Goal: Task Accomplishment & Management: Manage account settings

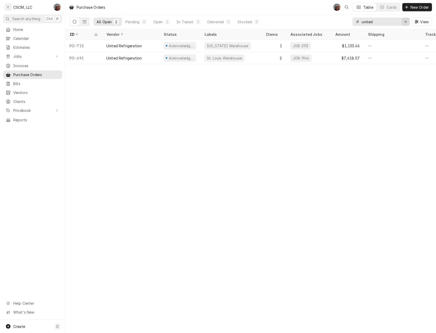
click at [405, 21] on icon "Erase input" at bounding box center [405, 22] width 2 height 2
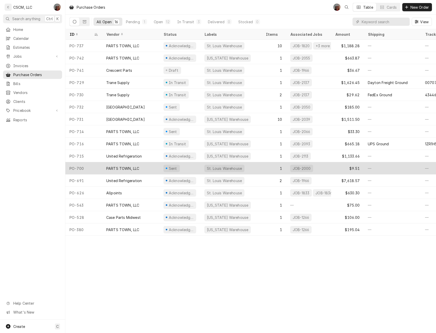
click at [187, 168] on div "Sent" at bounding box center [179, 168] width 41 height 12
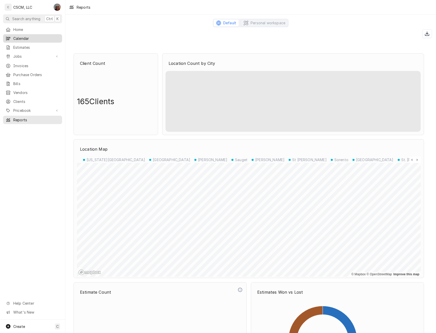
click at [24, 36] on span "Calendar" at bounding box center [36, 38] width 46 height 5
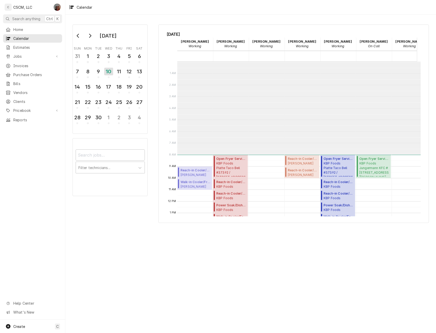
scroll to position [93, 0]
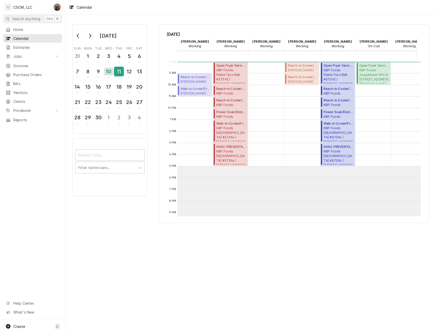
click at [121, 71] on div "11" at bounding box center [118, 71] width 9 height 9
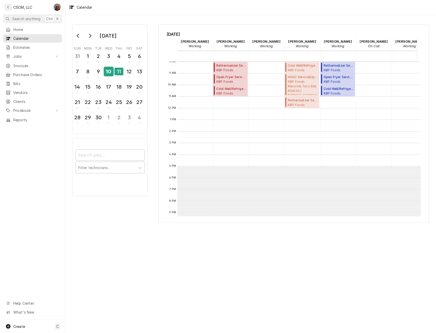
click at [108, 73] on div "10" at bounding box center [108, 71] width 9 height 9
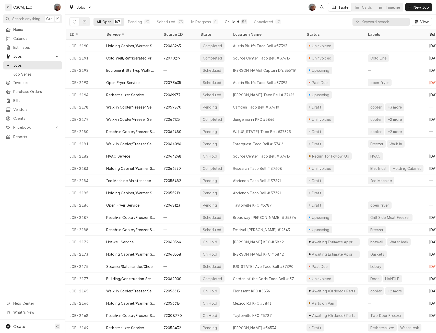
click at [228, 20] on div "On Hold" at bounding box center [232, 21] width 14 height 5
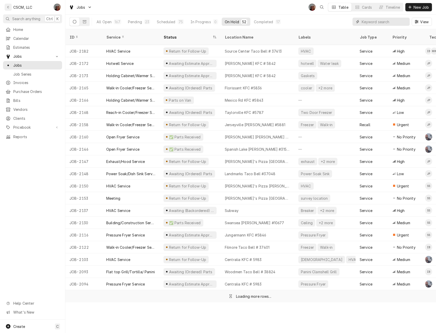
click at [374, 22] on input "Dynamic Content Wrapper" at bounding box center [384, 22] width 45 height 8
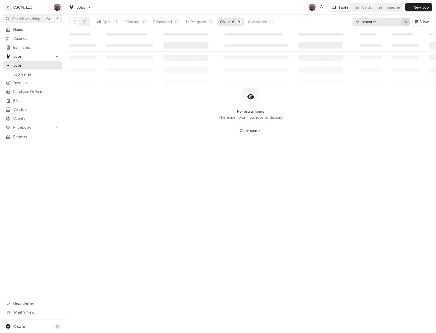
type input "research"
click at [406, 21] on icon "Erase input" at bounding box center [405, 22] width 3 height 4
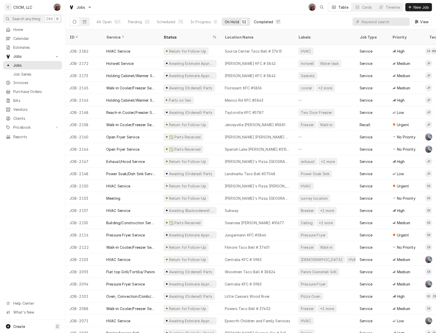
click at [260, 22] on div "Completed" at bounding box center [263, 21] width 19 height 5
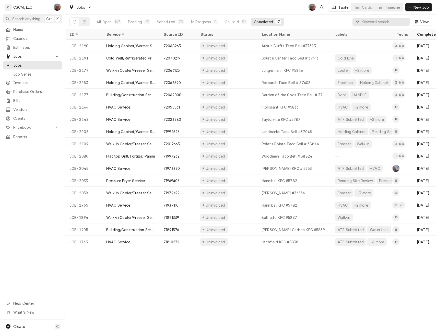
click at [369, 20] on input "Dynamic Content Wrapper" at bounding box center [384, 22] width 45 height 8
paste input "71997262"
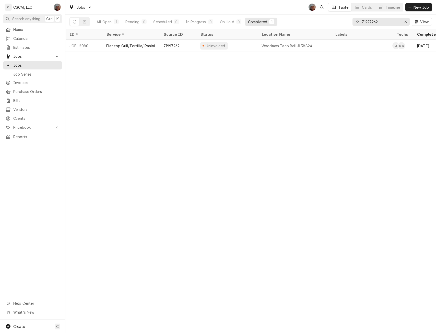
type input "71997262"
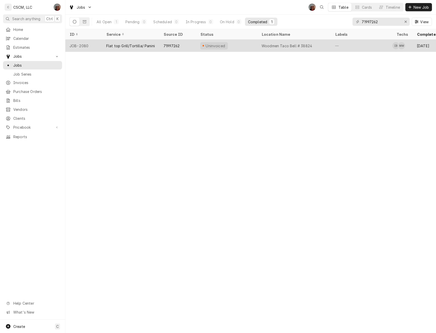
click at [116, 45] on div "Flat top Grill/Tortilla/ Panini" at bounding box center [130, 45] width 49 height 5
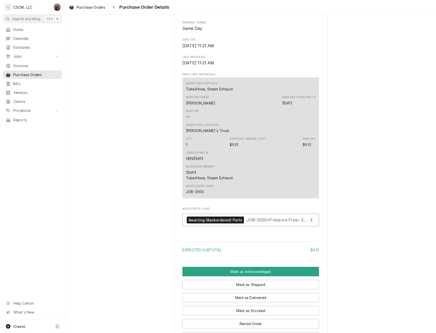
scroll to position [286, 0]
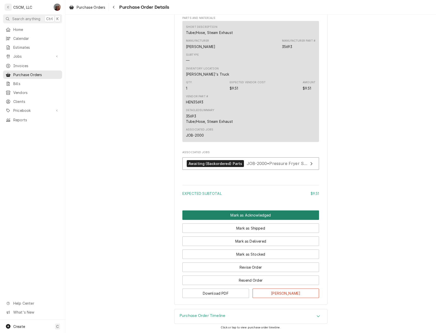
click at [253, 214] on button "Mark as Acknowledged" at bounding box center [250, 214] width 137 height 9
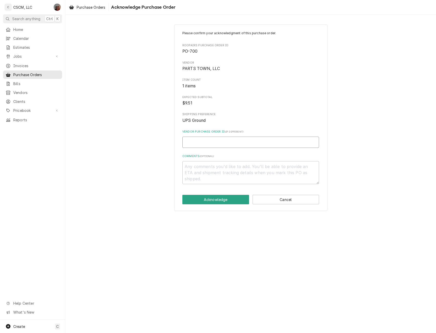
click at [193, 142] on input "Vendor Purchase Order ID ( if different )" at bounding box center [250, 142] width 137 height 11
paste input "506373927"
type textarea "x"
type input "506373927"
click at [204, 198] on button "Acknowledge" at bounding box center [215, 199] width 67 height 9
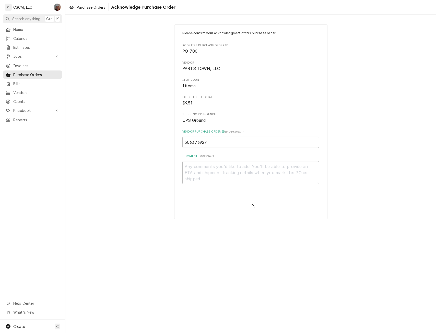
type textarea "x"
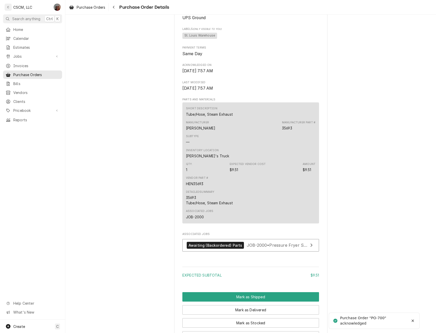
scroll to position [278, 0]
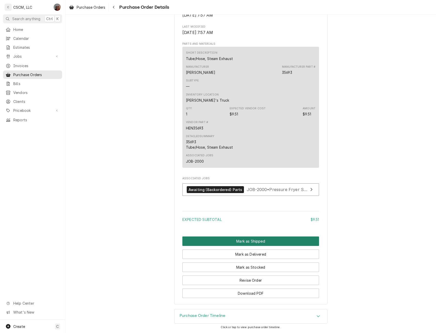
click at [235, 241] on button "Mark as Shipped" at bounding box center [250, 240] width 137 height 9
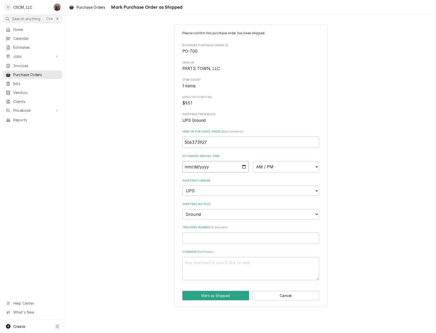
click at [242, 166] on input "Date" at bounding box center [215, 166] width 66 height 11
type input "2025-09-10"
type textarea "x"
click at [313, 167] on select "AM / PM 6:00 AM 6:15 AM 6:30 AM 6:45 AM 7:00 AM 7:15 AM 7:30 AM 7:45 AM 8:00 AM…" at bounding box center [286, 166] width 66 height 11
select select "17:00:00"
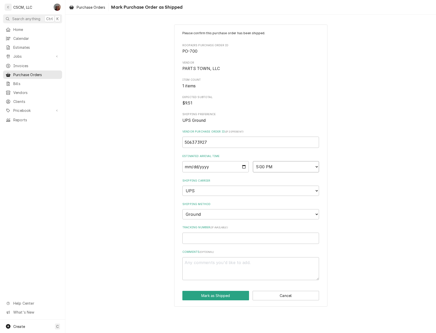
click at [253, 161] on select "AM / PM 6:00 AM 6:15 AM 6:30 AM 6:45 AM 7:00 AM 7:15 AM 7:30 AM 7:45 AM 8:00 AM…" at bounding box center [286, 166] width 66 height 11
click at [197, 240] on input "Tracking Number ( if available )" at bounding box center [250, 238] width 137 height 11
paste input "1Z6254550310165552"
type textarea "x"
type input "1Z6254550310165552"
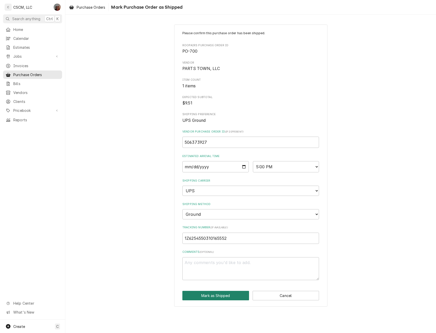
click at [218, 298] on button "Mark as Shipped" at bounding box center [215, 295] width 67 height 9
type textarea "x"
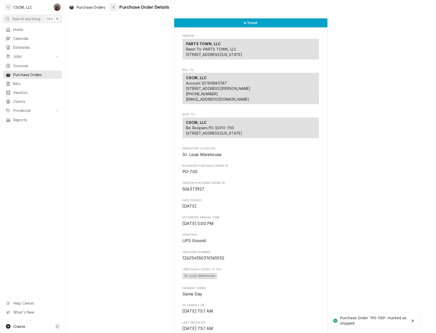
click at [115, 8] on icon "Navigate back" at bounding box center [114, 7] width 2 height 4
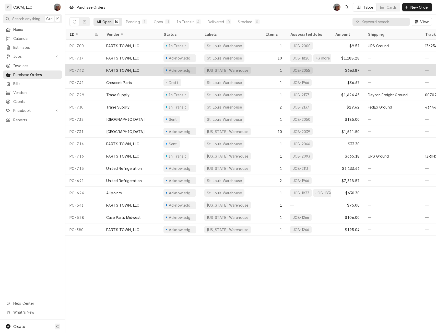
click at [134, 70] on div "PARTS TOWN, LLC" at bounding box center [122, 70] width 33 height 5
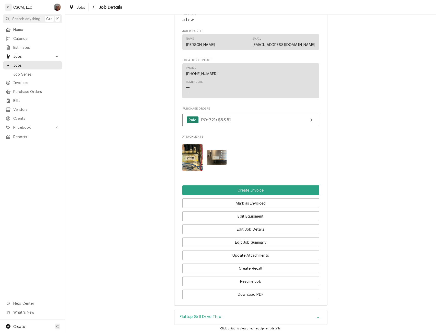
scroll to position [199, 0]
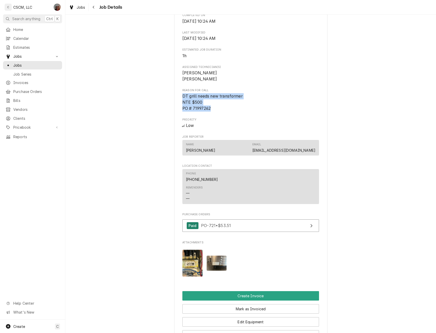
drag, startPoint x: 180, startPoint y: 105, endPoint x: 214, endPoint y: 118, distance: 36.8
click at [214, 118] on div "KBP Foods Woodmen Taco Bell # 38824 / 7857 Woodmen Center Heights, Colorado Spr…" at bounding box center [250, 122] width 153 height 578
copy span "DT grill needs new transformer NTE $500 PO # 71997262"
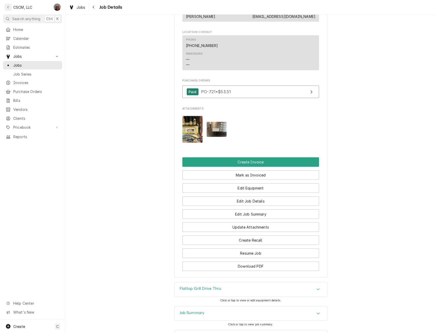
scroll to position [351, 0]
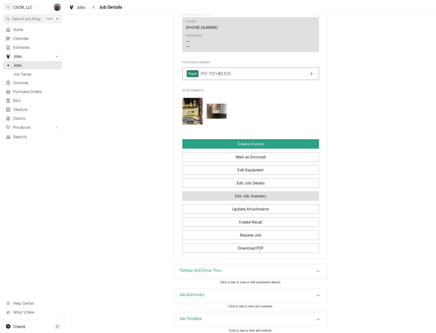
click at [246, 201] on button "Edit Job Summary" at bounding box center [250, 195] width 137 height 9
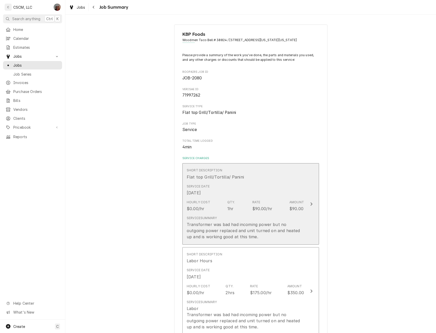
click at [309, 203] on button "Short Description Flat top Grill/Tortilla/ Panini Service Date [DATE] Hourly Co…" at bounding box center [250, 203] width 137 height 81
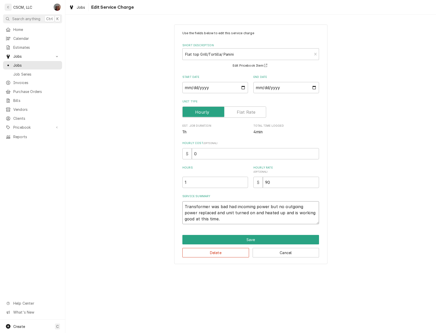
click at [183, 204] on textarea "Transformer was bad had incoming power but no outgoing power replaced and unit …" at bounding box center [250, 212] width 137 height 23
type textarea "x"
type textarea "Transformer was bad had incoming power but no outgoing power replaced and unit …"
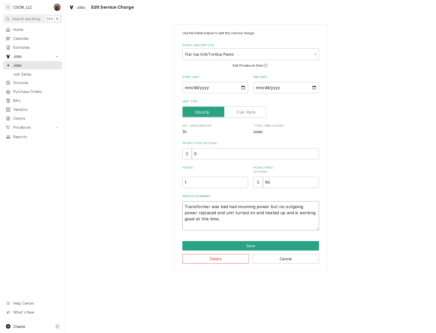
type textarea "x"
type textarea "Transformer was bad had incoming power but no outgoing power replaced and unit …"
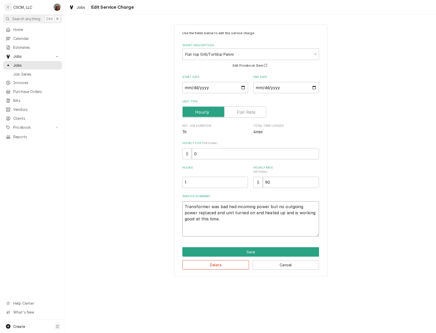
paste textarea "DT grill needs new transformer NTE $500 PO # 71997262"
type textarea "x"
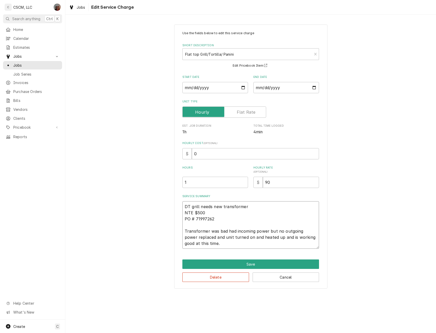
type textarea "DT grill needs new transformer NTE $500 PO # 71997262 Transformer was bad had i…"
click at [193, 154] on input "0" at bounding box center [255, 153] width 127 height 11
type textarea "x"
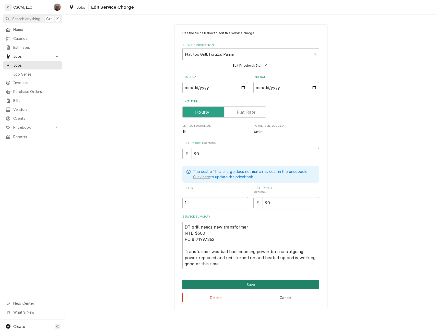
type input "90"
click at [243, 281] on button "Save" at bounding box center [250, 284] width 137 height 9
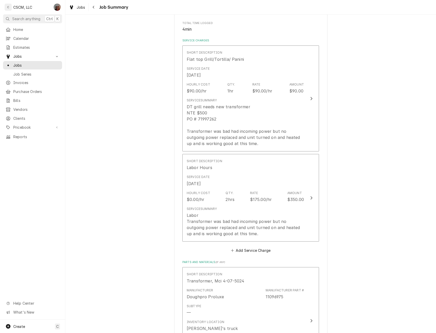
scroll to position [119, 0]
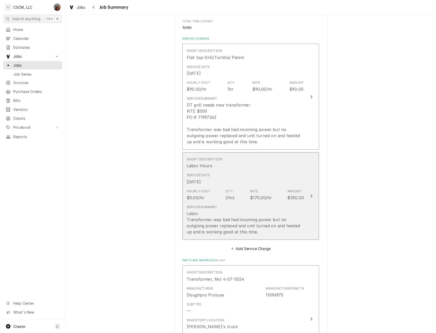
click at [314, 204] on button "Short Description Labor Hours Service Date Sep 9, 2025 Hourly Cost $0.00/hr Qty…" at bounding box center [250, 196] width 137 height 88
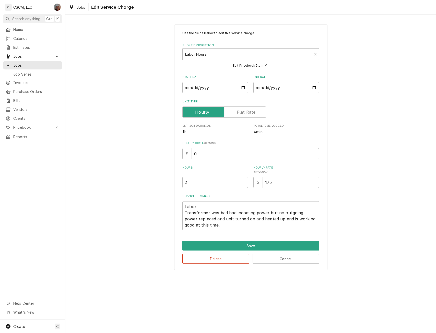
click at [190, 158] on div "$" at bounding box center [186, 153] width 9 height 11
click at [193, 151] on input "0" at bounding box center [255, 153] width 127 height 11
type textarea "x"
type input "2"
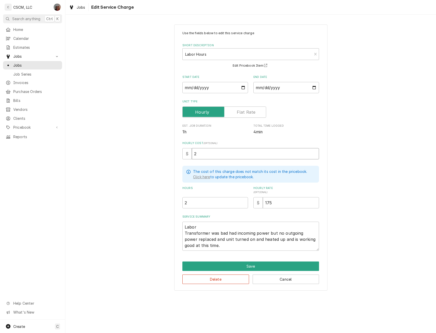
type textarea "x"
type input "22"
drag, startPoint x: 183, startPoint y: 233, endPoint x: 207, endPoint y: 245, distance: 27.3
click at [207, 245] on textarea "Labor Transformer was bad had incoming power but no outgoing power replaced and…" at bounding box center [250, 236] width 137 height 29
type textarea "x"
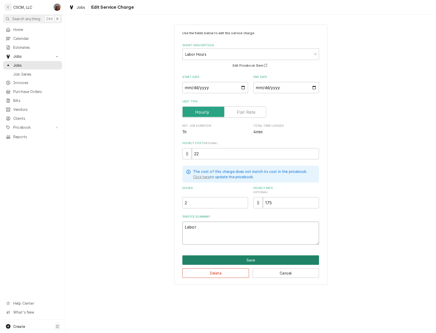
type textarea "Labor"
click at [234, 258] on button "Save" at bounding box center [250, 259] width 137 height 9
type textarea "x"
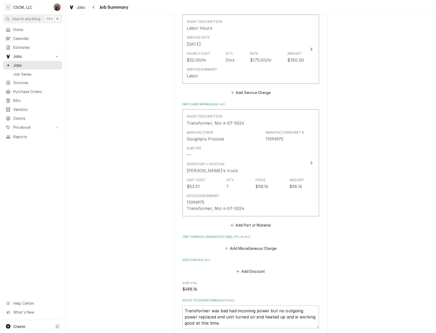
scroll to position [268, 0]
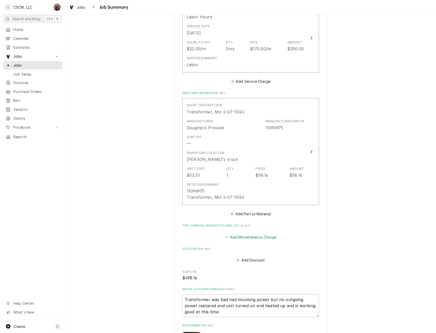
click at [236, 239] on button "Add Miscellaneous Charge" at bounding box center [250, 236] width 53 height 7
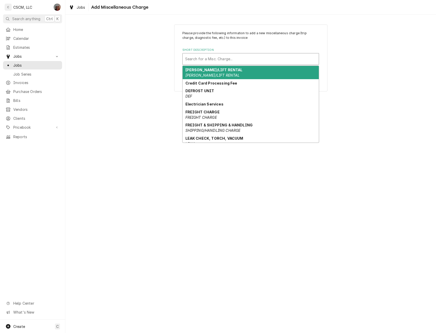
click at [213, 58] on div "Short Description" at bounding box center [250, 58] width 131 height 9
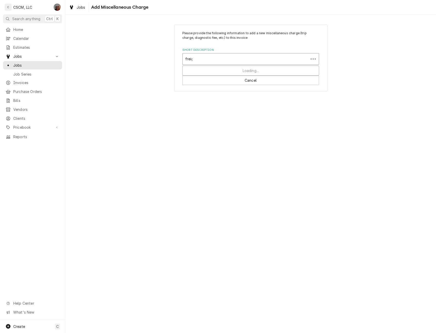
type input "freight"
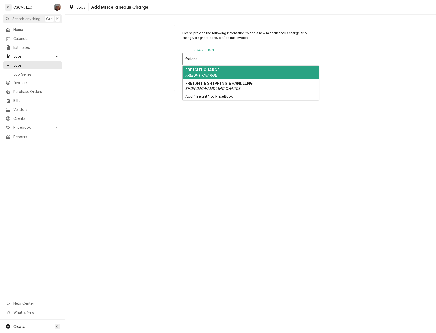
click at [212, 75] on em "FREIGHT CHARGE" at bounding box center [200, 75] width 31 height 4
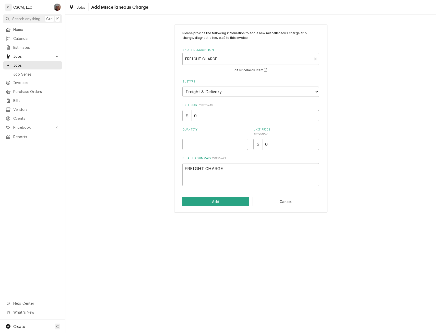
click at [207, 118] on input "0" at bounding box center [255, 115] width 127 height 11
click at [195, 141] on input "Quantity" at bounding box center [215, 144] width 66 height 11
type textarea "x"
type input "1"
type textarea "x"
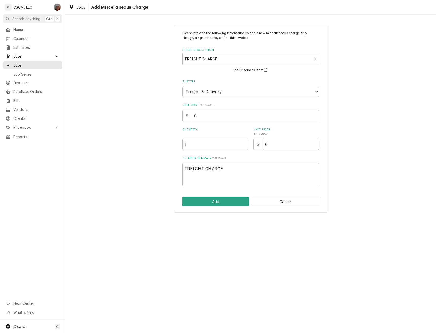
type input "2"
type textarea "x"
type input "25"
click at [218, 201] on button "Add" at bounding box center [215, 201] width 67 height 9
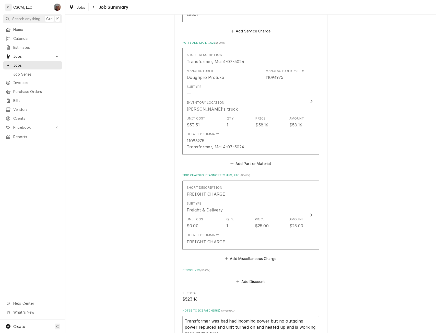
scroll to position [462, 0]
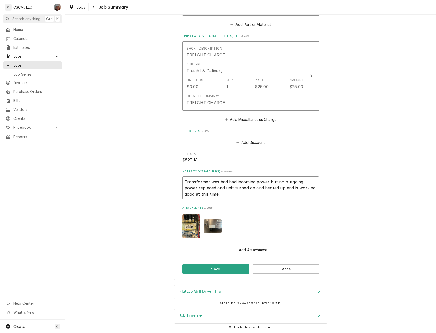
drag, startPoint x: 180, startPoint y: 179, endPoint x: 213, endPoint y: 195, distance: 35.9
click at [213, 195] on textarea "Transformer was bad had incoming power but no outgoing power replaced and unit …" at bounding box center [250, 187] width 137 height 23
type textarea "x"
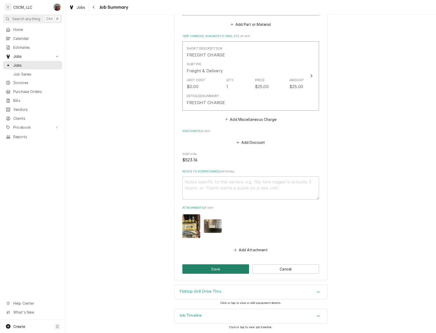
click at [218, 270] on button "Save" at bounding box center [215, 268] width 67 height 9
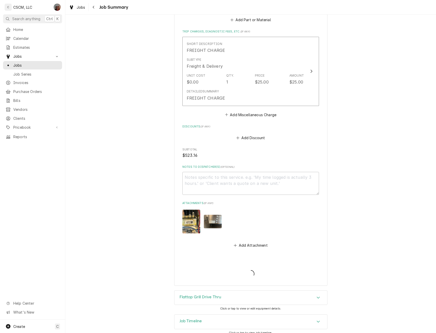
type textarea "x"
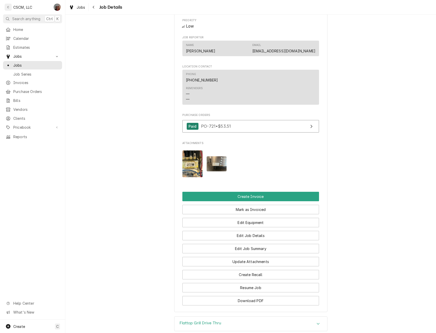
scroll to position [309, 0]
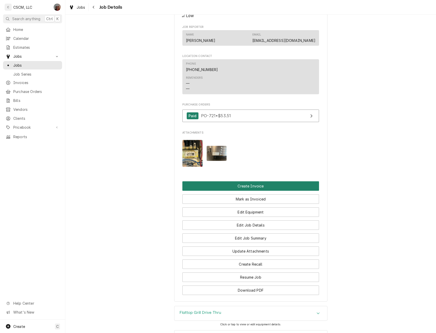
click at [247, 191] on button "Create Invoice" at bounding box center [250, 185] width 137 height 9
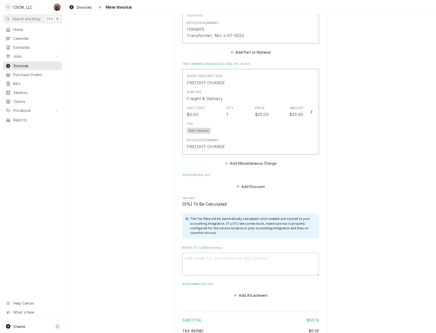
scroll to position [843, 0]
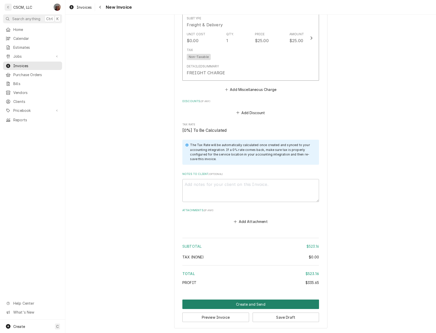
click at [254, 304] on button "Create and Send" at bounding box center [250, 303] width 137 height 9
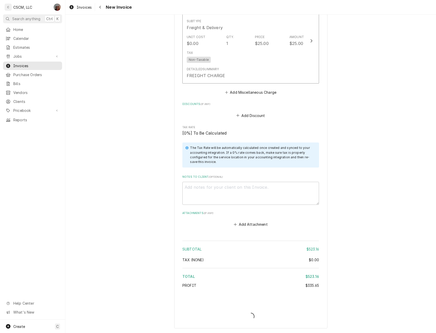
scroll to position [840, 0]
type textarea "x"
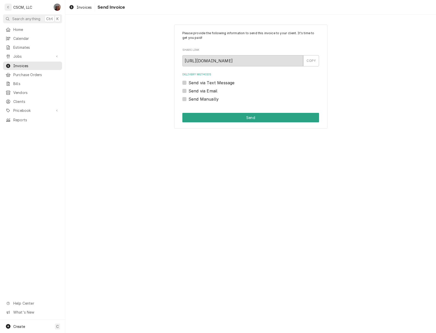
click at [188, 98] on label "Send Manually" at bounding box center [203, 99] width 30 height 6
click at [188, 98] on input "Send Manually" at bounding box center [256, 101] width 137 height 11
checkbox input "true"
click at [215, 115] on button "Send" at bounding box center [250, 117] width 137 height 9
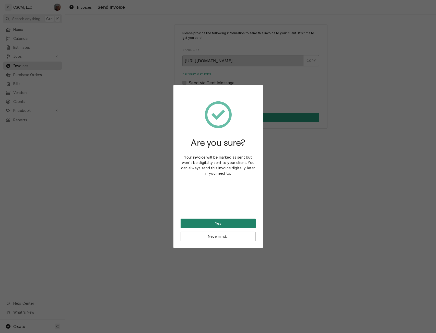
click at [202, 220] on button "Yes" at bounding box center [218, 223] width 75 height 9
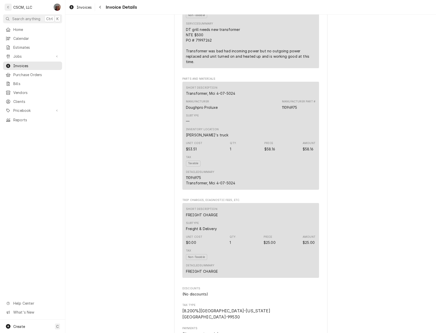
scroll to position [431, 0]
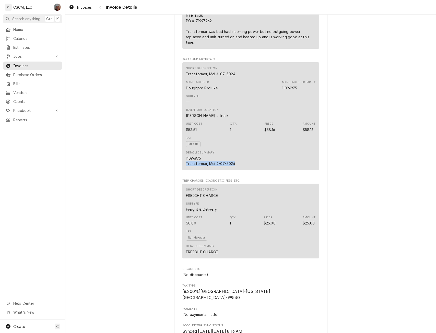
drag, startPoint x: 183, startPoint y: 174, endPoint x: 242, endPoint y: 178, distance: 59.1
click at [242, 170] on div "Short Description Transformer, Mci 4-07-5024 Manufacturer Doughpro Proluxe Manu…" at bounding box center [250, 116] width 137 height 108
copy div "Transformer, Mci 4-07-5024"
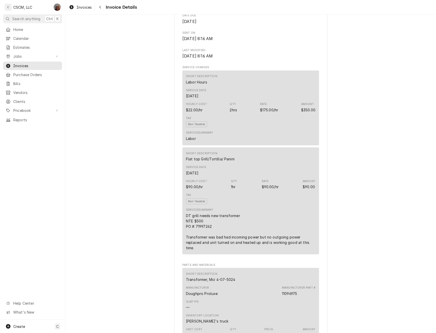
scroll to position [81, 0]
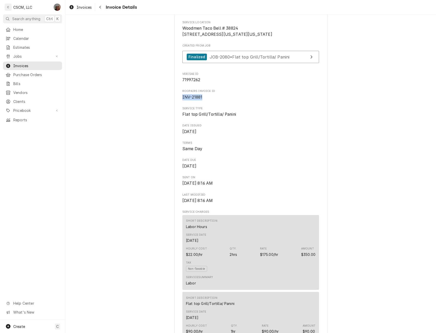
drag, startPoint x: 181, startPoint y: 116, endPoint x: 202, endPoint y: 115, distance: 21.2
click at [202, 100] on span "INV-21881" at bounding box center [250, 97] width 137 height 6
copy span "INV-21881"
click at [35, 54] on span "Jobs" at bounding box center [32, 56] width 39 height 5
click at [15, 63] on span "Jobs" at bounding box center [36, 65] width 46 height 5
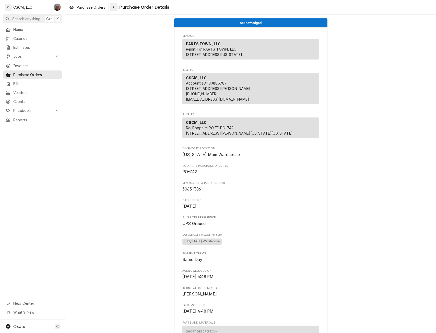
click at [114, 6] on icon "Navigate back" at bounding box center [114, 7] width 2 height 4
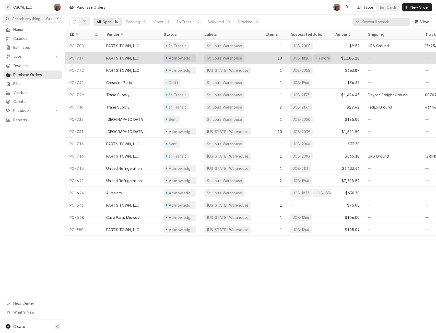
click at [128, 55] on div "PARTS TOWN, LLC" at bounding box center [122, 57] width 33 height 5
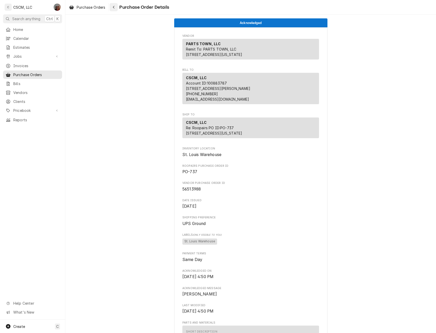
click at [114, 5] on div "Navigate back" at bounding box center [113, 7] width 5 height 5
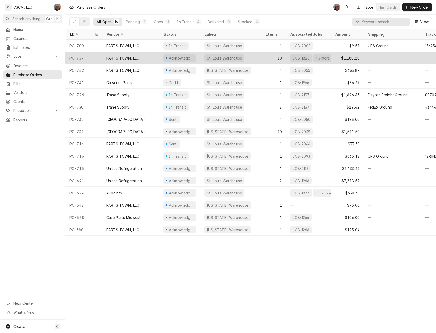
click at [115, 56] on div "PARTS TOWN, LLC" at bounding box center [122, 57] width 33 height 5
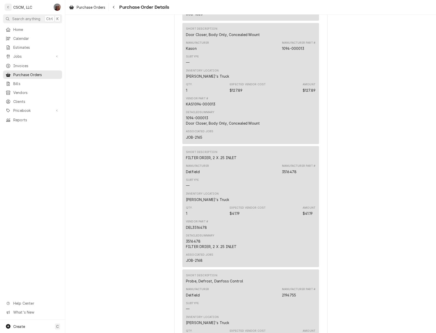
scroll to position [416, 0]
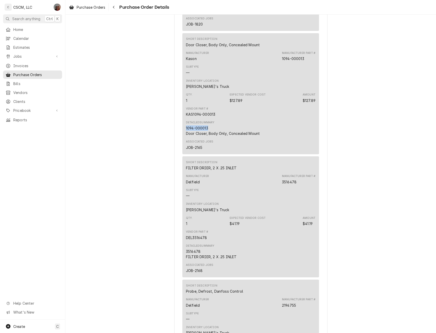
drag, startPoint x: 183, startPoint y: 145, endPoint x: 207, endPoint y: 146, distance: 24.0
click at [207, 146] on div "Short Description Door Closer, Body Only, Concealed Mount Manufacturer Kason Ma…" at bounding box center [250, 93] width 137 height 121
copy div "1094-000013"
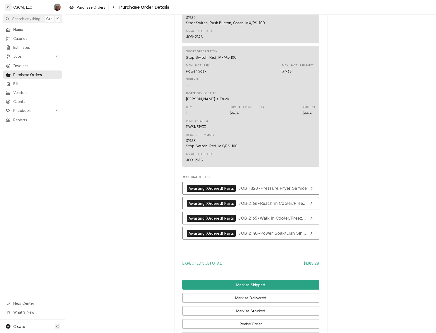
scroll to position [1449, 0]
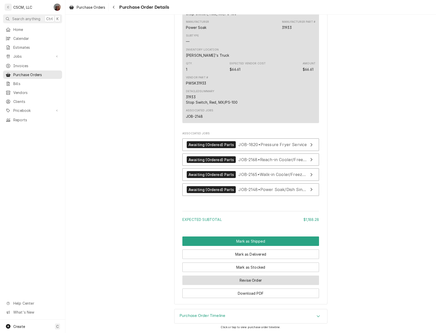
click at [248, 278] on button "Revise Order" at bounding box center [250, 279] width 137 height 9
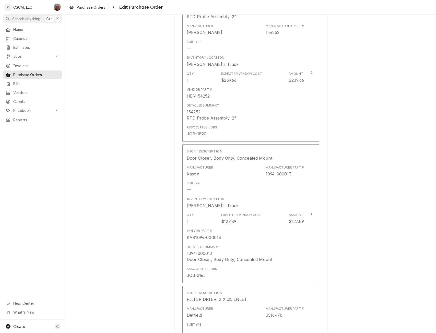
scroll to position [241, 0]
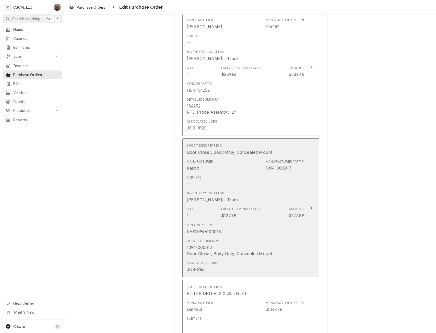
click at [299, 210] on div "Amount" at bounding box center [296, 209] width 15 height 5
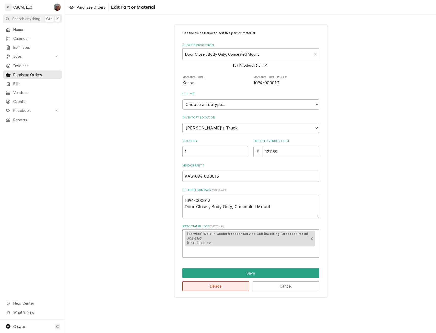
click at [211, 281] on button "Delete" at bounding box center [215, 285] width 67 height 9
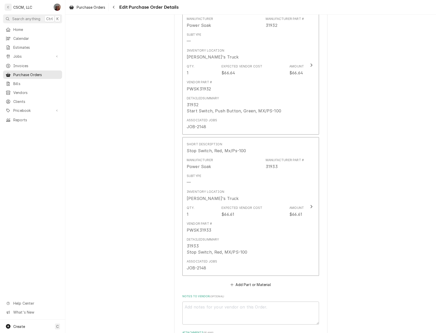
scroll to position [1329, 0]
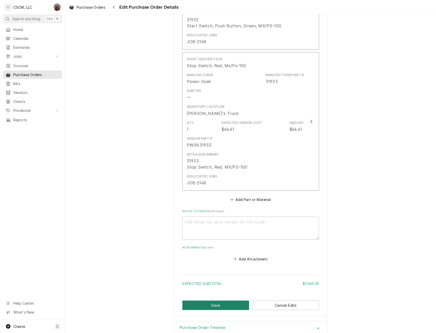
click at [209, 300] on button "Save" at bounding box center [215, 304] width 67 height 9
type textarea "x"
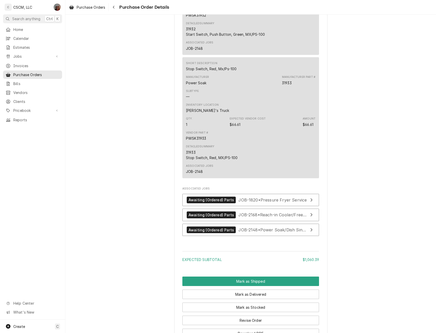
scroll to position [1310, 0]
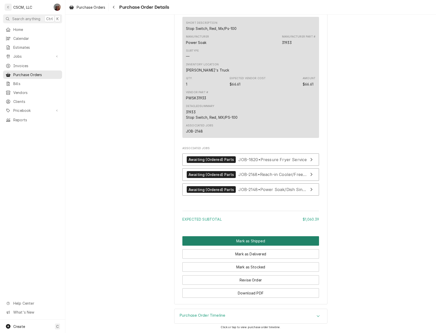
click at [257, 240] on button "Mark as Shipped" at bounding box center [250, 240] width 137 height 9
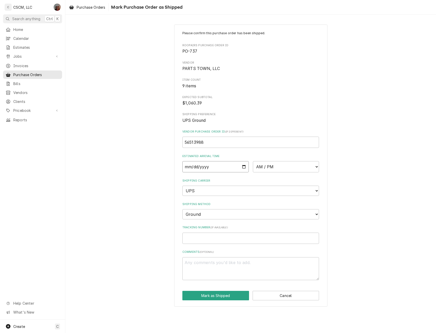
click at [245, 166] on input "Date" at bounding box center [215, 166] width 66 height 11
type textarea "x"
type input "2025-09-10"
click at [315, 168] on select "AM / PM 6:00 AM 6:15 AM 6:30 AM 6:45 AM 7:00 AM 7:15 AM 7:30 AM 7:45 AM 8:00 AM…" at bounding box center [286, 166] width 66 height 11
select select "17:00:00"
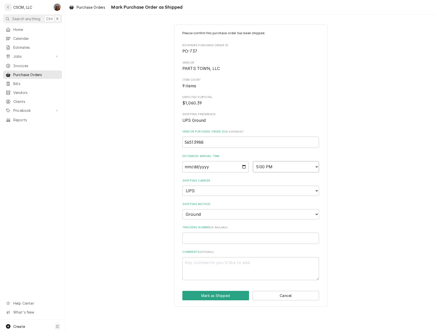
click at [253, 161] on select "AM / PM 6:00 AM 6:15 AM 6:30 AM 6:45 AM 7:00 AM 7:15 AM 7:30 AM 7:45 AM 8:00 AM…" at bounding box center [286, 166] width 66 height 11
click at [186, 238] on input "Tracking Number ( if available )" at bounding box center [250, 238] width 137 height 11
paste input "1Z6254550310191783"
type textarea "x"
type input "1Z6254550310191783"
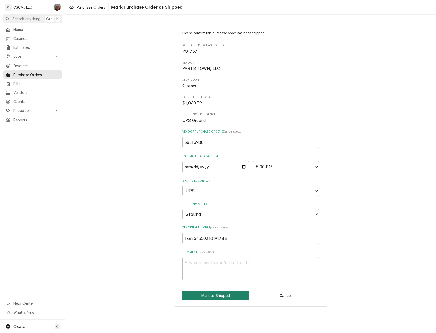
click at [202, 293] on button "Mark as Shipped" at bounding box center [215, 295] width 67 height 9
type textarea "x"
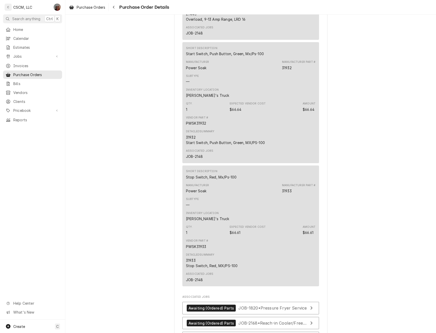
scroll to position [1328, 0]
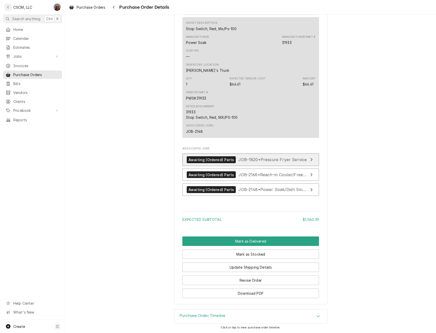
click at [286, 158] on span "JOB-1820 • Pressure Fryer Service" at bounding box center [272, 159] width 68 height 5
click at [240, 176] on span "JOB-2168 • Reach-in Cooler/Freezer Service" at bounding box center [281, 174] width 87 height 5
click at [249, 189] on span "JOB-2148 • Power Soak/Dish Sink Service" at bounding box center [279, 189] width 82 height 5
click at [111, 4] on button "Navigate back" at bounding box center [114, 7] width 8 height 8
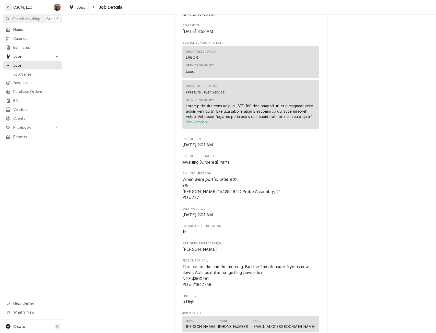
scroll to position [231, 0]
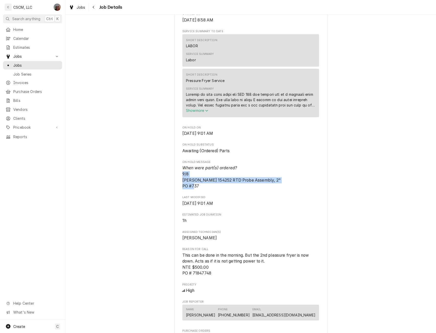
drag, startPoint x: 179, startPoint y: 179, endPoint x: 207, endPoint y: 193, distance: 31.6
click at [207, 193] on div "KBP Foods Taylorville KFC #[STREET_ADDRESS][PERSON_NAME] Open in Maps Roopairs …" at bounding box center [250, 188] width 153 height 773
copy span "9/8 [PERSON_NAME] 154252 RTD Probe Assembly, 2" PO #737"
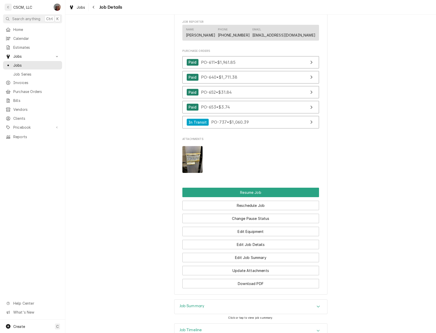
scroll to position [555, 0]
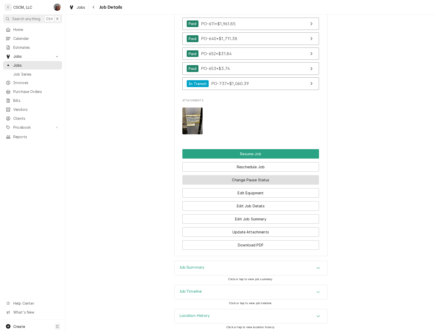
click at [269, 178] on button "Change Pause Status" at bounding box center [250, 179] width 137 height 9
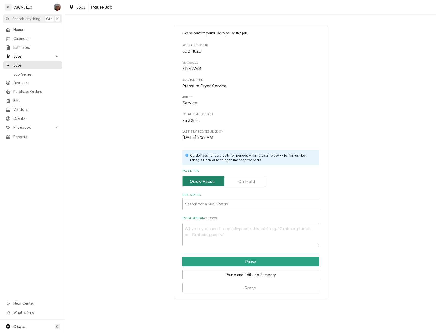
click at [256, 178] on input "Pause Type" at bounding box center [224, 181] width 79 height 11
checkbox input "true"
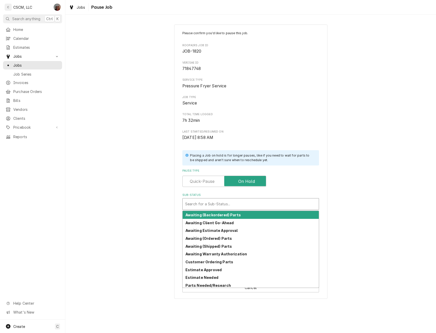
click at [207, 202] on div "Sub-Status" at bounding box center [250, 203] width 131 height 9
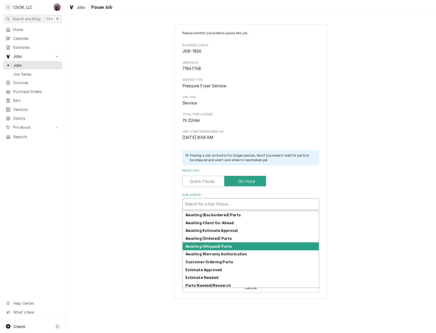
click at [202, 245] on strong "Awaiting (Shipped) Parts" at bounding box center [208, 246] width 47 height 4
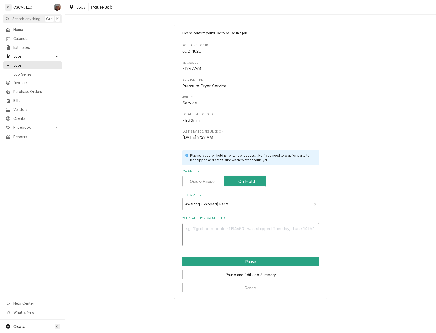
click at [193, 235] on textarea "When were part(s) shipped?" at bounding box center [250, 234] width 137 height 23
paste textarea "9/8 [PERSON_NAME] 154252 RTD Probe Assembly, 2" PO #737"
type textarea "x"
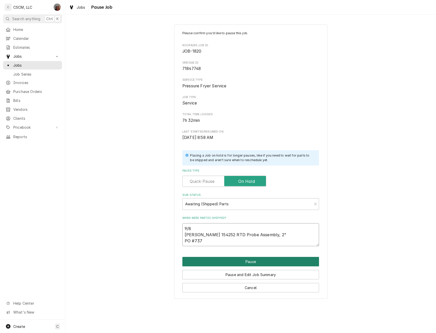
type textarea "9/8 [PERSON_NAME] 154252 RTD Probe Assembly, 2" PO #737"
click at [262, 264] on button "Pause" at bounding box center [250, 261] width 137 height 9
type textarea "x"
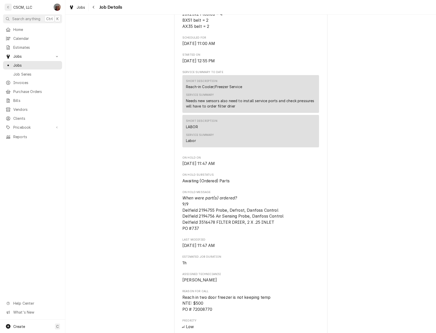
scroll to position [191, 0]
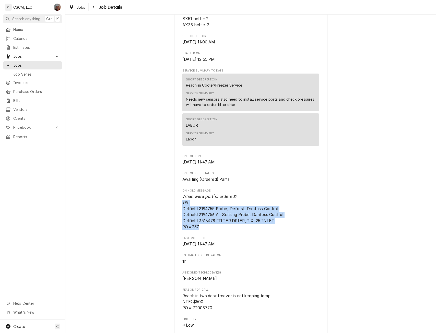
drag, startPoint x: 179, startPoint y: 209, endPoint x: 198, endPoint y: 232, distance: 29.9
click at [198, 232] on div "KBP Foods Taylorville KFC #[STREET_ADDRESS][PERSON_NAME] Open in Maps Roopairs …" at bounding box center [250, 204] width 153 height 727
copy span "9/9 Delfield 2194755 Probe, Defrost, Danfoss Control Delfield 2194756 Air Sensi…"
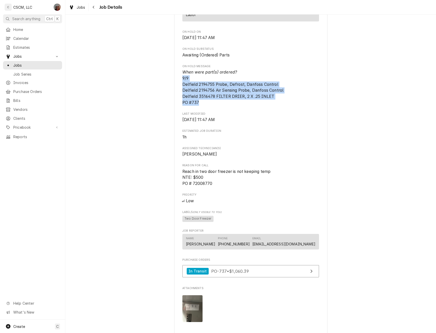
scroll to position [405, 0]
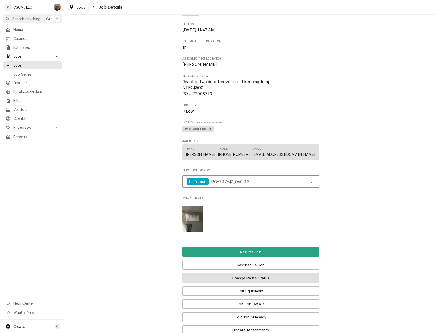
click at [266, 283] on button "Change Pause Status" at bounding box center [250, 277] width 137 height 9
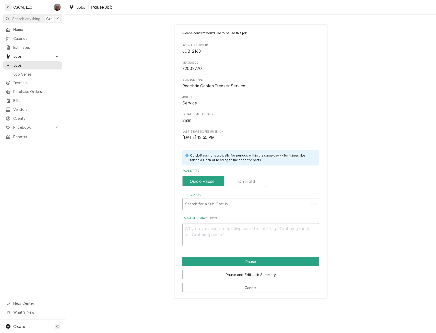
click at [244, 181] on label "Pause Type" at bounding box center [224, 181] width 84 height 11
click at [244, 181] on input "Pause Type" at bounding box center [224, 181] width 79 height 11
checkbox input "true"
click at [219, 206] on div "Sub-Status" at bounding box center [250, 203] width 131 height 9
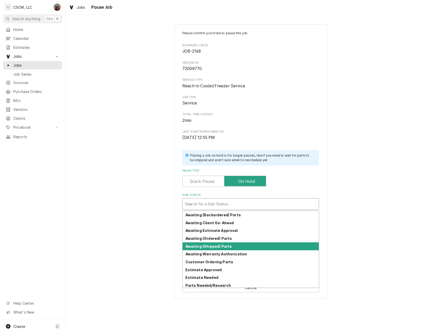
click at [206, 244] on strong "Awaiting (Shipped) Parts" at bounding box center [208, 246] width 47 height 4
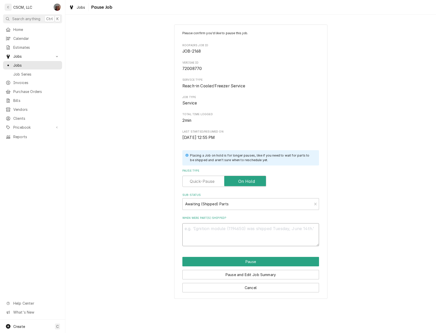
click at [206, 244] on textarea "When were part(s) shipped?" at bounding box center [250, 234] width 137 height 23
paste textarea "9/9 Delfield 2194755 Probe, Defrost, Danfoss Control Delfield 2194756 Air Sensi…"
type textarea "x"
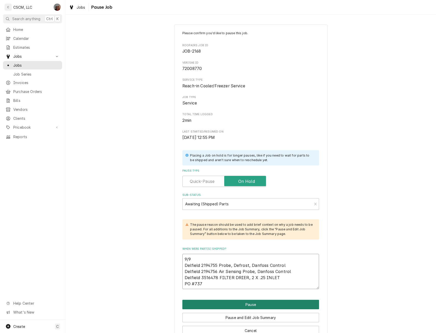
type textarea "9/9 Delfield 2194755 Probe, Defrost, Danfoss Control Delfield 2194756 Air Sensi…"
click at [247, 305] on button "Pause" at bounding box center [250, 304] width 137 height 9
type textarea "x"
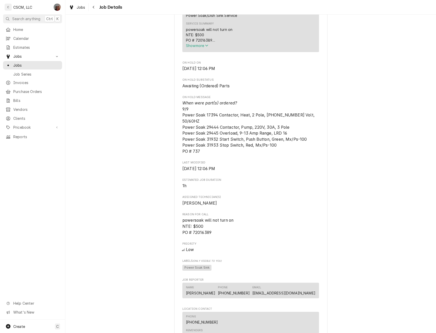
scroll to position [303, 0]
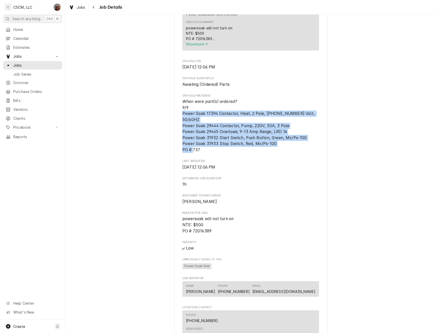
drag, startPoint x: 180, startPoint y: 120, endPoint x: 214, endPoint y: 155, distance: 48.6
click at [214, 155] on div "KBP Foods Landmarks Taco Bell #37048 / [STREET_ADDRESS][US_STATE] Open in Maps …" at bounding box center [250, 134] width 153 height 810
copy span "Power Soak 17394 Contactor, Heat, 2 Pole, [PHONE_NUMBER] Volt, 50/60HZ Power So…"
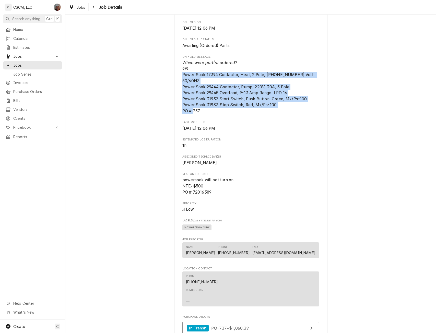
scroll to position [525, 0]
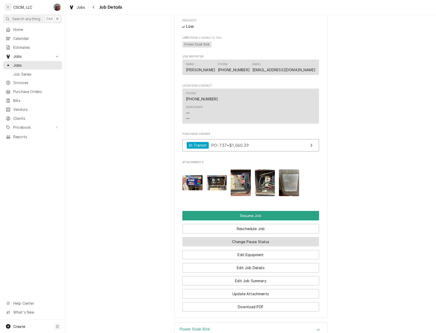
click at [259, 246] on button "Change Pause Status" at bounding box center [250, 241] width 137 height 9
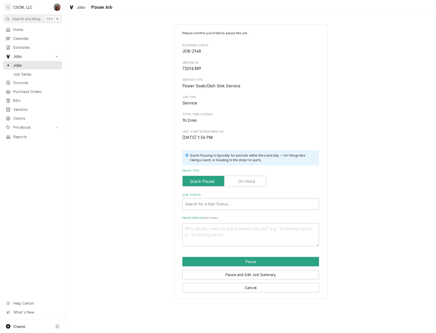
click at [245, 183] on label "Pause Type" at bounding box center [224, 181] width 84 height 11
click at [245, 183] on input "Pause Type" at bounding box center [224, 181] width 79 height 11
checkbox input "true"
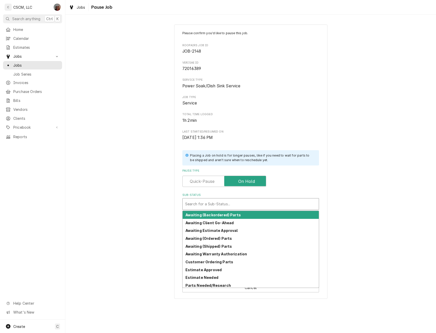
click at [219, 200] on div "Sub-Status" at bounding box center [250, 203] width 131 height 9
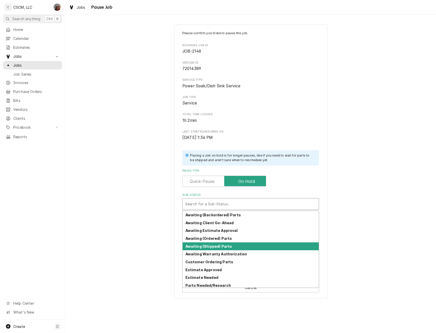
click at [212, 243] on div "Awaiting (Shipped) Parts" at bounding box center [251, 246] width 136 height 8
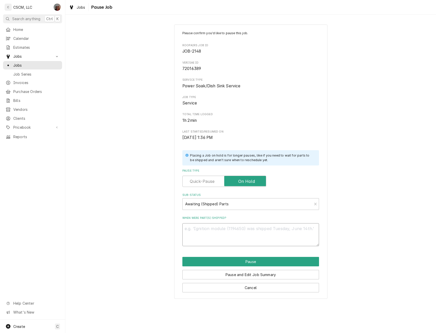
click at [189, 231] on textarea "When were part(s) shipped?" at bounding box center [250, 234] width 137 height 23
paste textarea "Power Soak 17394 Contactor, Heat, 2 Pole, [PHONE_NUMBER] Volt, 50/60HZ Power So…"
type textarea "x"
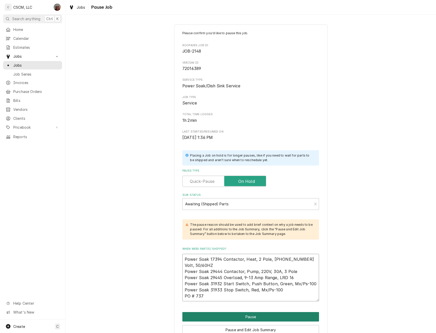
type textarea "Power Soak 17394 Contactor, Heat, 2 Pole, [PHONE_NUMBER] Volt, 50/60HZ Power So…"
click at [231, 312] on button "Pause" at bounding box center [250, 316] width 137 height 9
type textarea "x"
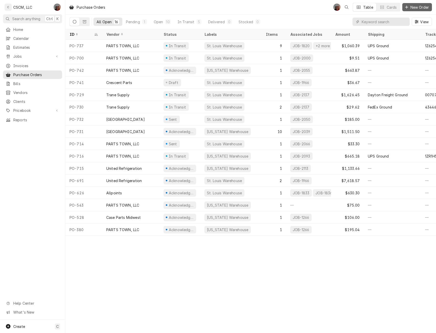
click at [422, 6] on span "New Order" at bounding box center [419, 7] width 20 height 5
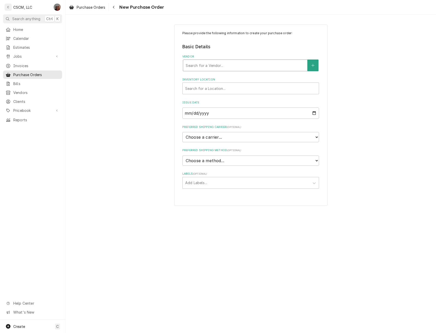
click at [214, 70] on div "Vendor" at bounding box center [245, 65] width 119 height 9
type input "town"
click at [211, 74] on div "PARTS TOWN, LLC" at bounding box center [245, 77] width 124 height 8
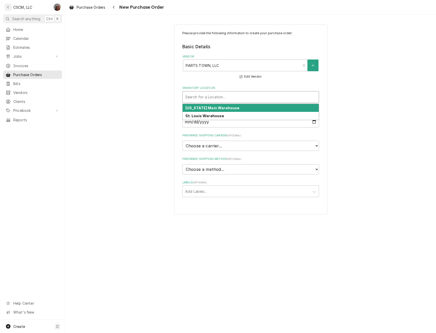
click at [199, 98] on div "Inventory Location" at bounding box center [250, 96] width 131 height 9
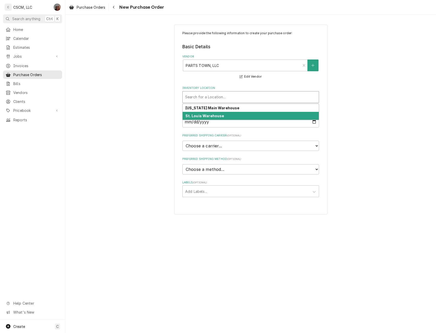
click at [199, 115] on strong "St. Louis Warehouse" at bounding box center [204, 116] width 39 height 4
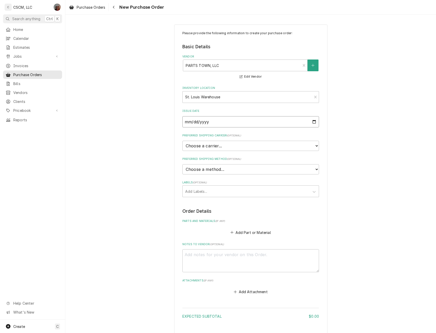
click at [313, 121] on input "2025-09-10" at bounding box center [250, 121] width 137 height 11
type input "2025-09-09"
type textarea "x"
click at [232, 147] on select "Choose a carrier... U.S. Postal Service Stamps.com FedEx UPS DHL Express DHL EC…" at bounding box center [250, 146] width 137 height 10
select select "4"
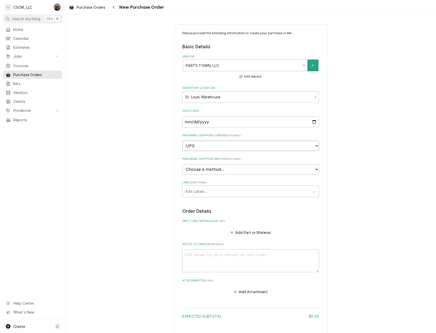
click at [182, 141] on select "Choose a carrier... U.S. Postal Service Stamps.com FedEx UPS DHL Express DHL EC…" at bounding box center [250, 146] width 137 height 10
type textarea "x"
click at [208, 170] on select "Choose a method... Ground Next Day Early AM Next Day Air 2 Day Air Other" at bounding box center [250, 169] width 137 height 10
select select "1"
click at [182, 164] on select "Choose a method... Ground Next Day Early AM Next Day Air 2 Day Air Other" at bounding box center [250, 169] width 137 height 10
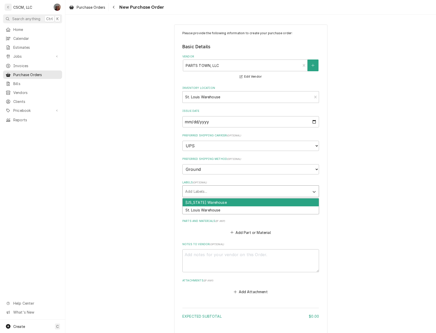
click at [195, 192] on div "Labels" at bounding box center [246, 191] width 122 height 9
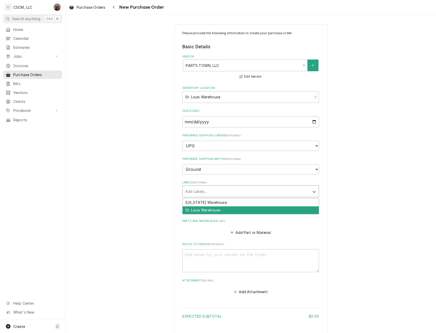
click at [194, 210] on div "St. Louis Warehouse" at bounding box center [251, 210] width 136 height 8
type textarea "x"
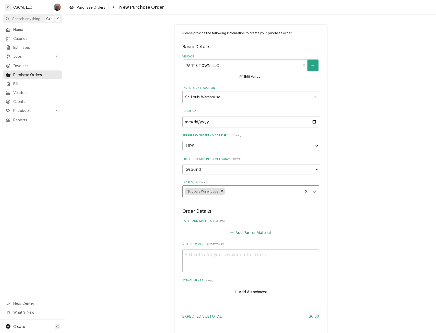
click at [240, 232] on button "Add Part or Material" at bounding box center [251, 232] width 42 height 7
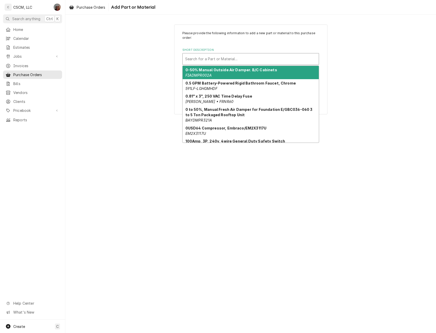
click at [245, 53] on div "Search for a Part or Material..." at bounding box center [251, 58] width 136 height 11
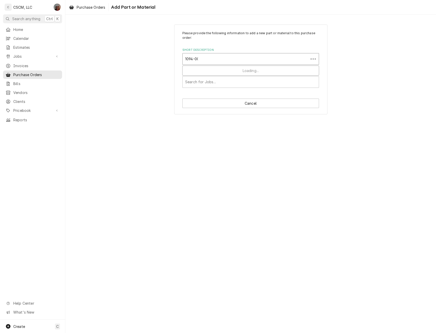
type input "1094-000"
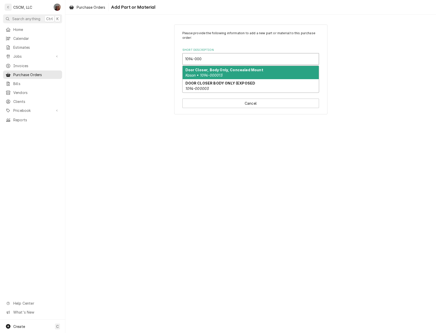
click at [235, 73] on div "Door Closer, Body Only, Concealed Mount Kason • 1094-000013" at bounding box center [251, 72] width 136 height 13
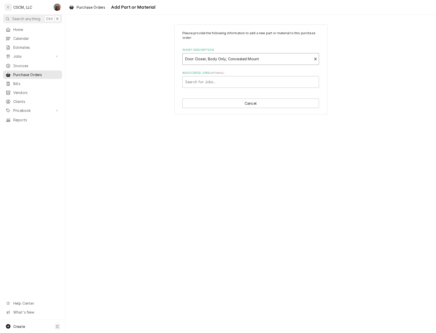
type textarea "x"
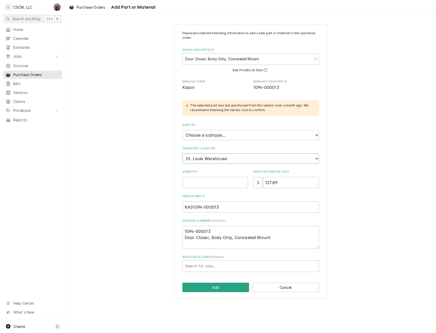
click at [201, 155] on select "Choose a location... Chris's Truck Colorado Main Warehouse Izaia's truck Jimmy'…" at bounding box center [250, 158] width 137 height 10
select select "425"
click at [182, 153] on select "Choose a location... Chris's Truck Colorado Main Warehouse Izaia's truck Jimmy'…" at bounding box center [250, 158] width 137 height 10
click at [208, 185] on input "Quantity" at bounding box center [215, 182] width 66 height 11
type textarea "x"
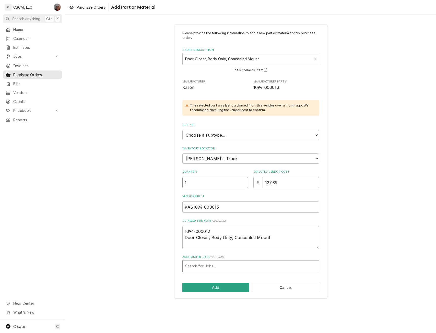
type input "1"
click at [210, 268] on div "Associated Jobs" at bounding box center [250, 265] width 131 height 9
type input "-2165"
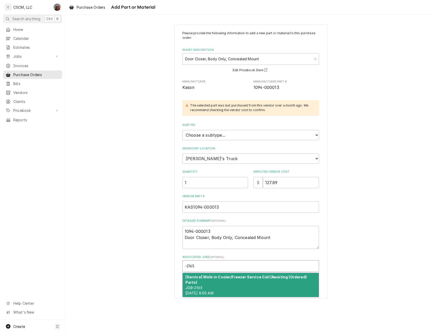
type textarea "x"
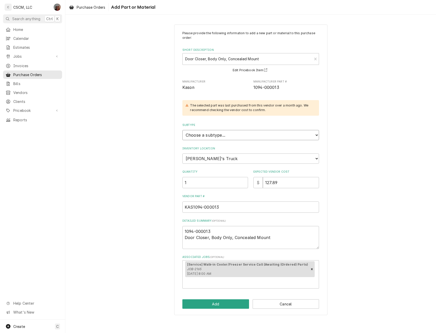
click at [299, 134] on select "Choose a subtype... Equipment Part Refrigerant Supply or Material Tool" at bounding box center [250, 135] width 137 height 10
select select "148"
click at [182, 130] on select "Choose a subtype... Equipment Part Refrigerant Supply or Material Tool" at bounding box center [250, 135] width 137 height 10
click at [211, 299] on button "Add" at bounding box center [215, 303] width 67 height 9
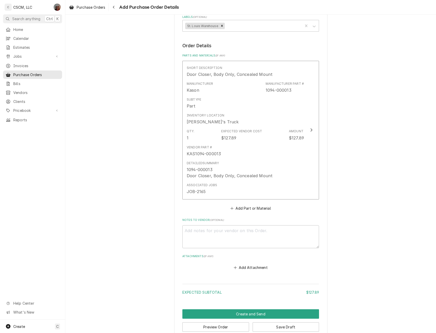
scroll to position [175, 0]
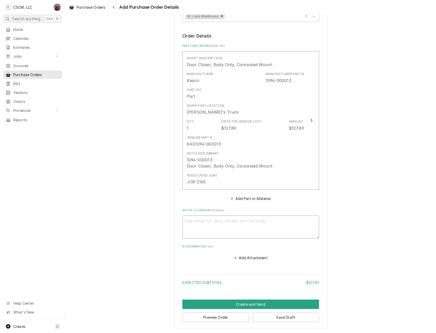
click at [206, 224] on textarea "Notes to Vendor ( optional )" at bounding box center [250, 226] width 137 height 23
type textarea "x"
type textarea "C"
type textarea "x"
type textarea "Ch"
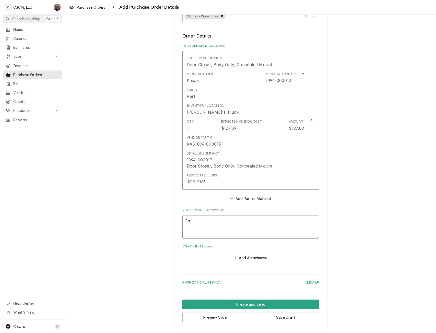
type textarea "x"
type textarea "Che"
type textarea "x"
type textarea "Cher"
type textarea "x"
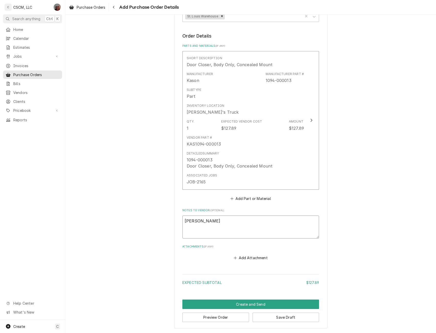
type textarea "Chery"
type textarea "x"
type textarea "[PERSON_NAME]"
click at [252, 303] on button "Create and Send" at bounding box center [250, 303] width 137 height 9
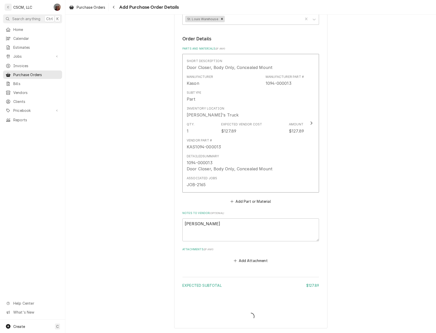
scroll to position [172, 0]
type textarea "x"
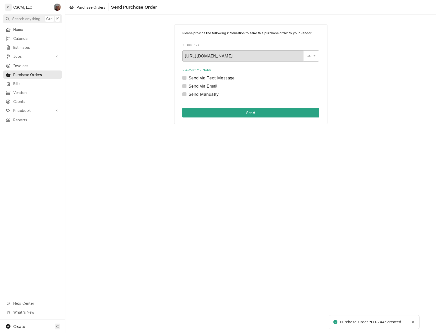
click at [188, 94] on label "Send Manually" at bounding box center [203, 94] width 30 height 6
click at [188, 94] on input "Send Manually" at bounding box center [256, 96] width 137 height 11
checkbox input "true"
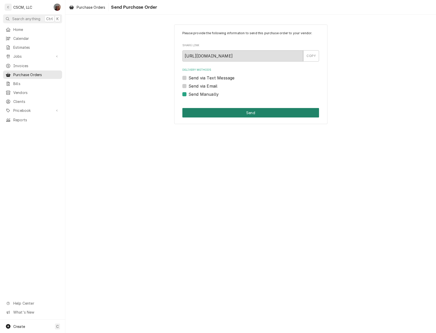
click at [201, 114] on button "Send" at bounding box center [250, 112] width 137 height 9
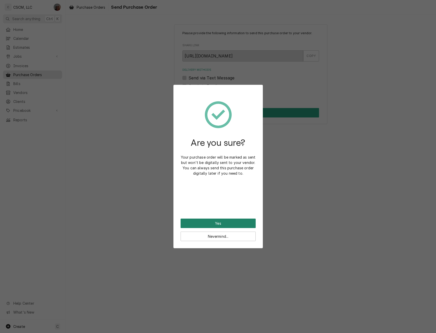
click at [194, 221] on button "Yes" at bounding box center [218, 223] width 75 height 9
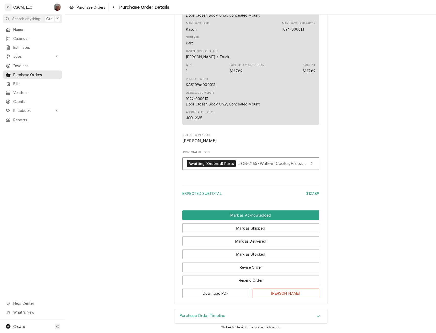
scroll to position [304, 0]
click at [279, 215] on button "Mark as Acknowledged" at bounding box center [250, 214] width 137 height 9
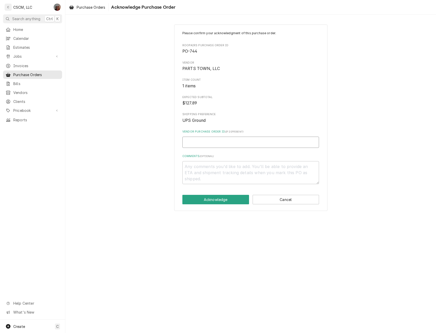
click at [194, 142] on input "Vendor Purchase Order ID ( if different )" at bounding box center [250, 142] width 137 height 11
type input "5"
type textarea "x"
type input "50"
type textarea "x"
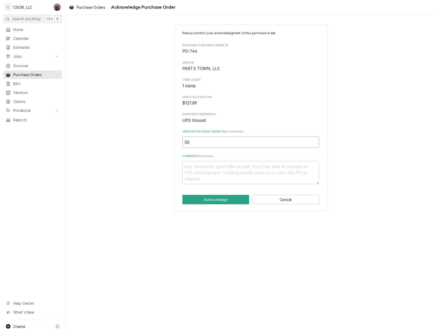
type input "506"
type textarea "x"
type input "5065"
type textarea "x"
type input "50651"
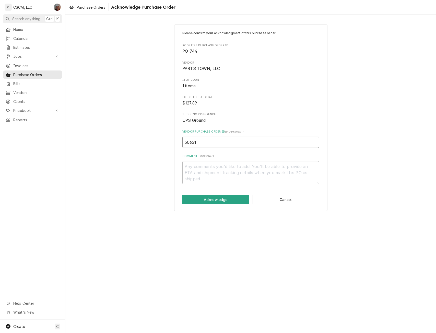
type textarea "x"
type input "506513"
type textarea "x"
type input "5065139"
type textarea "x"
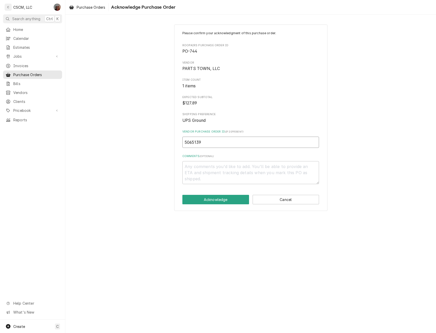
type input "50651398"
type textarea "x"
type input "506513988"
click at [209, 196] on button "Acknowledge" at bounding box center [215, 199] width 67 height 9
type textarea "x"
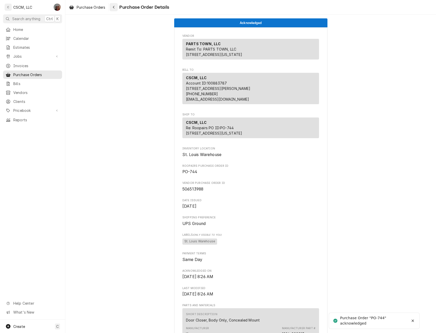
click at [113, 9] on icon "Navigate back" at bounding box center [114, 7] width 2 height 4
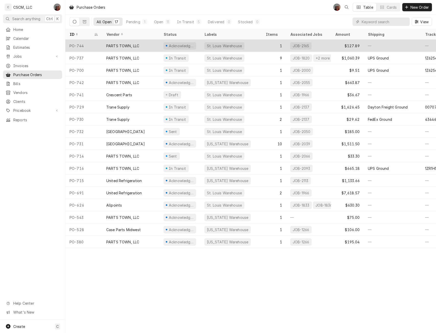
click at [149, 43] on div "PARTS TOWN, LLC" at bounding box center [130, 46] width 57 height 12
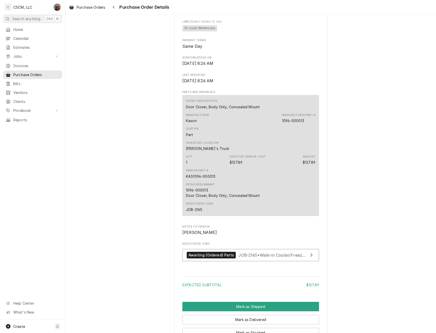
scroll to position [282, 0]
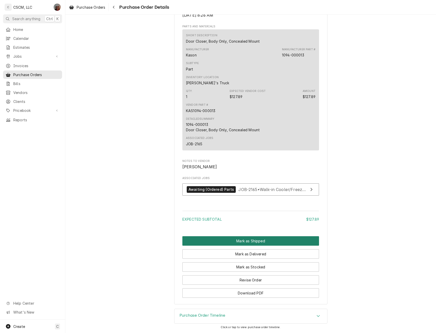
click at [247, 246] on button "Mark as Shipped" at bounding box center [250, 240] width 137 height 9
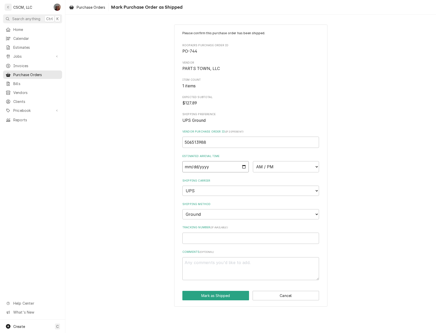
click at [242, 165] on input "Date" at bounding box center [215, 166] width 66 height 11
type input "[DATE]"
type textarea "x"
click at [316, 165] on select "AM / PM 6:00 AM 6:15 AM 6:30 AM 6:45 AM 7:00 AM 7:15 AM 7:30 AM 7:45 AM 8:00 AM…" at bounding box center [286, 166] width 66 height 11
select select "17:00:00"
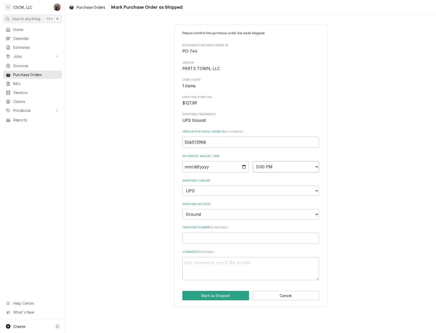
click at [253, 161] on select "AM / PM 6:00 AM 6:15 AM 6:30 AM 6:45 AM 7:00 AM 7:15 AM 7:30 AM 7:45 AM 8:00 AM…" at bounding box center [286, 166] width 66 height 11
click at [204, 235] on input "Tracking Number ( if available )" at bounding box center [250, 238] width 137 height 11
paste input "1ZG19D140304078588"
type textarea "x"
type input "1ZG19D140304078588"
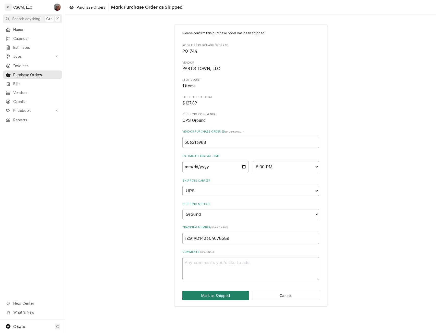
click at [215, 295] on button "Mark as Shipped" at bounding box center [215, 295] width 67 height 9
type textarea "x"
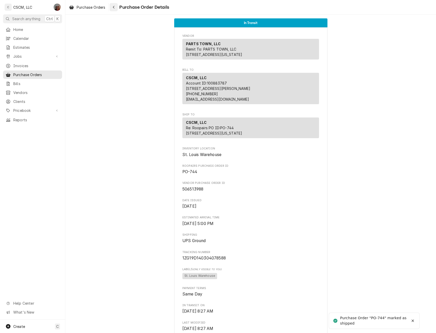
click at [113, 6] on div "Navigate back" at bounding box center [113, 7] width 5 height 5
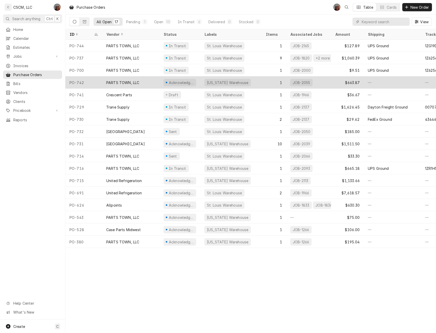
click at [122, 84] on div "PARTS TOWN, LLC" at bounding box center [122, 82] width 33 height 5
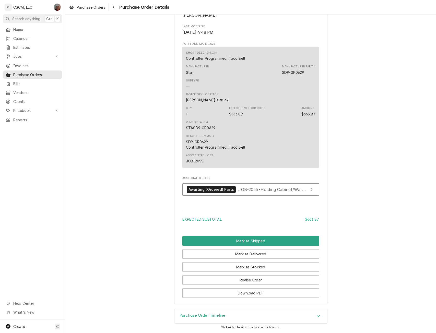
scroll to position [295, 0]
click at [244, 240] on button "Mark as Shipped" at bounding box center [250, 240] width 137 height 9
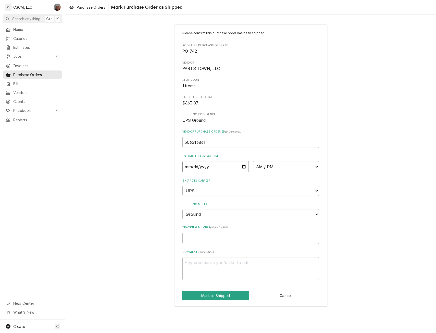
click at [244, 167] on input "Date" at bounding box center [215, 166] width 66 height 11
type input "[DATE]"
type textarea "x"
click at [316, 168] on select "AM / PM 6:00 AM 6:15 AM 6:30 AM 6:45 AM 7:00 AM 7:15 AM 7:30 AM 7:45 AM 8:00 AM…" at bounding box center [286, 166] width 66 height 11
select select "19:00:00"
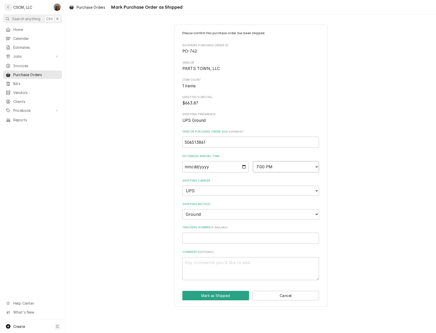
click at [253, 161] on select "AM / PM 6:00 AM 6:15 AM 6:30 AM 6:45 AM 7:00 AM 7:15 AM 7:30 AM 7:45 AM 8:00 AM…" at bounding box center [286, 166] width 66 height 11
click at [213, 235] on input "Tracking Number ( if available )" at bounding box center [250, 238] width 137 height 11
paste input "1ZG19D140304071585"
type textarea "x"
type input "1ZG19D140304071585"
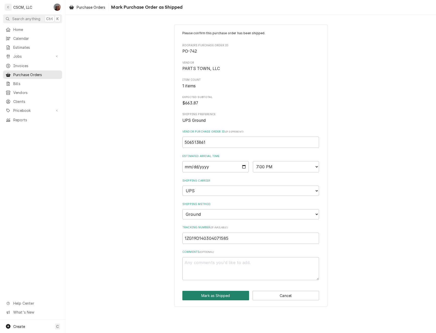
click at [224, 299] on button "Mark as Shipped" at bounding box center [215, 295] width 67 height 9
type textarea "x"
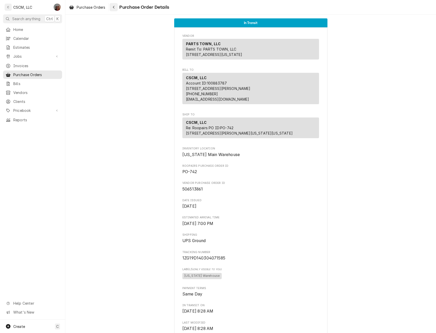
click at [117, 6] on button "Navigate back" at bounding box center [114, 7] width 8 height 8
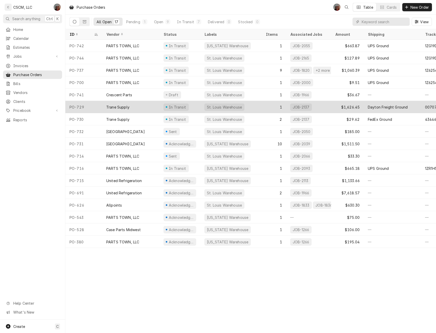
click at [103, 109] on div "Trane Supply" at bounding box center [130, 107] width 57 height 12
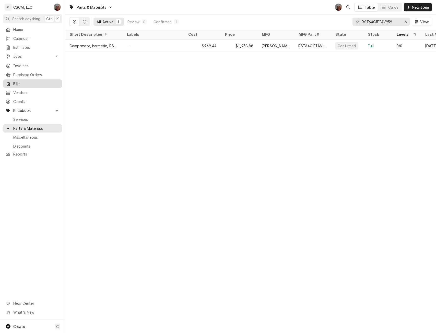
click at [18, 81] on span "Bills" at bounding box center [36, 83] width 46 height 5
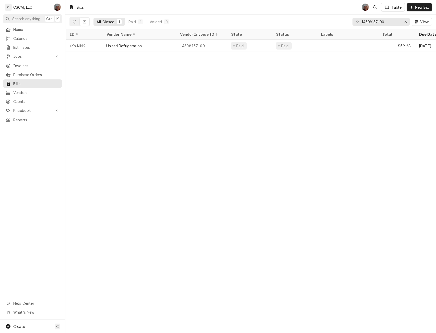
click at [73, 21] on button "Dynamic Content Wrapper" at bounding box center [75, 22] width 10 height 8
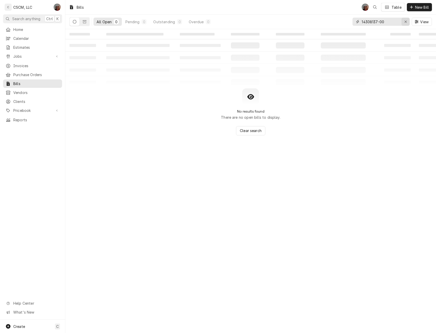
click at [405, 21] on icon "Erase input" at bounding box center [405, 22] width 3 height 4
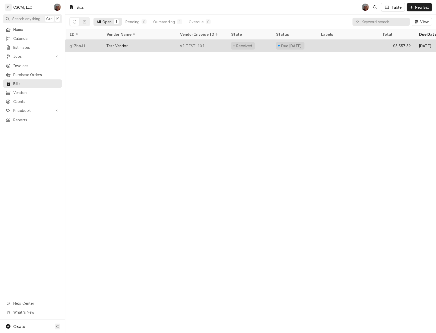
click at [93, 41] on div "g1ZbnJ1" at bounding box center [83, 46] width 37 height 12
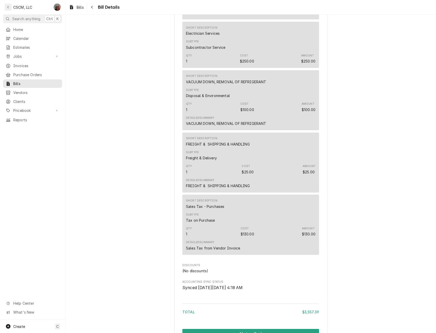
scroll to position [731, 0]
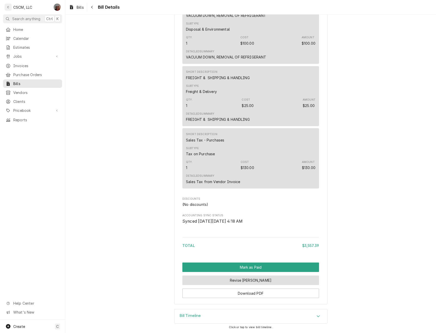
drag, startPoint x: 261, startPoint y: 279, endPoint x: 314, endPoint y: 299, distance: 57.4
click at [316, 311] on div "Bill Timeline" at bounding box center [250, 316] width 153 height 14
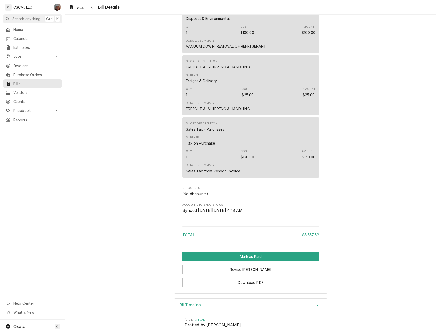
scroll to position [784, 0]
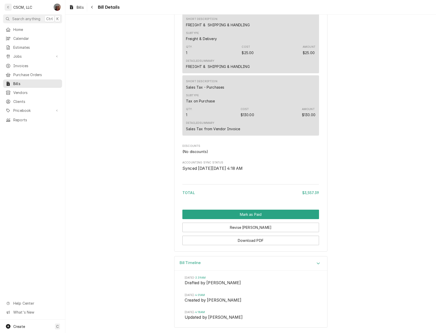
click at [317, 260] on div "Accordion Header" at bounding box center [318, 263] width 8 height 6
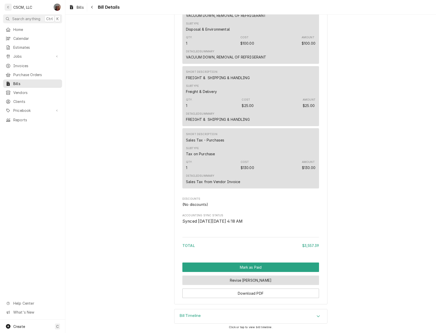
click at [255, 279] on button "Revise [PERSON_NAME]" at bounding box center [250, 279] width 137 height 9
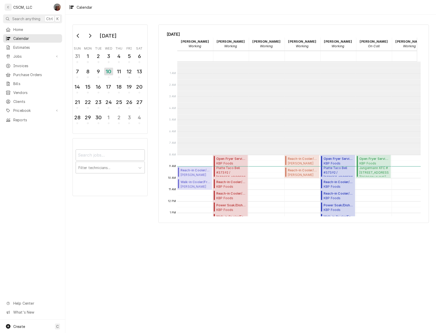
scroll to position [93, 0]
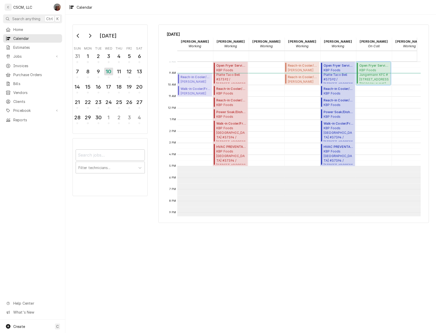
click at [366, 75] on span "KBP Foods Jungermann KFC #5846 / 1699 Jungermann Road, St. Peters, Missouri 633…" at bounding box center [374, 76] width 30 height 16
click at [55, 7] on div "Dena Vecchetti's Avatar" at bounding box center [57, 7] width 7 height 7
click at [69, 19] on div "Settings" at bounding box center [82, 17] width 38 height 5
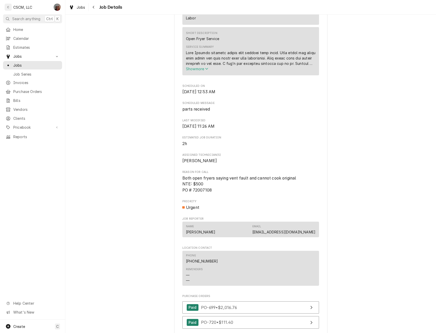
scroll to position [503, 0]
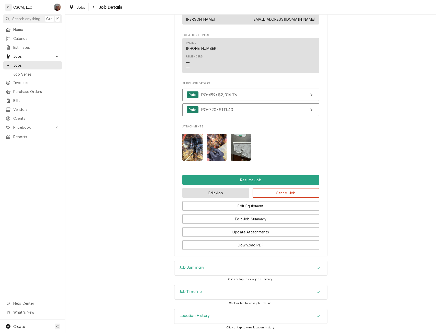
click at [218, 192] on button "Edit Job" at bounding box center [215, 192] width 67 height 9
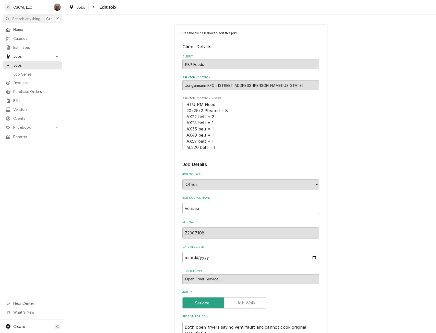
scroll to position [279, 0]
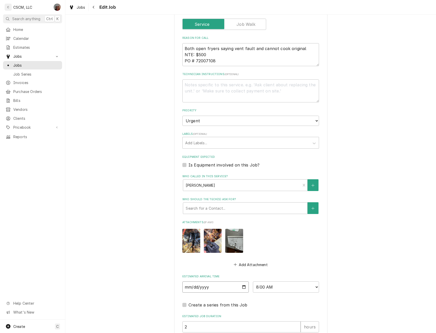
click at [243, 287] on input "[DATE]" at bounding box center [215, 286] width 66 height 11
type textarea "x"
type input "[DATE]"
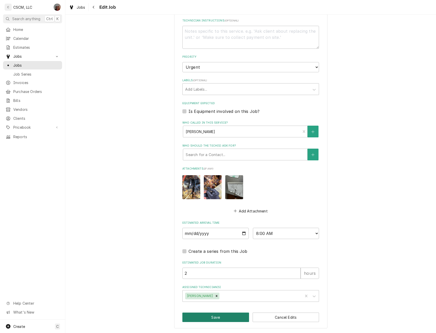
click at [227, 316] on button "Save" at bounding box center [215, 316] width 67 height 9
type textarea "x"
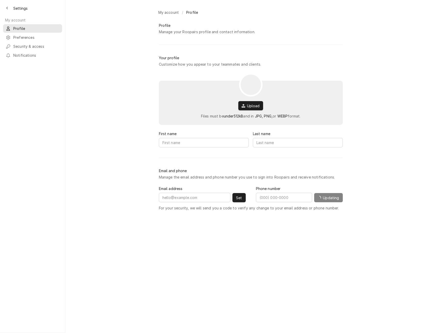
type input "[PERSON_NAME]"
type input "Vecchetti"
type input "[EMAIL_ADDRESS][DOMAIN_NAME]"
type input "[PHONE_NUMBER]"
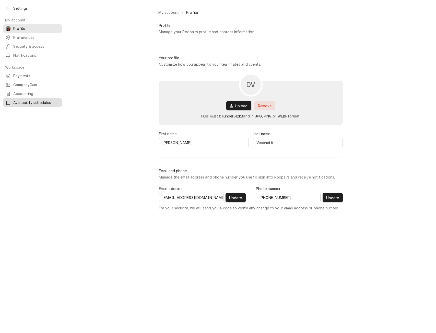
click at [23, 100] on span "Availability schedules" at bounding box center [36, 102] width 46 height 5
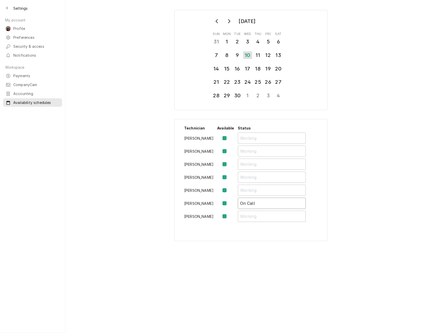
click at [261, 204] on input "On Call" at bounding box center [272, 203] width 68 height 11
type input "On Call/sick"
click at [228, 202] on label "Availability Schedule Form" at bounding box center [228, 203] width 0 height 6
click at [228, 202] on input "Availability Schedule Form" at bounding box center [231, 205] width 6 height 11
checkbox input "false"
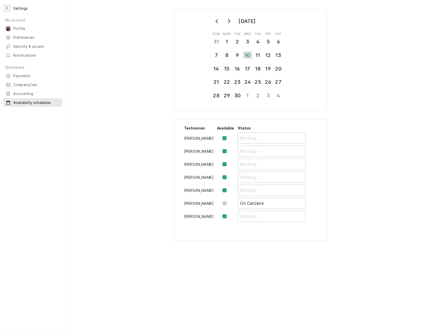
click at [7, 8] on icon "Back to previous page" at bounding box center [7, 8] width 2 height 3
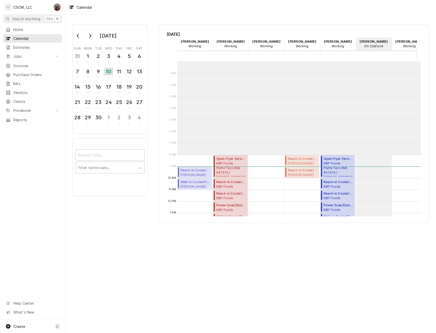
scroll to position [93, 0]
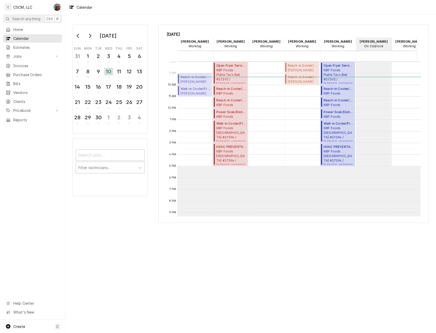
click at [109, 254] on div "[DATE] Sun Mon Tue Wed Thu Fri Sat 31 1 2 3 4 5 6 7 8 9 10 11 12 13 14 15 16 17…" at bounding box center [250, 174] width 370 height 318
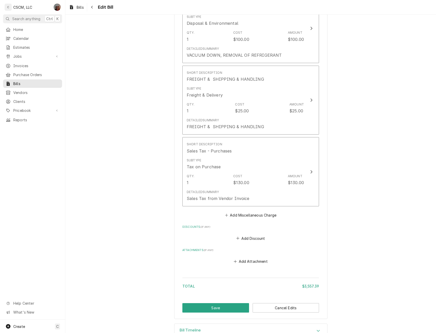
scroll to position [974, 0]
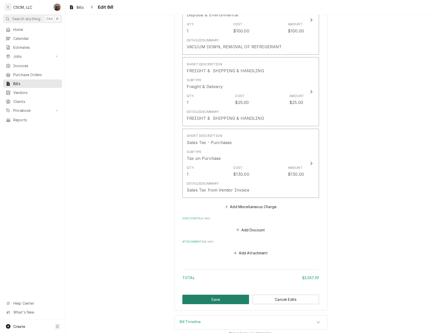
click at [216, 295] on button "Save" at bounding box center [215, 299] width 67 height 9
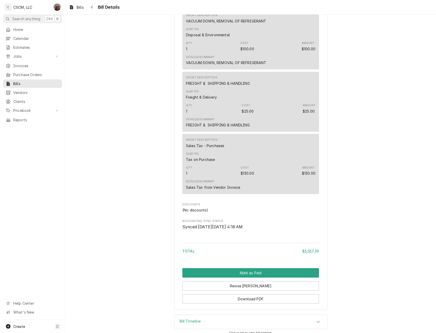
scroll to position [731, 0]
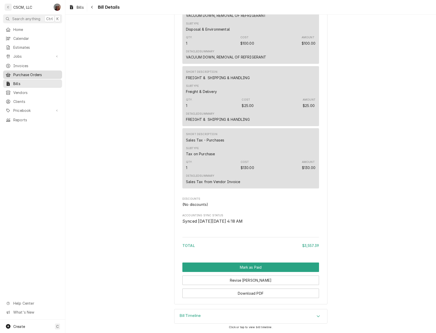
click at [30, 74] on span "Purchase Orders" at bounding box center [36, 74] width 46 height 5
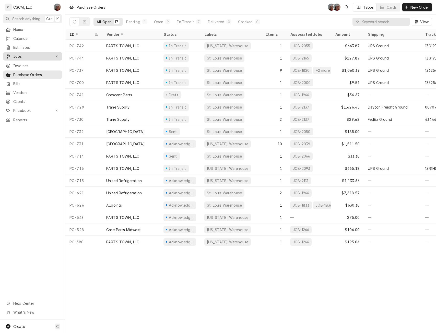
click at [20, 54] on span "Jobs" at bounding box center [32, 56] width 39 height 5
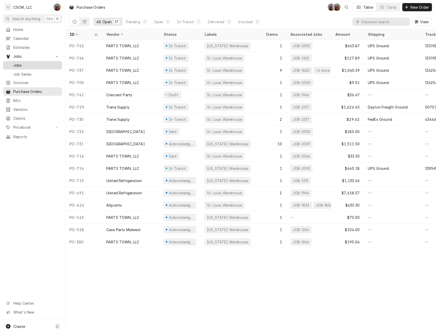
click at [20, 63] on span "Jobs" at bounding box center [36, 65] width 46 height 5
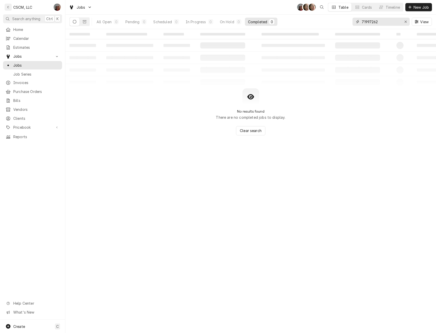
drag, startPoint x: 380, startPoint y: 23, endPoint x: 330, endPoint y: 23, distance: 50.3
click at [330, 23] on div "All Open 0 Pending 0 Scheduled 0 In Progress 0 On Hold 0 Completed 0 71997262 V…" at bounding box center [250, 22] width 362 height 14
paste input "37110"
type input "71937110"
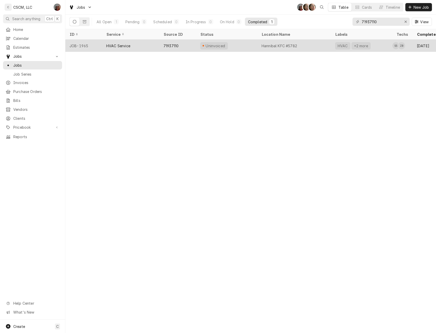
click at [144, 44] on div "HVAC Service" at bounding box center [130, 46] width 57 height 12
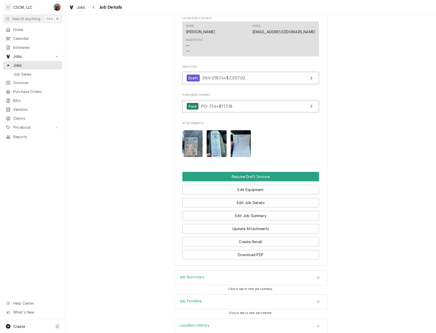
scroll to position [447, 0]
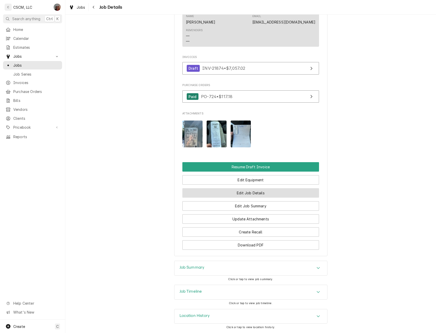
click at [248, 191] on button "Edit Job Details" at bounding box center [250, 192] width 137 height 9
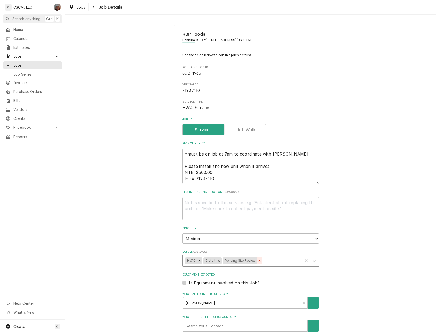
click at [258, 261] on icon "Remove Pending Site Review" at bounding box center [259, 261] width 2 height 2
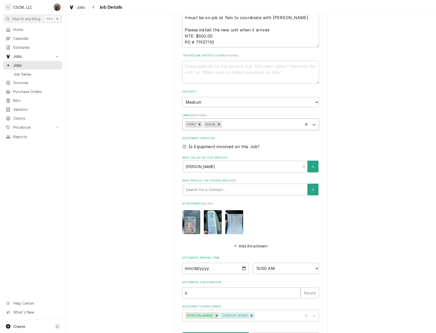
scroll to position [156, 0]
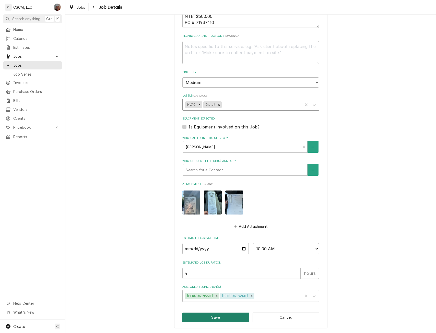
click at [210, 317] on button "Save" at bounding box center [215, 316] width 67 height 9
type textarea "x"
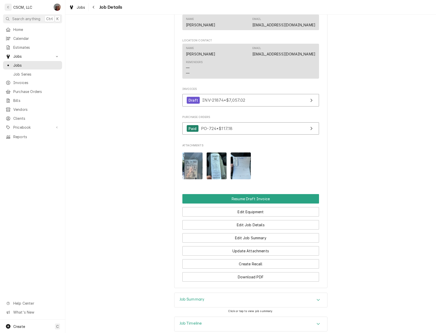
scroll to position [420, 0]
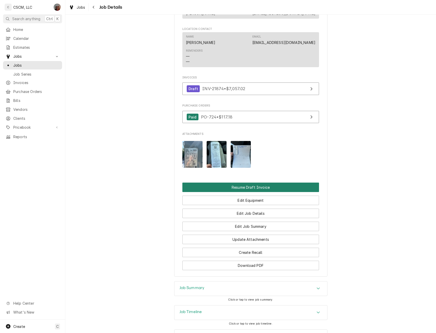
click at [250, 192] on button "Resume Draft Invoice" at bounding box center [250, 187] width 137 height 9
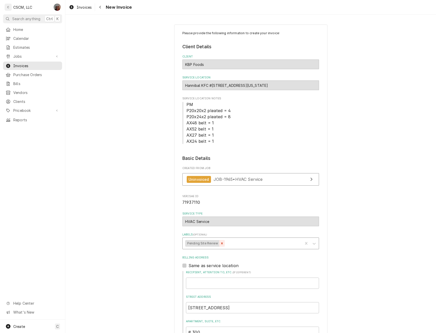
click at [220, 242] on icon "Remove Pending Site Review" at bounding box center [222, 244] width 4 height 4
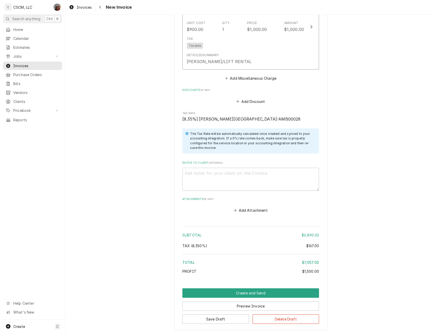
scroll to position [1422, 0]
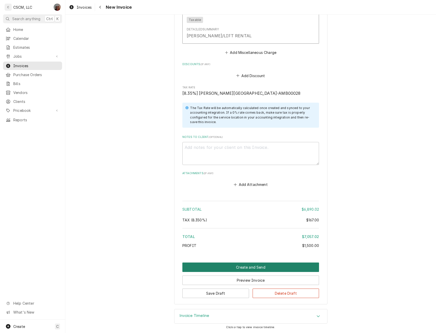
click at [249, 267] on button "Create and Send" at bounding box center [250, 266] width 137 height 9
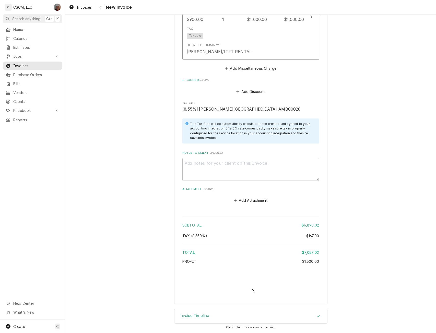
scroll to position [1406, 0]
type textarea "x"
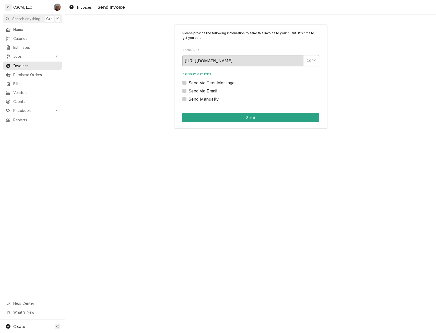
click at [188, 100] on label "Send Manually" at bounding box center [203, 99] width 30 height 6
click at [188, 100] on input "Send Manually" at bounding box center [256, 101] width 137 height 11
checkbox input "true"
click at [216, 117] on button "Send" at bounding box center [250, 117] width 137 height 9
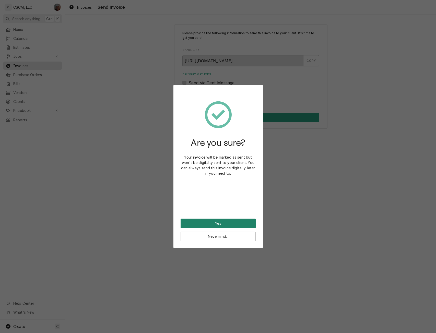
click at [196, 222] on button "Yes" at bounding box center [218, 223] width 75 height 9
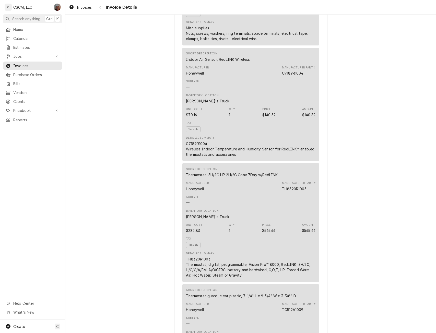
scroll to position [631, 0]
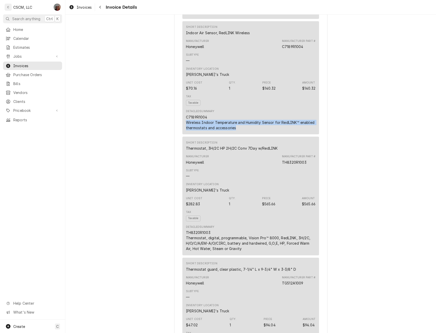
drag, startPoint x: 184, startPoint y: 137, endPoint x: 238, endPoint y: 145, distance: 54.7
click at [238, 135] on div "Short Description Indoor Air Sensor, RedLINK Wireless Manufacturer Honeywell Ma…" at bounding box center [250, 77] width 137 height 113
copy div "Wireless Indoor Temperature and Humidity Sensor for RedLINK™ enabled thermostat…"
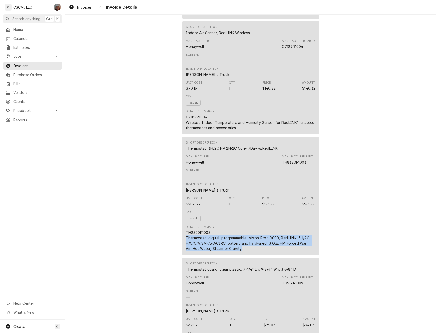
drag, startPoint x: 183, startPoint y: 254, endPoint x: 240, endPoint y: 267, distance: 58.5
click at [240, 255] on div "Short Description Thermostat, 3H/2C HP 2H/2C Conv 7Day w/RedLINK Manufacturer H…" at bounding box center [250, 196] width 137 height 119
copy div "Thermostat, digital, programmable, Vision Pro™ 8000, RedLINK, 3H/2C, H/O/C/A/EM…"
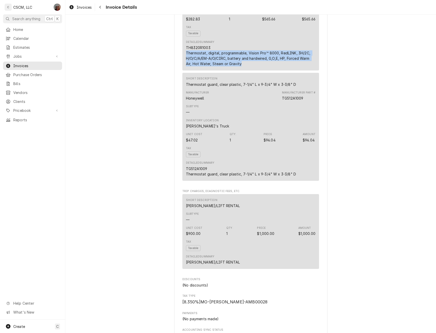
scroll to position [818, 0]
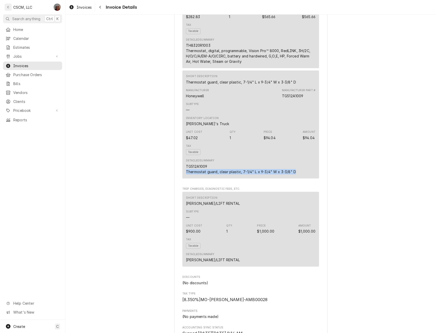
drag, startPoint x: 183, startPoint y: 187, endPoint x: 299, endPoint y: 189, distance: 116.2
click at [299, 178] on div "Short Description Thermostat guard, clear plastic, 7-1/4" L x 9-3/4" W x 3-3/8"…" at bounding box center [250, 124] width 137 height 108
copy div "Thermostat guard, clear plastic, 7-1/4" L x 9-3/4" W x 3-3/8" D"
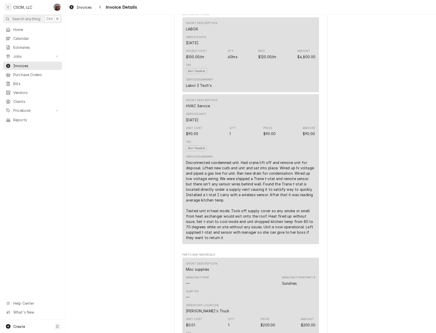
scroll to position [273, 0]
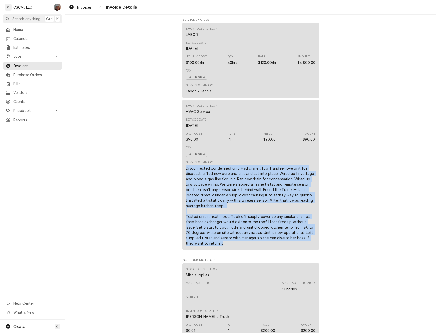
drag, startPoint x: 182, startPoint y: 183, endPoint x: 237, endPoint y: 261, distance: 95.5
click at [237, 250] on div "Short Description HVAC Service Service Date Sep 3, 2025 Unit Cost $90.00 Qty. 1…" at bounding box center [250, 175] width 137 height 150
copy div "Disconnected condemned unit. Had crane lift off and remove unit for disposal. L…"
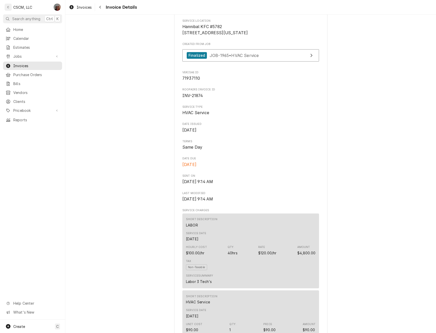
scroll to position [80, 0]
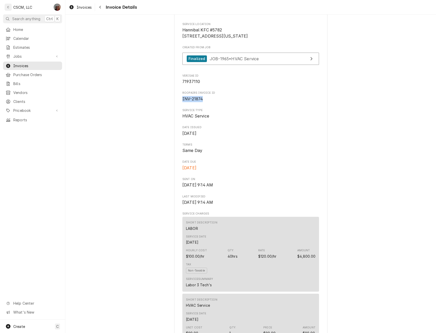
drag, startPoint x: 179, startPoint y: 114, endPoint x: 205, endPoint y: 116, distance: 26.4
copy span "INV-21874"
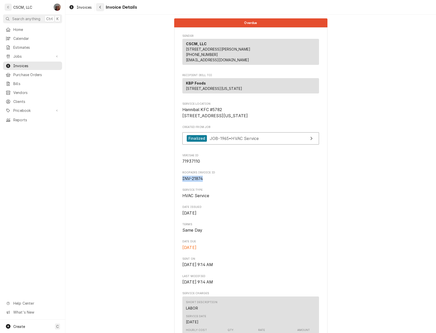
click at [102, 7] on div "Navigate back" at bounding box center [100, 7] width 5 height 5
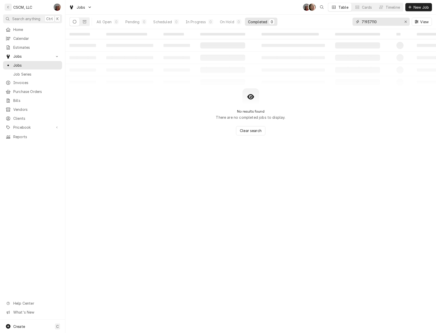
drag, startPoint x: 385, startPoint y: 22, endPoint x: 329, endPoint y: 11, distance: 57.2
click at [329, 11] on div "Jobs DV SH Table Cards Timeline New Job All Open 0 Pending 0 Scheduled 0 In Pro…" at bounding box center [250, 14] width 370 height 29
type input "subwa"
click at [105, 21] on div "All Open" at bounding box center [104, 21] width 15 height 5
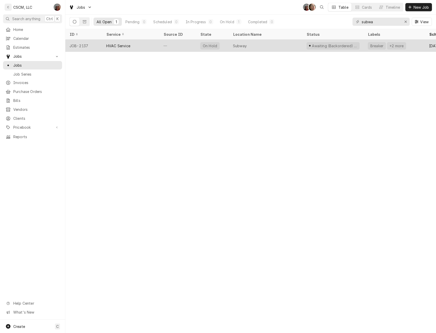
click at [104, 47] on div "HVAC Service" at bounding box center [130, 46] width 57 height 12
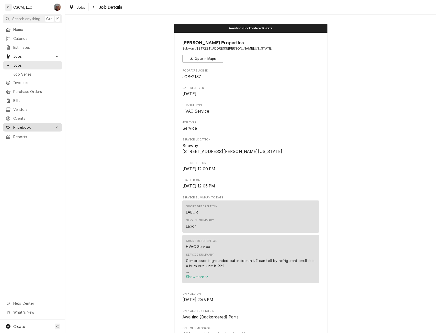
click at [30, 125] on span "Pricebook" at bounding box center [32, 127] width 39 height 5
click at [33, 142] on span "Parts & Materials" at bounding box center [36, 144] width 46 height 5
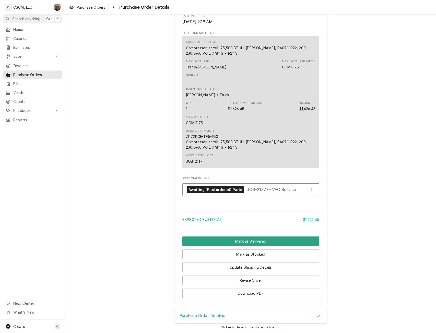
scroll to position [39, 0]
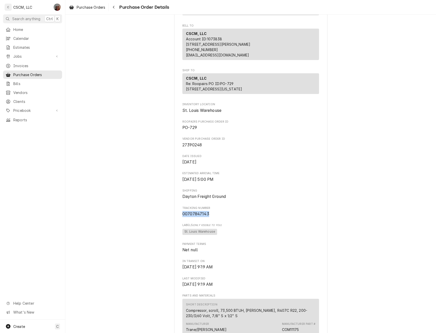
drag, startPoint x: 180, startPoint y: 228, endPoint x: 211, endPoint y: 232, distance: 31.4
click at [211, 217] on span "00707847143" at bounding box center [250, 214] width 137 height 6
copy span "00707847143"
click at [116, 7] on div "Navigate back" at bounding box center [113, 7] width 5 height 5
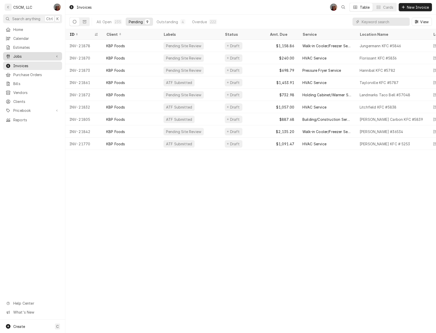
click at [30, 54] on span "Jobs" at bounding box center [32, 56] width 39 height 5
click at [20, 65] on span "Jobs" at bounding box center [36, 65] width 46 height 5
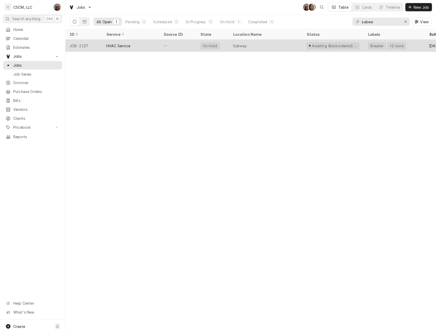
click at [113, 45] on div "HVAC Service" at bounding box center [118, 45] width 24 height 5
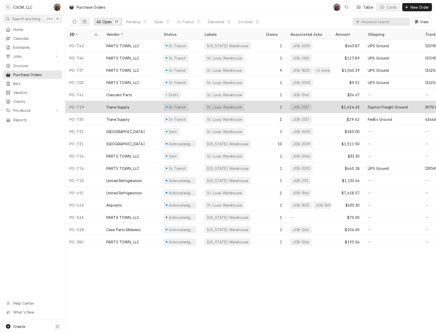
click at [133, 104] on div "Trane Supply" at bounding box center [130, 107] width 57 height 12
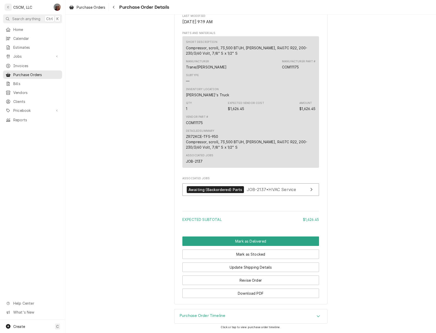
scroll to position [28, 0]
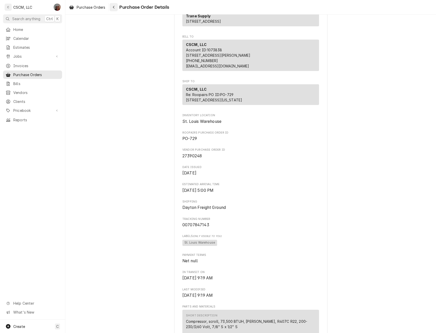
click at [116, 7] on div "Navigate back" at bounding box center [113, 7] width 5 height 5
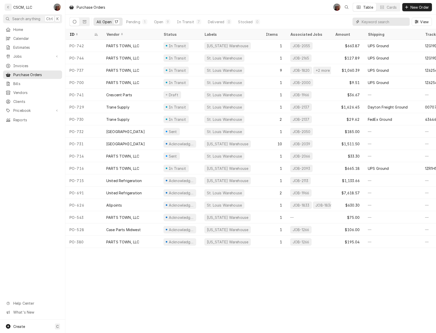
click at [365, 22] on input "Dynamic Content Wrapper" at bounding box center [384, 22] width 45 height 8
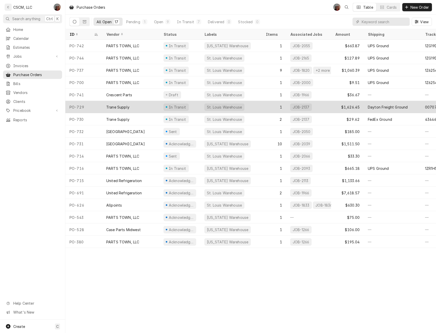
click at [134, 105] on div "Trane Supply" at bounding box center [130, 107] width 57 height 12
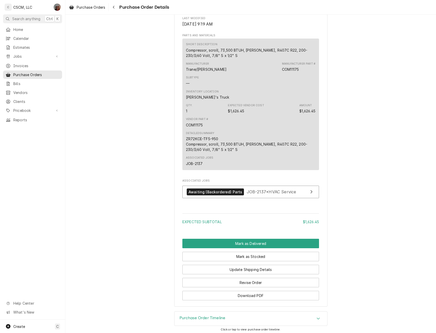
scroll to position [301, 0]
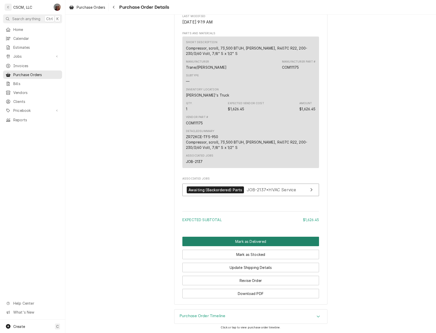
click at [247, 246] on button "Mark as Delivered" at bounding box center [250, 241] width 137 height 9
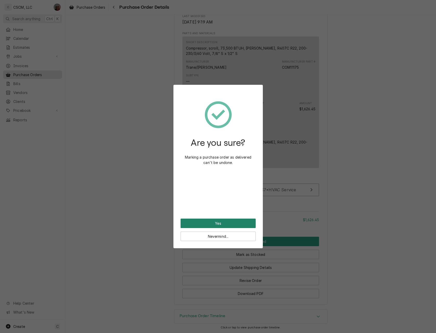
click at [217, 225] on button "Yes" at bounding box center [218, 223] width 75 height 9
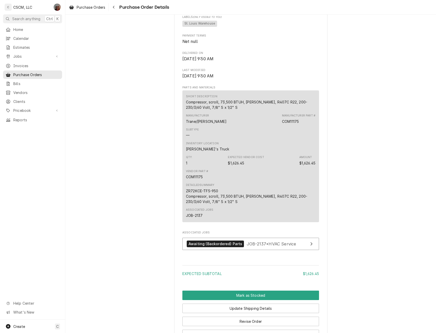
scroll to position [287, 0]
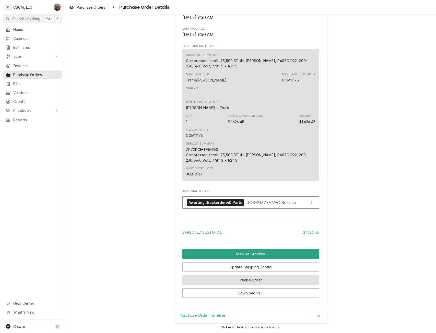
click at [255, 279] on button "Revise Order" at bounding box center [250, 279] width 137 height 9
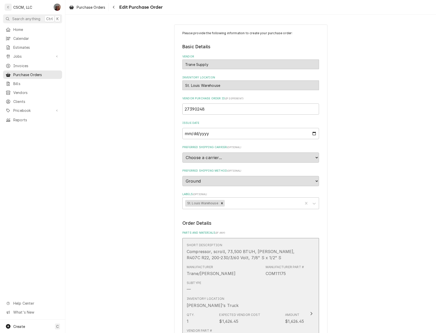
click at [308, 287] on button "Short Description Compressor, scroll, 73,500 BTUH, [PERSON_NAME], R407C R22, 20…" at bounding box center [250, 313] width 137 height 151
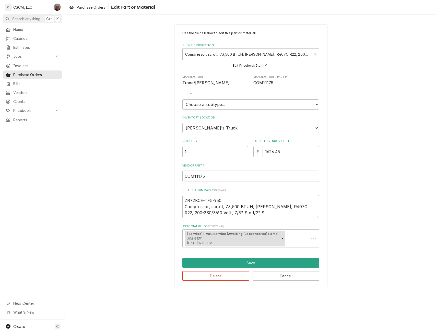
type textarea "x"
click at [312, 125] on select "Choose a location... [PERSON_NAME]'s Truck [US_STATE] Main Warehouse [PERSON_NA…" at bounding box center [250, 128] width 137 height 10
select select "424"
click at [182, 123] on select "Choose a location... [PERSON_NAME]'s Truck [US_STATE] Main Warehouse [PERSON_NA…" at bounding box center [250, 128] width 137 height 10
click at [257, 259] on button "Save" at bounding box center [250, 262] width 137 height 9
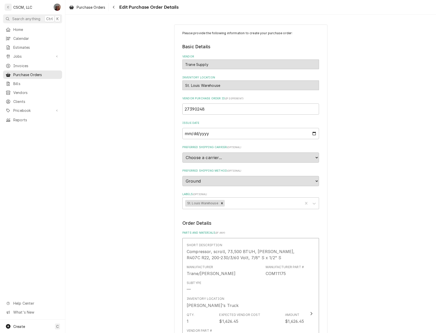
scroll to position [210, 0]
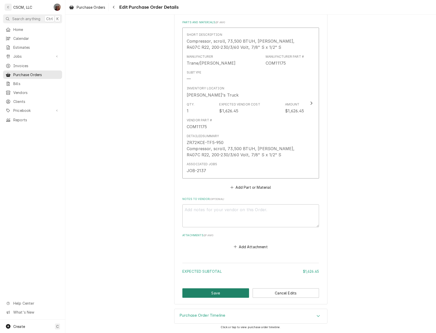
click at [207, 291] on button "Save" at bounding box center [215, 292] width 67 height 9
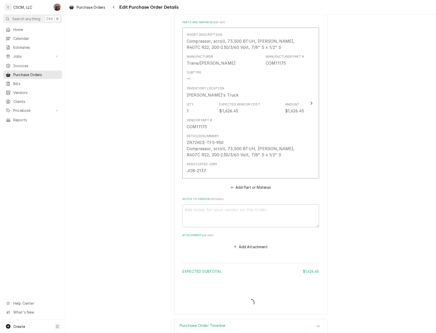
type textarea "x"
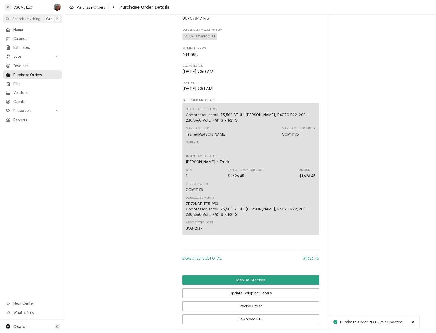
scroll to position [253, 0]
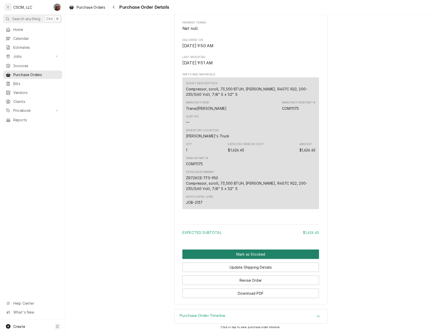
click at [236, 259] on button "Mark as Stocked" at bounding box center [250, 253] width 137 height 9
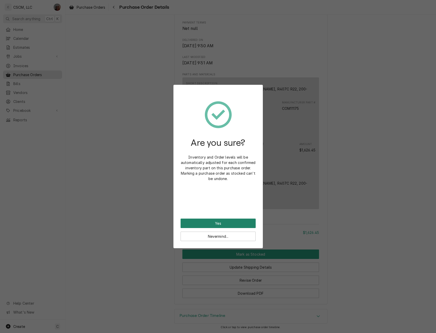
click at [223, 219] on button "Yes" at bounding box center [218, 223] width 75 height 9
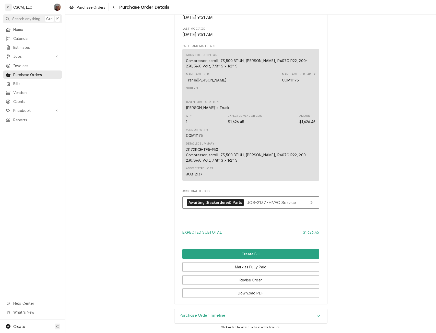
scroll to position [287, 0]
click at [243, 253] on button "Create Bill" at bounding box center [250, 253] width 137 height 9
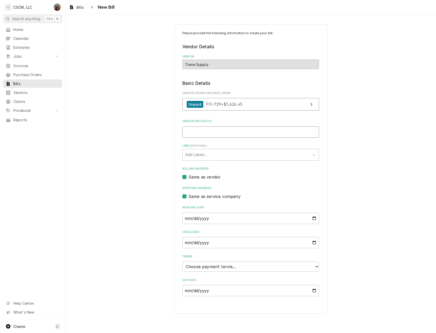
click at [224, 136] on input "Vendor Invoice ID" at bounding box center [250, 131] width 137 height 11
type input "20050074"
click at [316, 267] on select "Choose payment terms... Same Day Net 7 Net 14 Net 21 Net 30 Net 45 Net 60 Net 90" at bounding box center [250, 266] width 137 height 10
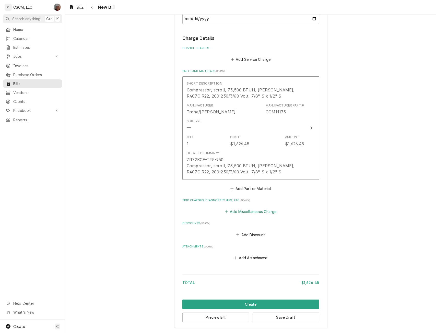
click at [251, 209] on button "Add Miscellaneous Charge" at bounding box center [250, 211] width 53 height 7
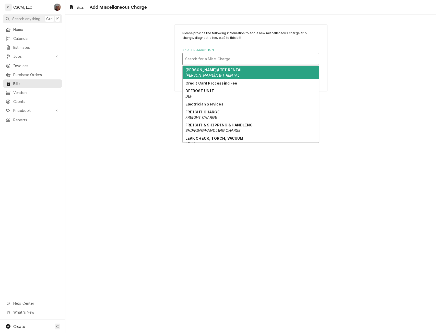
click at [200, 56] on div "Short Description" at bounding box center [250, 58] width 131 height 9
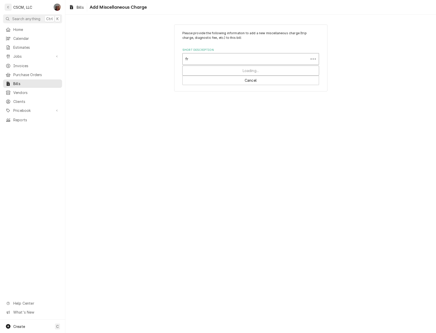
type input "fre"
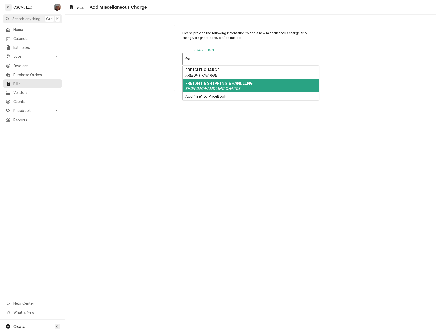
click at [207, 81] on strong "FREIGHT & SHIPPING & HANDLING" at bounding box center [218, 83] width 67 height 4
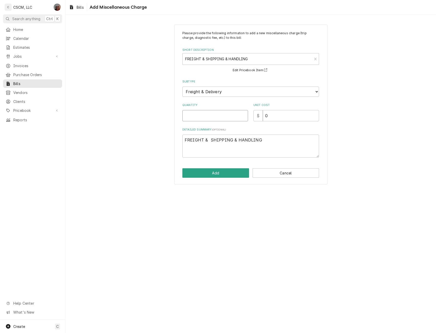
click at [205, 114] on input "Quantity" at bounding box center [215, 115] width 66 height 11
type input "1"
type textarea "x"
type input "1"
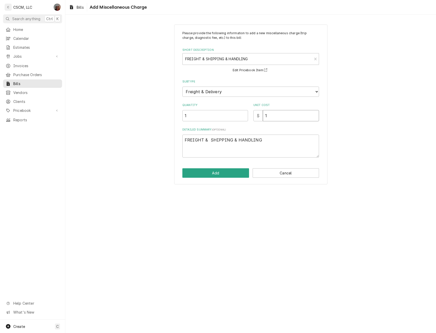
type textarea "x"
type input "15"
type textarea "x"
type input "150"
click at [210, 174] on button "Add" at bounding box center [215, 172] width 67 height 9
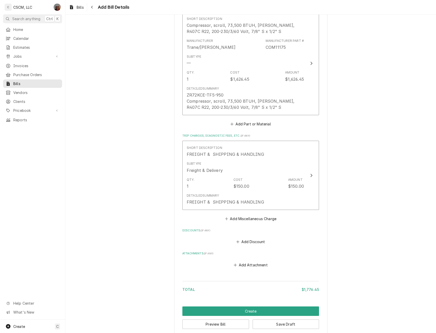
scroll to position [343, 0]
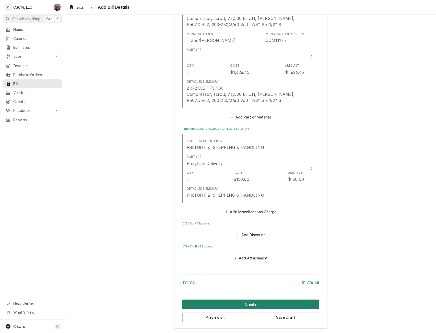
click at [251, 305] on button "Create" at bounding box center [250, 303] width 137 height 9
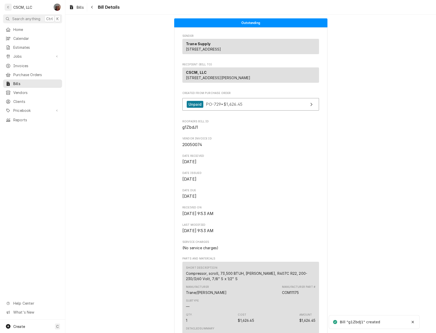
scroll to position [248, 0]
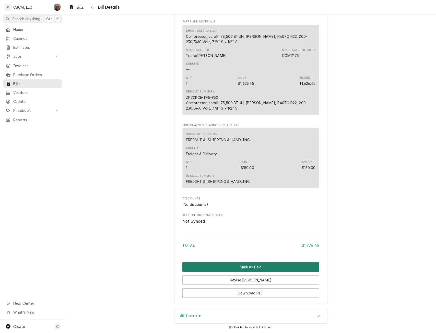
click at [251, 268] on button "Mark as Paid" at bounding box center [250, 266] width 137 height 9
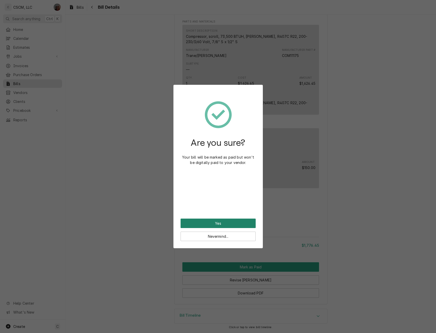
click at [218, 222] on button "Yes" at bounding box center [218, 223] width 75 height 9
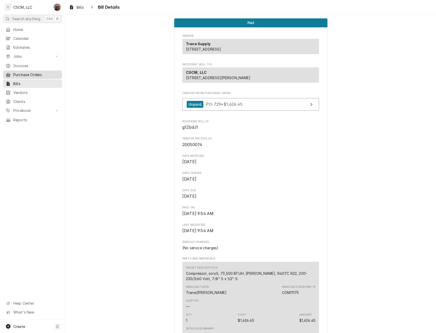
click at [42, 73] on span "Purchase Orders" at bounding box center [36, 74] width 46 height 5
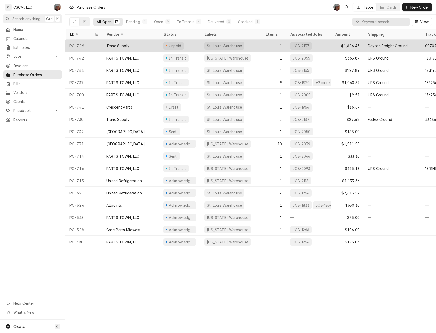
click at [176, 46] on div "Unpaid" at bounding box center [175, 45] width 14 height 5
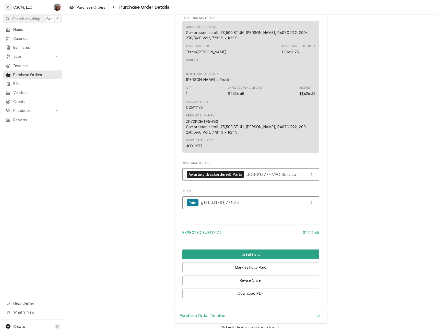
scroll to position [315, 0]
click at [231, 268] on button "Mark as Fully Paid" at bounding box center [250, 266] width 137 height 9
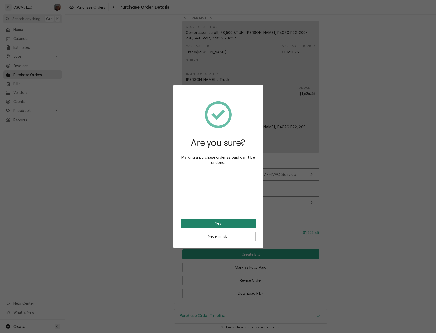
click at [198, 223] on button "Yes" at bounding box center [218, 223] width 75 height 9
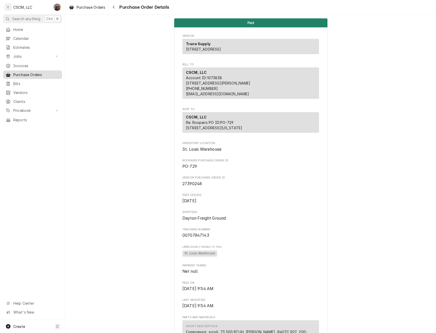
click at [27, 73] on span "Purchase Orders" at bounding box center [36, 74] width 46 height 5
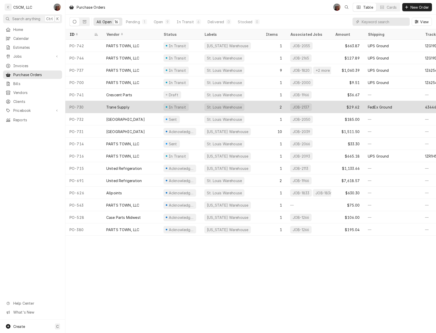
click at [146, 107] on div "Trane Supply" at bounding box center [130, 107] width 57 height 12
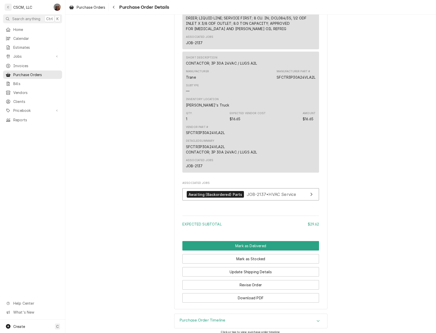
scroll to position [441, 0]
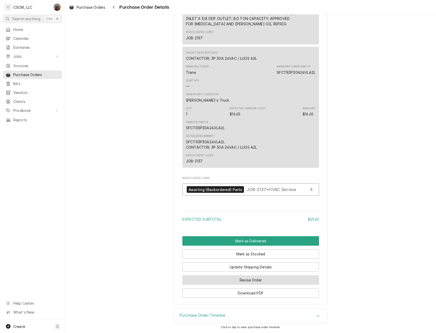
click at [251, 283] on button "Revise Order" at bounding box center [250, 279] width 137 height 9
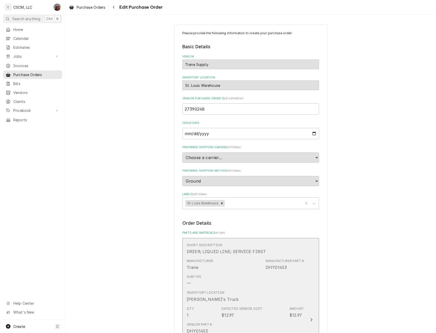
click at [304, 305] on button "Short Description DRIER; LIQUID LINE; SERVICE FIRST Manufacturer Trane Manufact…" at bounding box center [250, 319] width 137 height 163
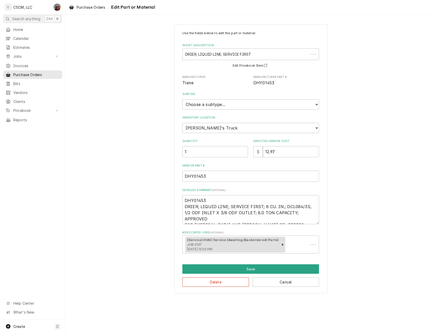
type textarea "x"
click at [218, 124] on select "Choose a location... Chris's Truck Colorado Main Warehouse Izaia's truck Jimmy'…" at bounding box center [250, 128] width 137 height 10
select select "424"
click at [182, 123] on select "Choose a location... Chris's Truck Colorado Main Warehouse Izaia's truck Jimmy'…" at bounding box center [250, 128] width 137 height 10
type textarea "x"
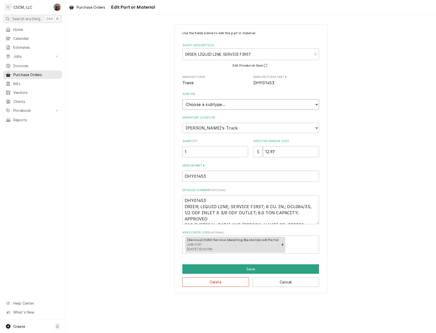
click at [221, 105] on select "Choose a subtype... Equipment Part Refrigerant Supply or Material Tool" at bounding box center [250, 104] width 137 height 10
select select "148"
click at [182, 99] on select "Choose a subtype... Equipment Part Refrigerant Supply or Material Tool" at bounding box center [250, 104] width 137 height 10
click at [257, 269] on button "Save" at bounding box center [250, 268] width 137 height 9
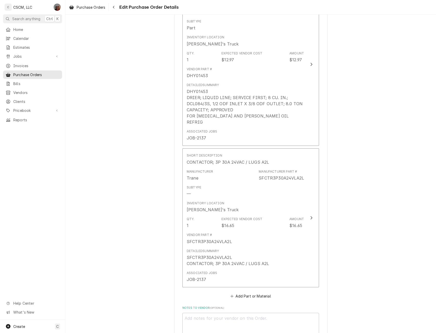
scroll to position [272, 0]
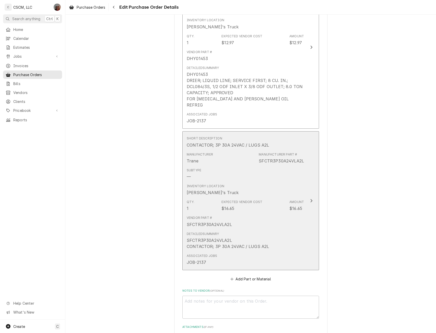
click at [300, 191] on div "Inventory Location Sam's Truck" at bounding box center [245, 190] width 117 height 16
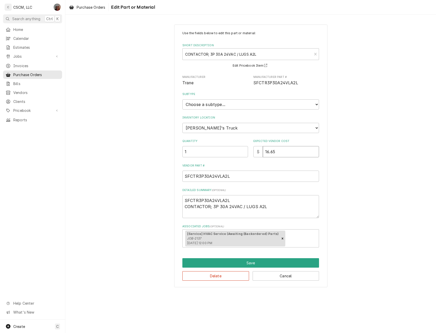
click at [280, 152] on input "16.65" at bounding box center [291, 151] width 56 height 11
type textarea "x"
type input "16.64"
type textarea "x"
type input "16.64"
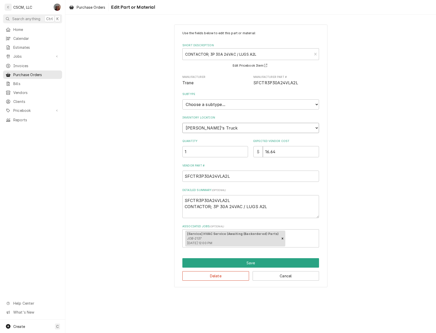
click at [234, 126] on select "Choose a location... Chris's Truck Colorado Main Warehouse Izaia's truck Jimmy'…" at bounding box center [250, 128] width 137 height 10
select select "424"
click at [182, 123] on select "Choose a location... Chris's Truck Colorado Main Warehouse Izaia's truck Jimmy'…" at bounding box center [250, 128] width 137 height 10
type textarea "x"
click at [230, 103] on select "Choose a subtype... Equipment Part Refrigerant Supply or Material Tool" at bounding box center [250, 104] width 137 height 10
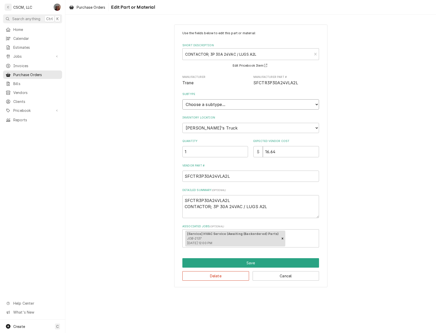
select select "148"
click at [182, 99] on select "Choose a subtype... Equipment Part Refrigerant Supply or Material Tool" at bounding box center [250, 104] width 137 height 10
click at [251, 259] on button "Save" at bounding box center [250, 262] width 137 height 9
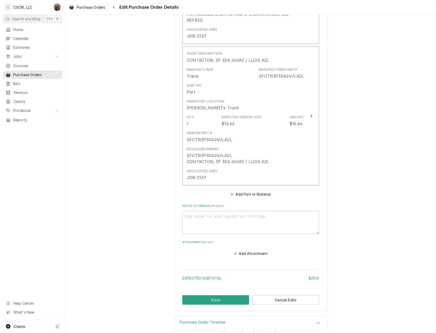
scroll to position [358, 0]
click at [205, 295] on button "Save" at bounding box center [215, 299] width 67 height 9
type textarea "x"
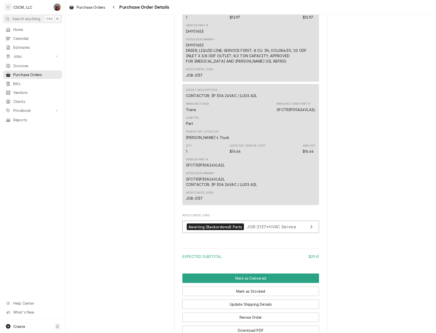
scroll to position [441, 0]
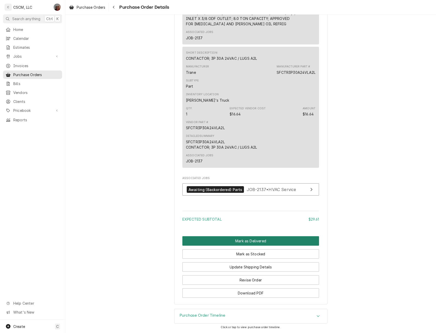
click at [243, 243] on button "Mark as Delivered" at bounding box center [250, 240] width 137 height 9
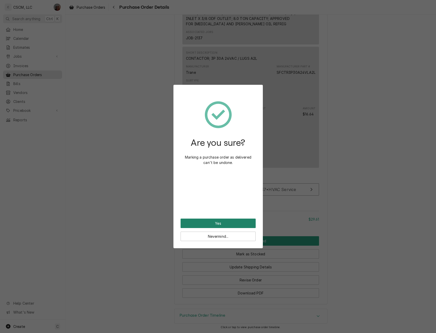
click at [217, 221] on button "Yes" at bounding box center [218, 223] width 75 height 9
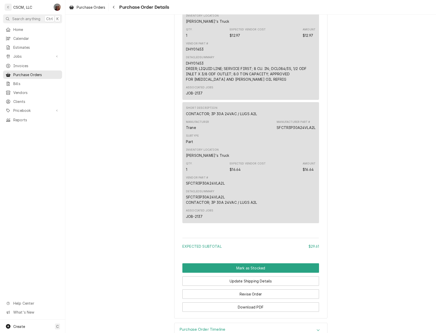
scroll to position [382, 0]
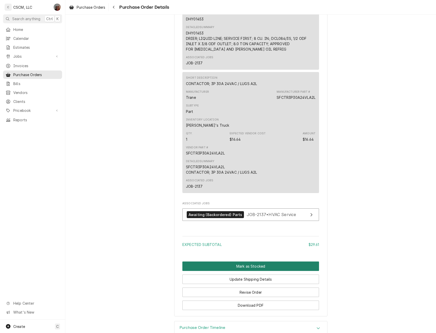
click at [245, 271] on button "Mark as Stocked" at bounding box center [250, 265] width 137 height 9
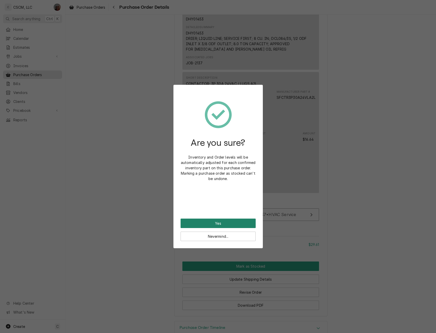
click at [220, 224] on button "Yes" at bounding box center [218, 223] width 75 height 9
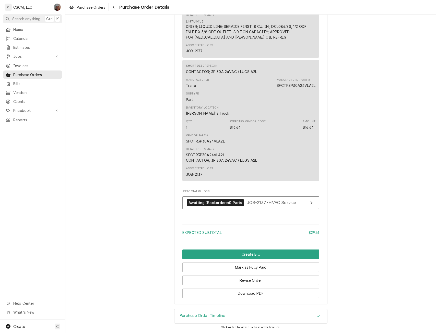
scroll to position [410, 0]
click at [244, 250] on button "Create Bill" at bounding box center [250, 253] width 137 height 9
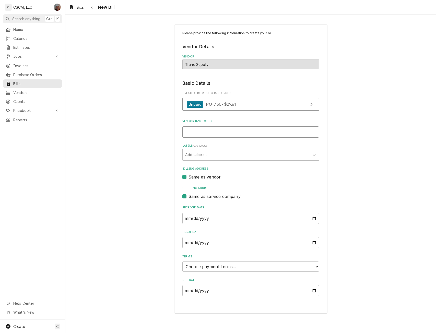
click at [197, 129] on input "Vendor Invoice ID" at bounding box center [250, 131] width 137 height 11
type input "20047586"
click at [313, 269] on select "Choose payment terms... Same Day Net 7 Net 14 Net 21 Net 30 Net 45 Net 60 Net 90" at bounding box center [250, 266] width 137 height 10
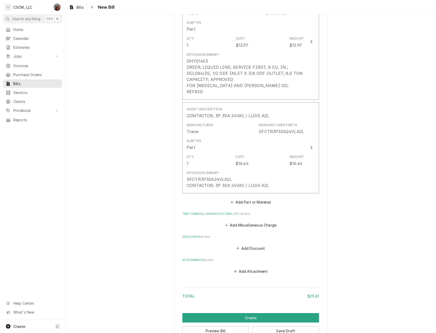
scroll to position [372, 0]
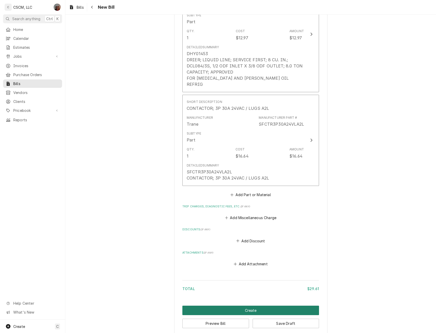
click at [250, 306] on button "Create" at bounding box center [250, 310] width 137 height 9
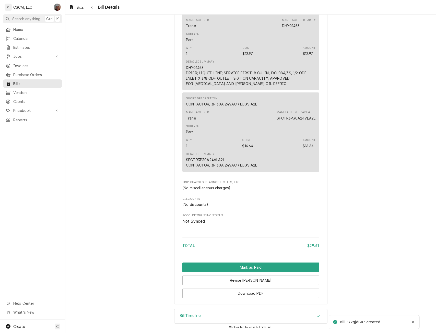
scroll to position [272, 0]
click at [262, 267] on button "Mark as Paid" at bounding box center [250, 266] width 137 height 9
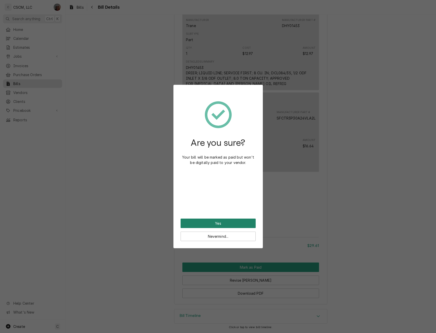
click at [221, 221] on button "Yes" at bounding box center [218, 223] width 75 height 9
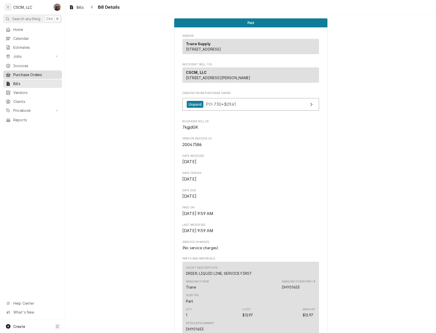
click at [36, 73] on span "Purchase Orders" at bounding box center [36, 74] width 46 height 5
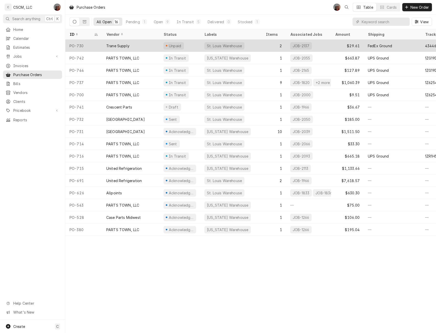
click at [124, 44] on div "Trane Supply" at bounding box center [117, 45] width 23 height 5
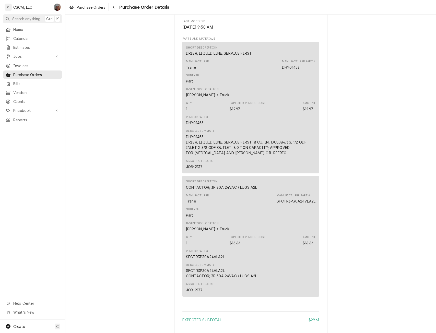
scroll to position [382, 0]
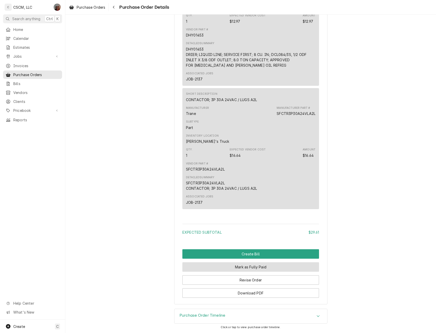
click at [250, 264] on button "Mark as Fully Paid" at bounding box center [250, 266] width 137 height 9
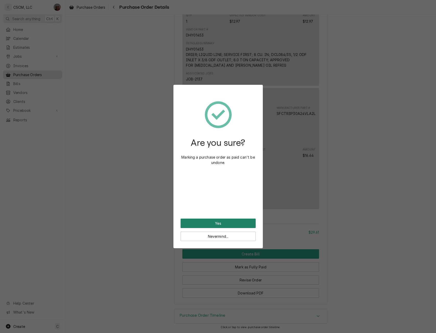
click at [210, 222] on button "Yes" at bounding box center [218, 223] width 75 height 9
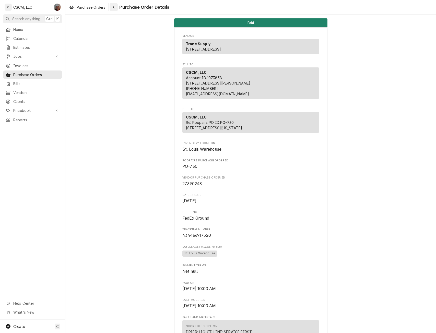
click at [114, 6] on icon "Navigate back" at bounding box center [114, 7] width 2 height 4
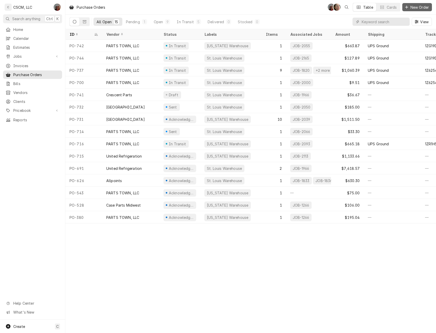
click at [415, 5] on span "New Order" at bounding box center [419, 7] width 20 height 5
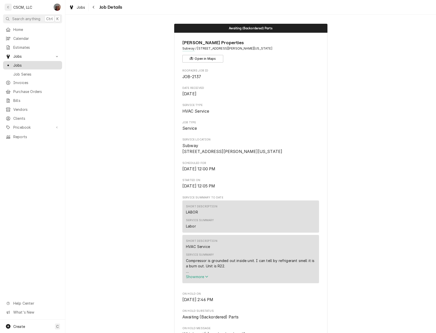
click at [32, 63] on span "Jobs" at bounding box center [36, 65] width 46 height 5
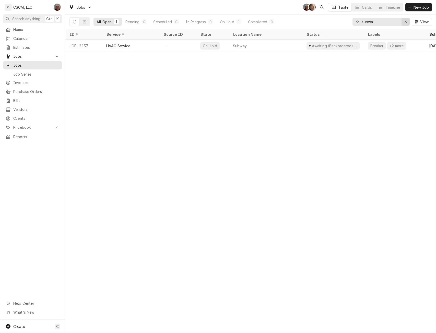
click at [404, 22] on icon "Erase input" at bounding box center [405, 22] width 3 height 4
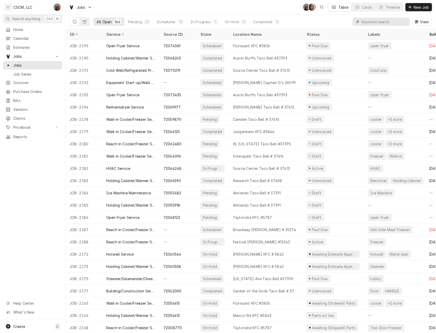
click at [375, 23] on input "Dynamic Content Wrapper" at bounding box center [384, 22] width 45 height 8
paste input "71969406"
type input "71969406"
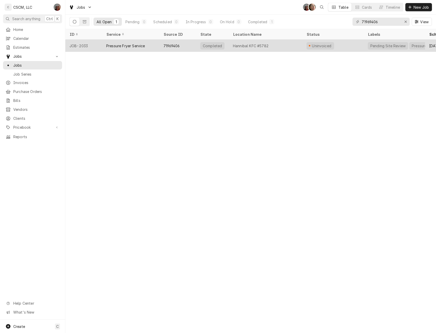
click at [103, 47] on div "Pressure Fryer Service" at bounding box center [130, 46] width 57 height 12
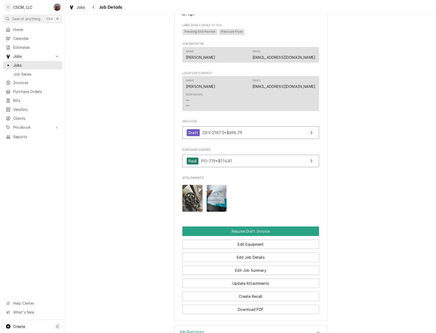
scroll to position [360, 0]
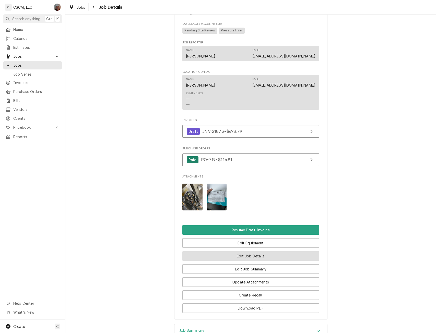
click at [245, 261] on button "Edit Job Details" at bounding box center [250, 255] width 137 height 9
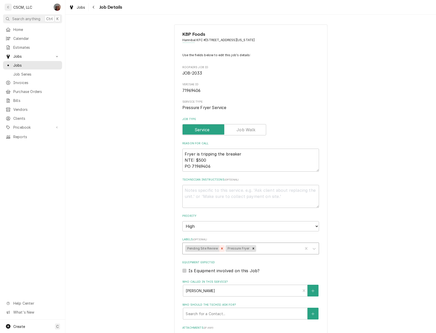
click at [220, 248] on icon "Remove Pending Site Review" at bounding box center [222, 249] width 4 height 4
type textarea "x"
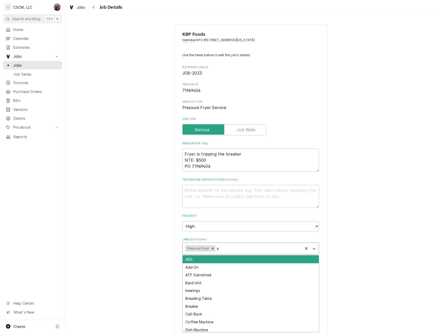
type input "at"
click at [208, 260] on div "ATF Submitted" at bounding box center [251, 259] width 136 height 8
type textarea "x"
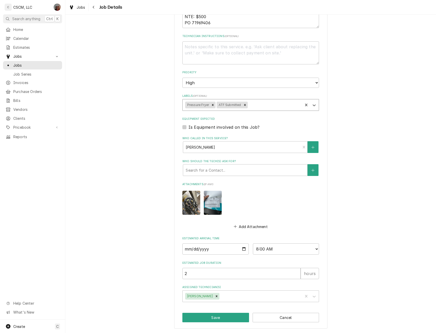
scroll to position [144, 0]
click at [213, 316] on button "Save" at bounding box center [215, 316] width 67 height 9
type textarea "x"
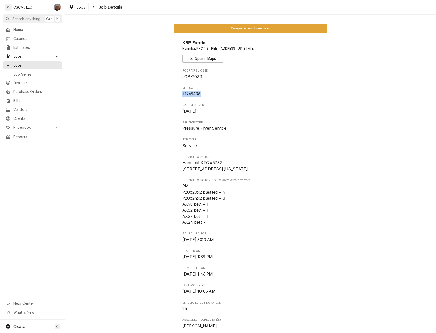
drag, startPoint x: 179, startPoint y: 94, endPoint x: 199, endPoint y: 95, distance: 19.9
copy span "71969406"
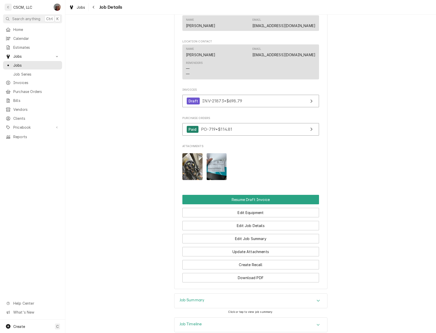
scroll to position [400, 0]
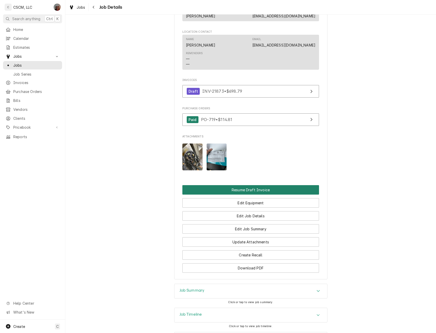
click at [247, 193] on button "Resume Draft Invoice" at bounding box center [250, 189] width 137 height 9
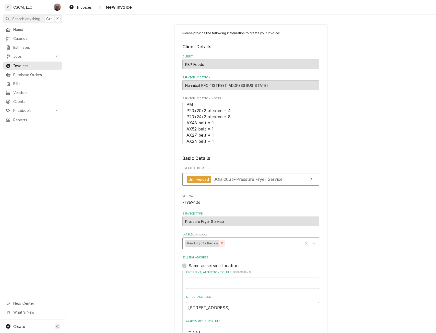
click at [220, 245] on icon "Remove Pending Site Review" at bounding box center [222, 244] width 4 height 4
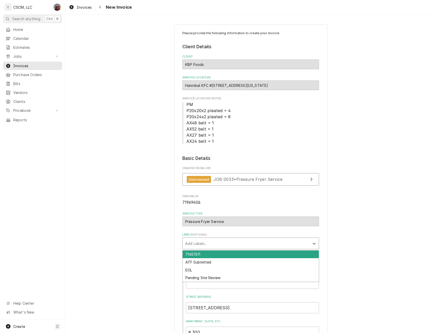
click at [218, 244] on div "Labels" at bounding box center [246, 243] width 122 height 9
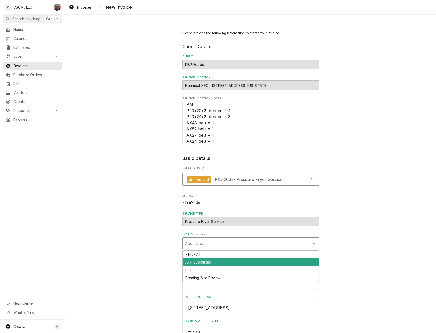
click at [206, 262] on div "ATF Submitted" at bounding box center [251, 262] width 136 height 8
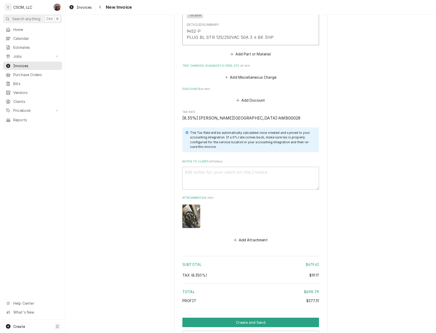
scroll to position [1142, 0]
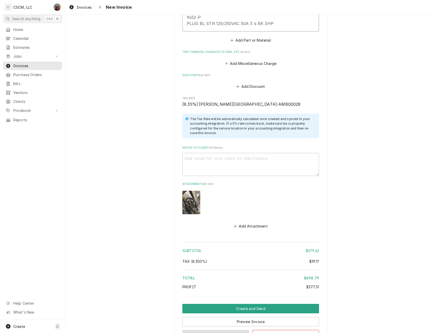
click at [210, 330] on button "Save Draft" at bounding box center [215, 334] width 67 height 9
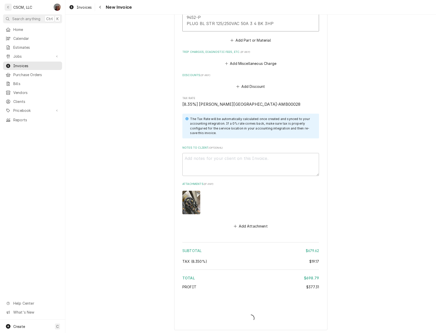
type textarea "x"
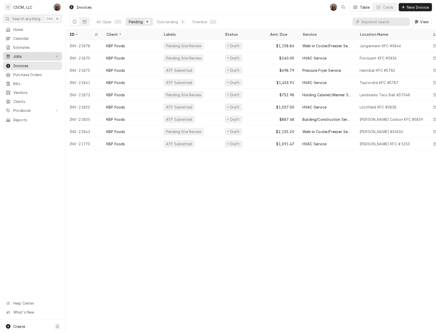
click at [21, 54] on span "Jobs" at bounding box center [32, 56] width 39 height 5
click at [20, 63] on span "Jobs" at bounding box center [36, 65] width 46 height 5
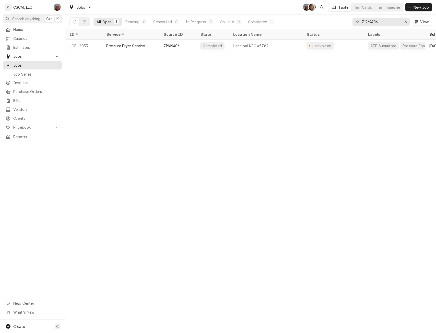
drag, startPoint x: 383, startPoint y: 23, endPoint x: 336, endPoint y: 17, distance: 47.3
click at [336, 17] on div "All Open 1 Pending 0 Scheduled 0 In Progress 0 On Hold 0 Completed 1 71969406 V…" at bounding box center [250, 22] width 362 height 14
paste input "2068263"
type input "72068263"
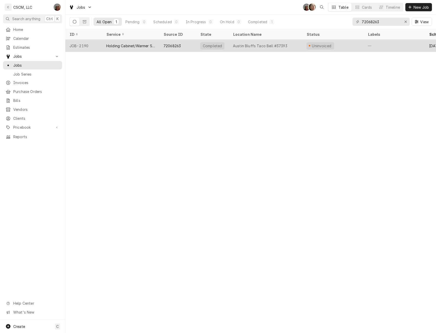
click at [153, 44] on div "Holding Cabinet/Warmer Service" at bounding box center [130, 45] width 49 height 5
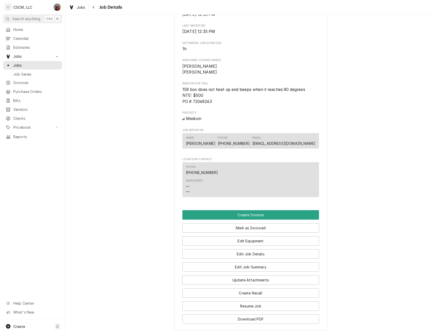
scroll to position [263, 0]
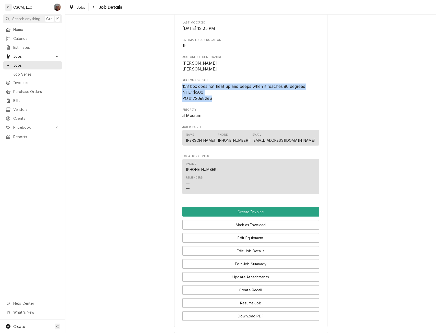
drag, startPoint x: 181, startPoint y: 95, endPoint x: 220, endPoint y: 106, distance: 40.8
click at [220, 102] on span "158 box does not heat up and beeps when it reaches 80 degrees NTE: $500 PO # 72…" at bounding box center [250, 92] width 137 height 18
copy span "158 box does not heat up and beeps when it reaches 80 degrees NTE: $500 PO # 72…"
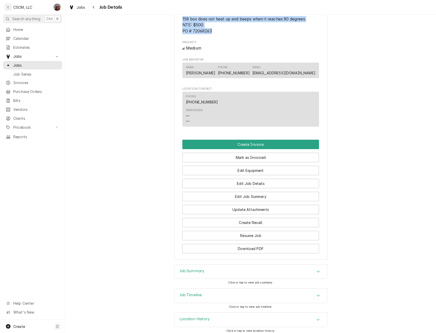
scroll to position [344, 0]
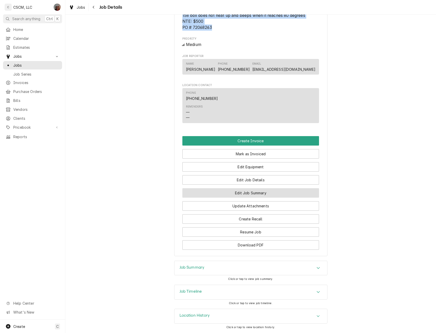
click at [252, 193] on button "Edit Job Summary" at bounding box center [250, 192] width 137 height 9
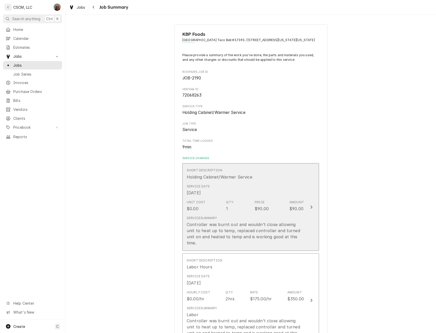
click at [311, 213] on button "Short Description Holding Cabinet/Warmer Service Service Date [DATE] Unit Cost …" at bounding box center [250, 207] width 137 height 88
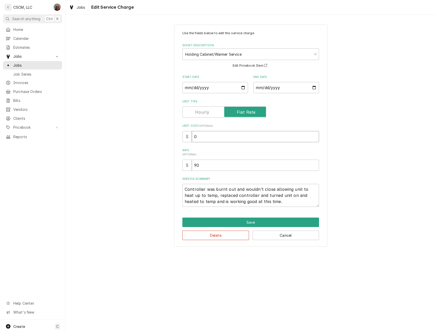
click at [194, 138] on input "0" at bounding box center [255, 136] width 127 height 11
type textarea "x"
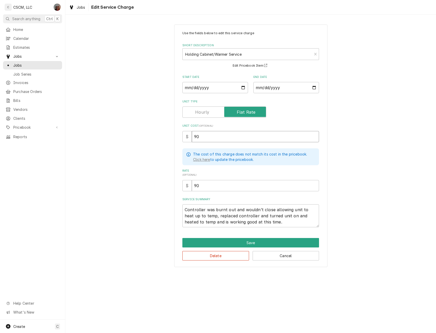
type input "90"
click at [185, 208] on textarea "Controller was burnt out and wouldn’t close allowing unit to heat up to temp, r…" at bounding box center [250, 215] width 137 height 23
type textarea "x"
type textarea "Controller was burnt out and wouldn’t close allowing unit to heat up to temp, r…"
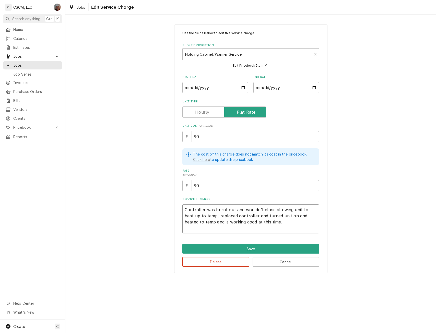
type textarea "x"
type textarea "Controller was burnt out and wouldn’t close allowing unit to heat up to temp, r…"
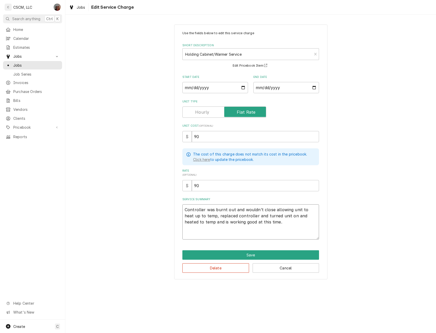
paste textarea "158 box does not heat up and beeps when it reaches 80 degrees NTE: $500 PO # 72…"
type textarea "x"
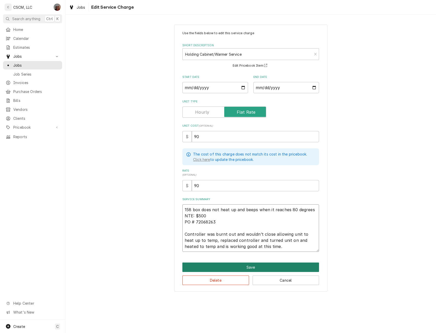
type textarea "158 box does not heat up and beeps when it reaches 80 degrees NTE: $500 PO # 72…"
click at [254, 265] on button "Save" at bounding box center [250, 266] width 137 height 9
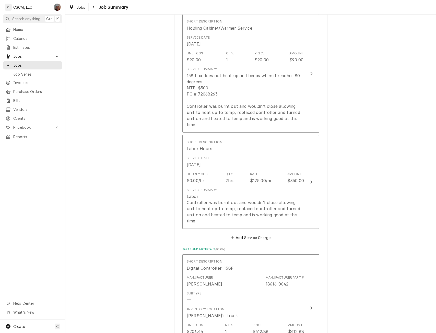
scroll to position [149, 0]
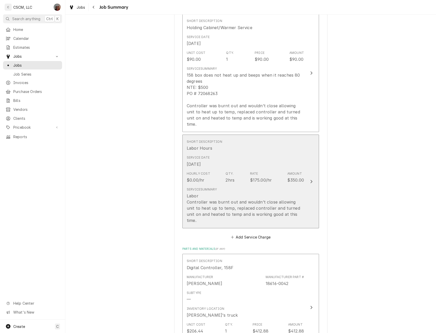
click at [306, 177] on button "Short Description Labor Hours Service Date [DATE] Hourly Cost $0.00/hr Qty. 2hr…" at bounding box center [250, 182] width 137 height 94
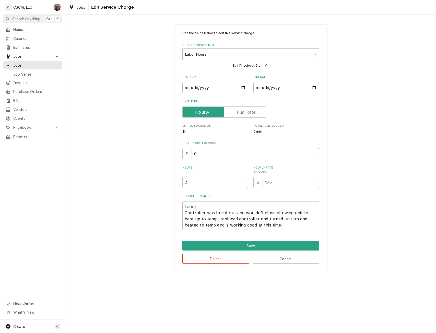
click at [193, 155] on input "0" at bounding box center [255, 153] width 127 height 11
type textarea "x"
type input "22"
type textarea "x"
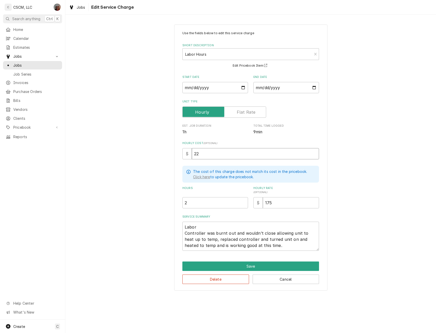
type input "22"
drag, startPoint x: 186, startPoint y: 235, endPoint x: 275, endPoint y: 244, distance: 89.9
click at [275, 244] on textarea "Labor Controller was burnt out and wouldn’t close allowing unit to heat up to t…" at bounding box center [250, 236] width 137 height 29
type textarea "x"
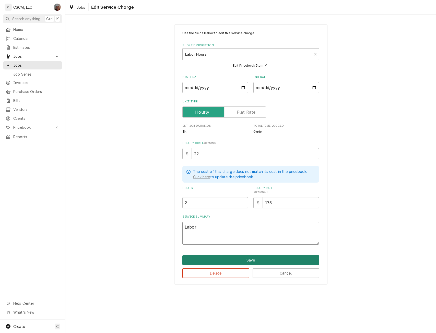
type textarea "Labor"
click at [234, 260] on button "Save" at bounding box center [250, 259] width 137 height 9
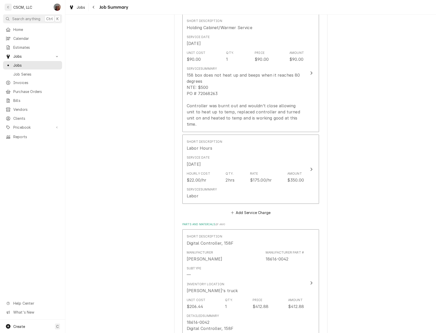
scroll to position [342, 0]
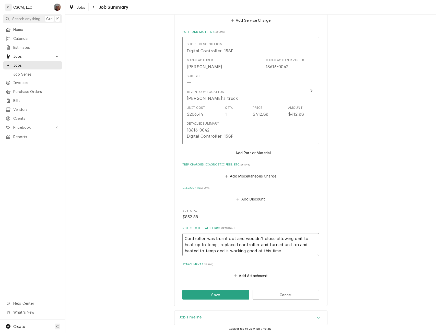
drag, startPoint x: 182, startPoint y: 236, endPoint x: 263, endPoint y: 252, distance: 82.8
click at [263, 252] on textarea "Controller was burnt out and wouldn’t close allowing unit to heat up to temp, r…" at bounding box center [250, 244] width 137 height 23
type textarea "x"
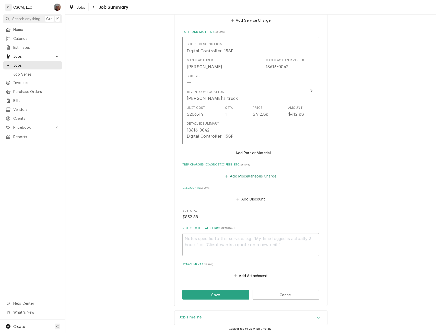
click at [241, 175] on button "Add Miscellaneous Charge" at bounding box center [250, 175] width 53 height 7
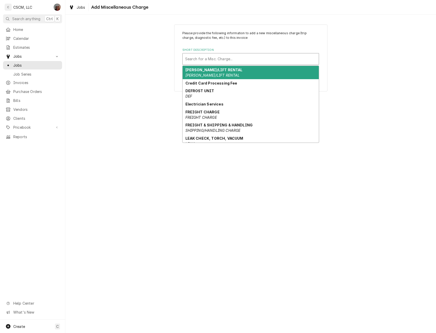
click at [211, 55] on div "Short Description" at bounding box center [250, 58] width 131 height 9
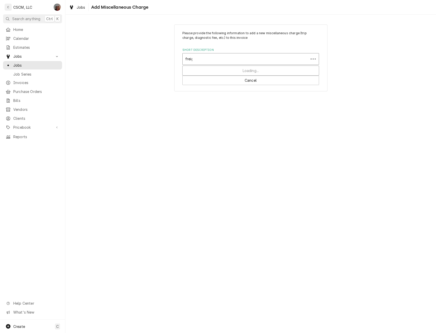
type input "freight"
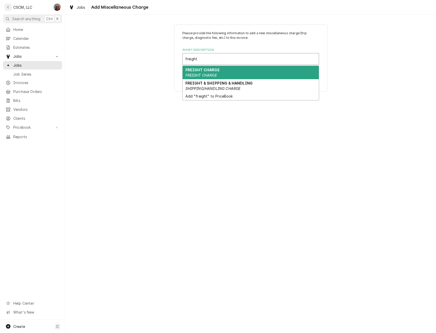
click at [200, 70] on strong "FREIGHT CHARGE" at bounding box center [202, 70] width 34 height 4
type textarea "x"
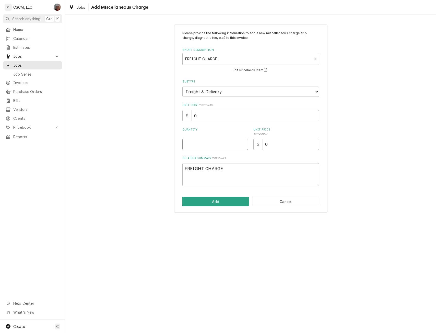
click at [191, 146] on input "Quantity" at bounding box center [215, 144] width 66 height 11
type input "1"
type textarea "x"
type input "1"
type textarea "x"
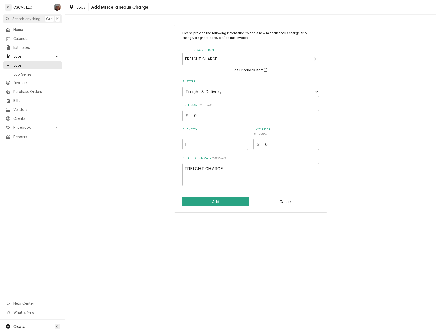
type input "2"
type textarea "x"
type input "25"
click at [221, 201] on button "Add" at bounding box center [215, 201] width 67 height 9
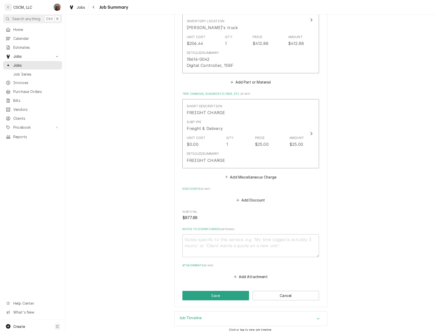
scroll to position [413, 0]
click at [210, 291] on button "Save" at bounding box center [215, 294] width 67 height 9
type textarea "x"
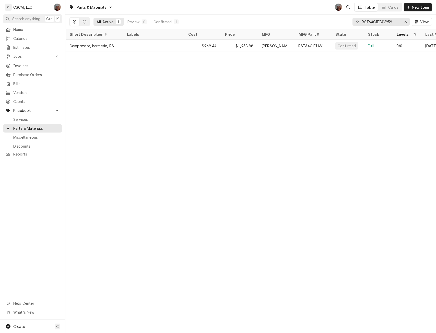
drag, startPoint x: 398, startPoint y: 22, endPoint x: 305, endPoint y: 26, distance: 92.5
click at [305, 26] on div "All Active 1 Review 0 Confirmed 1 RST64C1EIAV959 View" at bounding box center [250, 22] width 362 height 14
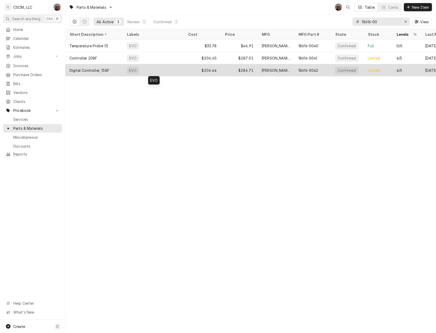
type input "18616-00"
click at [164, 67] on div "EVO" at bounding box center [153, 70] width 61 height 12
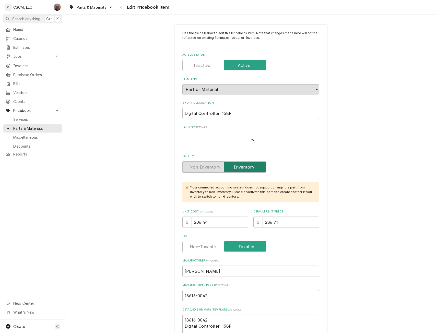
type textarea "x"
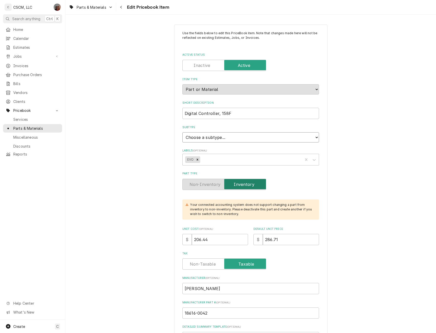
click at [313, 135] on select "Choose a subtype... Equipment Part Refrigerant Supply or Material Tool" at bounding box center [250, 137] width 137 height 10
select select "148"
click at [182, 132] on select "Choose a subtype... Equipment Part Refrigerant Supply or Material Tool" at bounding box center [250, 137] width 137 height 10
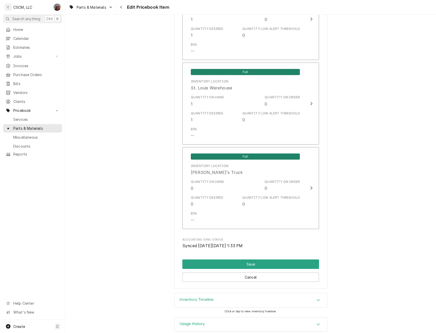
scroll to position [1059, 0]
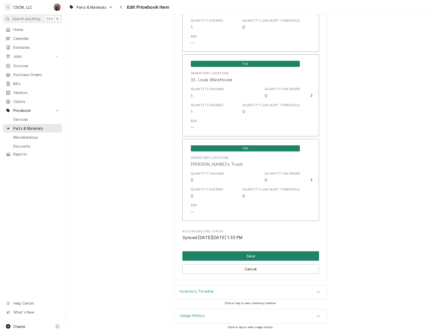
click at [232, 254] on button "Save" at bounding box center [250, 255] width 137 height 9
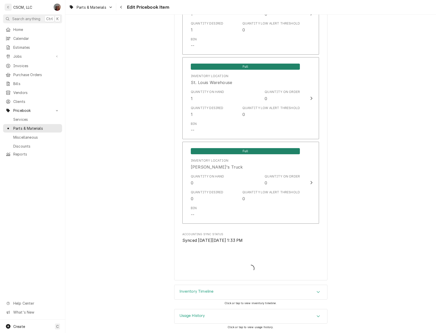
type textarea "x"
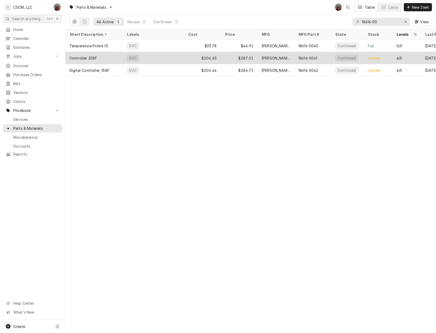
click at [166, 56] on div "EVO" at bounding box center [153, 58] width 61 height 12
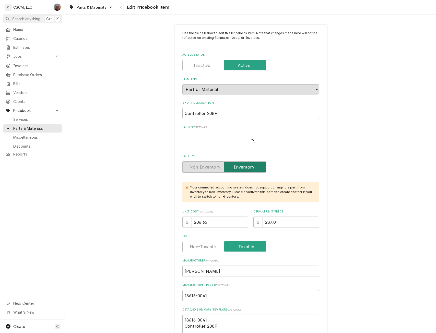
type textarea "x"
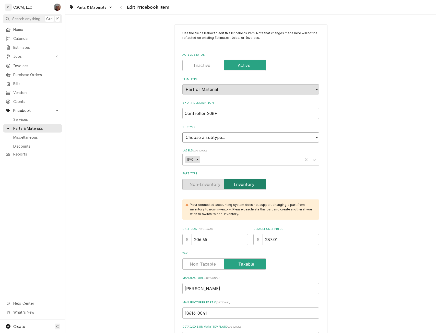
click at [313, 136] on select "Choose a subtype... Equipment Part Refrigerant Supply or Material Tool" at bounding box center [250, 137] width 137 height 10
select select "148"
click at [182, 132] on select "Choose a subtype... Equipment Part Refrigerant Supply or Material Tool" at bounding box center [250, 137] width 137 height 10
type textarea "x"
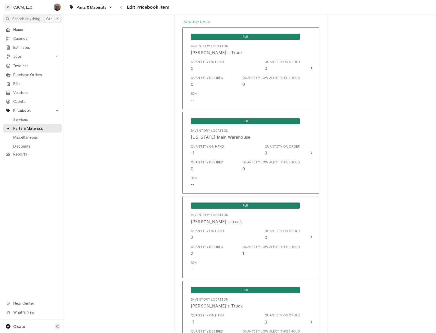
scroll to position [510, 0]
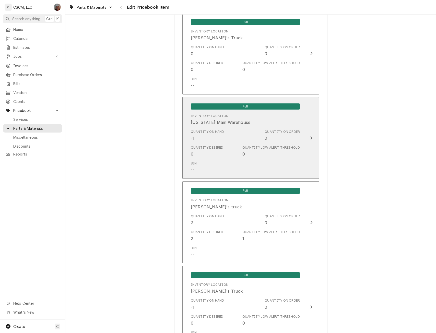
click at [308, 135] on div "Update Inventory Level" at bounding box center [311, 138] width 7 height 6
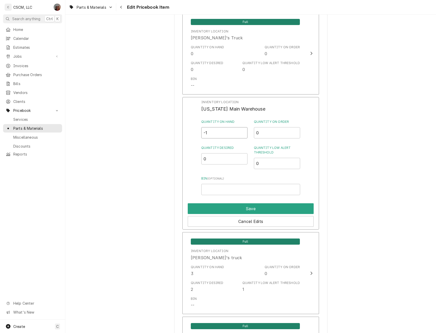
drag, startPoint x: 203, startPoint y: 134, endPoint x: 213, endPoint y: 135, distance: 9.2
click at [213, 135] on input "-1" at bounding box center [224, 132] width 46 height 11
type input "0"
click at [250, 207] on button "Save" at bounding box center [251, 208] width 126 height 11
type textarea "x"
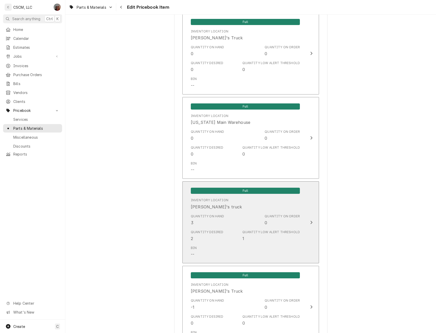
click at [310, 224] on icon "Update Inventory Level" at bounding box center [311, 222] width 3 height 4
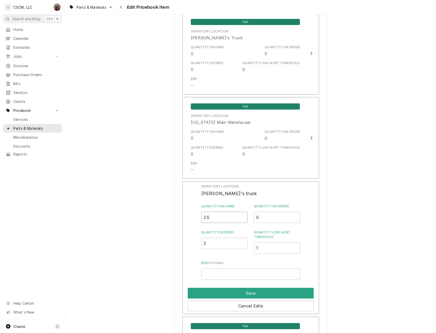
click at [242, 219] on input "2.5" at bounding box center [224, 217] width 46 height 11
type input "2"
click at [242, 219] on input "2" at bounding box center [224, 217] width 46 height 11
click at [251, 292] on button "Save" at bounding box center [251, 293] width 126 height 11
type textarea "x"
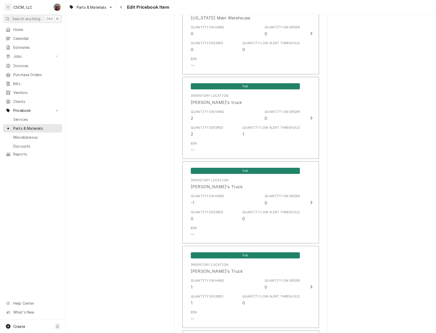
scroll to position [648, 0]
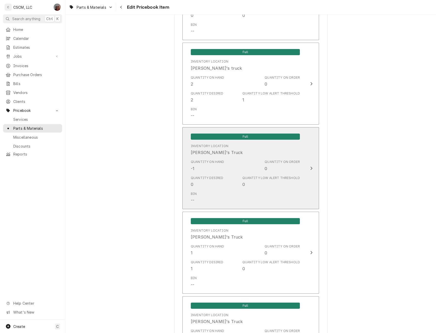
click at [299, 174] on div "Full Inventory Location [PERSON_NAME]'s Truck Quantity on Hand -1 Quantity on O…" at bounding box center [245, 168] width 117 height 76
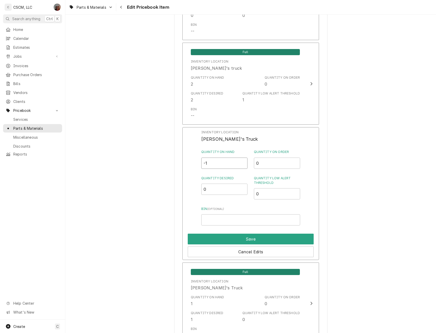
drag, startPoint x: 210, startPoint y: 165, endPoint x: 189, endPoint y: 166, distance: 21.2
click at [189, 166] on div "Inventory Location [PERSON_NAME]'s Truck Quantity on Hand -1 Quantity on Order …" at bounding box center [250, 193] width 137 height 133
type input "0"
click at [252, 238] on button "Save" at bounding box center [251, 239] width 126 height 11
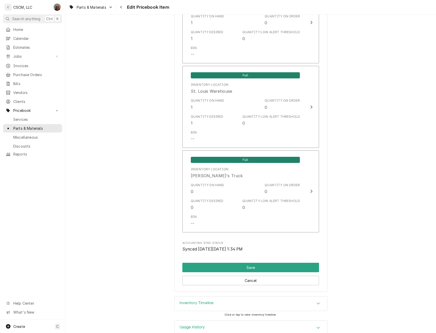
scroll to position [1059, 0]
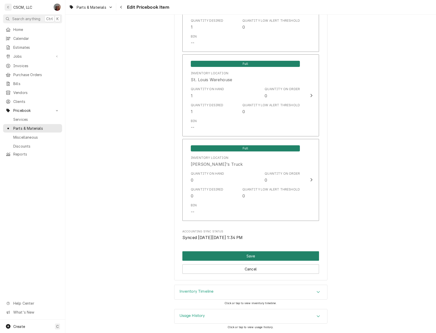
click at [264, 255] on button "Save" at bounding box center [250, 255] width 137 height 9
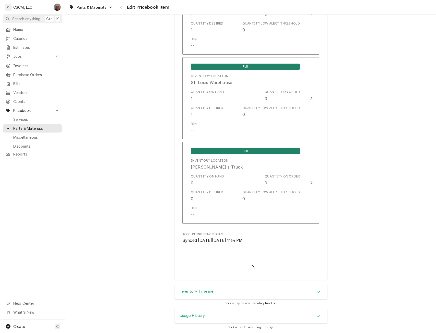
scroll to position [1056, 0]
type textarea "x"
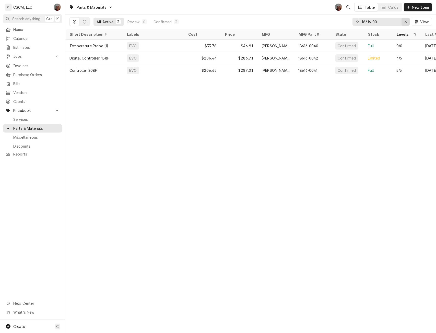
click at [406, 21] on icon "Erase input" at bounding box center [405, 22] width 2 height 2
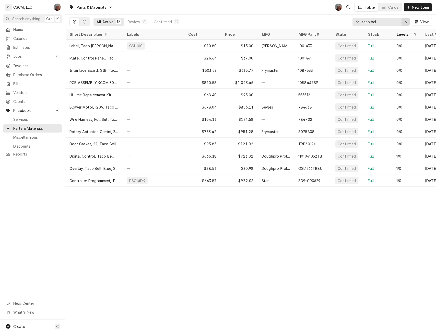
type input "taco bel"
click at [405, 21] on icon "Erase input" at bounding box center [405, 22] width 3 height 4
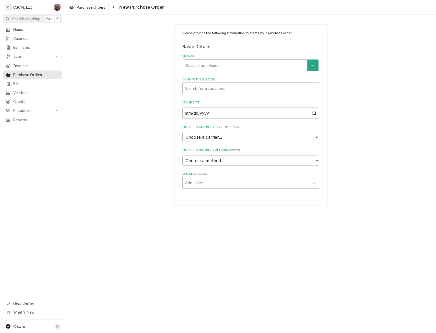
click at [232, 64] on div "Vendor" at bounding box center [245, 65] width 119 height 9
type input "town"
click at [219, 75] on strong "PARTS TOWN, LLC" at bounding box center [203, 76] width 35 height 4
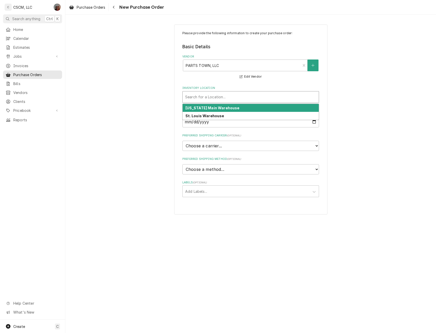
click at [221, 98] on div "Inventory Location" at bounding box center [250, 96] width 131 height 9
click at [216, 109] on strong "Colorado Main Warehouse" at bounding box center [212, 108] width 54 height 4
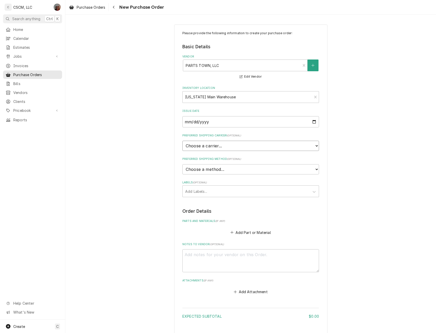
click at [314, 144] on select "Choose a carrier... U.S. Postal Service Stamps.com FedEx UPS DHL Express DHL EC…" at bounding box center [250, 146] width 137 height 10
select select "4"
click at [182, 141] on select "Choose a carrier... U.S. Postal Service Stamps.com FedEx UPS DHL Express DHL EC…" at bounding box center [250, 146] width 137 height 10
type textarea "x"
click at [313, 167] on select "Choose a method... Ground Next Day Early AM Next Day Air 2 Day Air Other" at bounding box center [250, 169] width 137 height 10
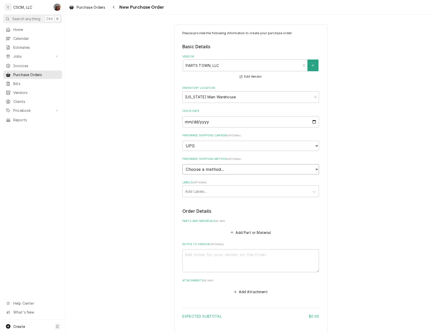
select select "1"
click at [182, 164] on select "Choose a method... Ground Next Day Early AM Next Day Air 2 Day Air Other" at bounding box center [250, 169] width 137 height 10
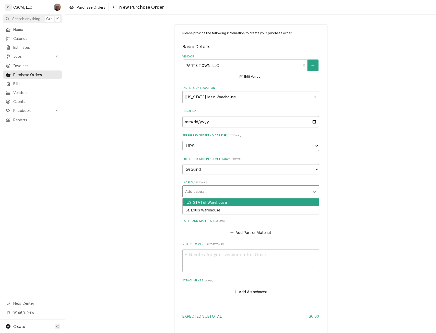
click at [221, 192] on div "Labels" at bounding box center [246, 191] width 122 height 9
click at [211, 201] on div "Colorado Warehouse" at bounding box center [251, 202] width 136 height 8
type textarea "x"
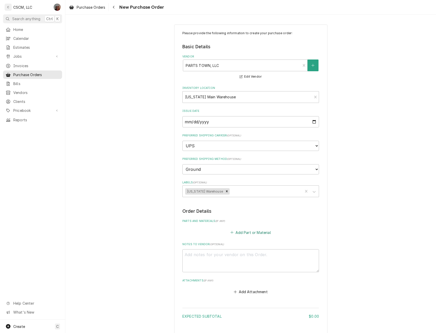
click at [244, 231] on button "Add Part or Material" at bounding box center [251, 232] width 42 height 7
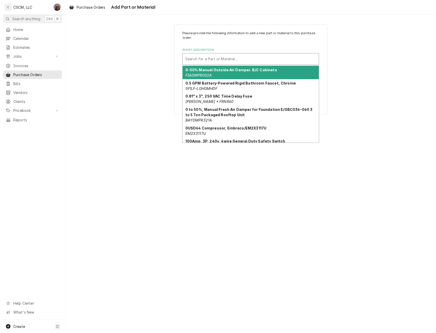
click at [215, 56] on div "Short Description" at bounding box center [250, 58] width 131 height 9
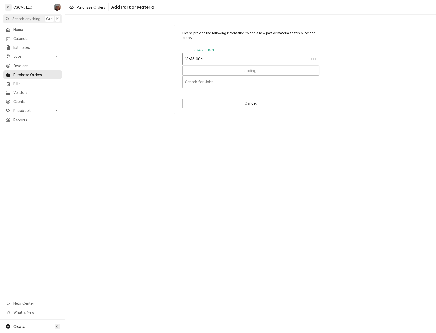
type input "18616-0042"
type textarea "x"
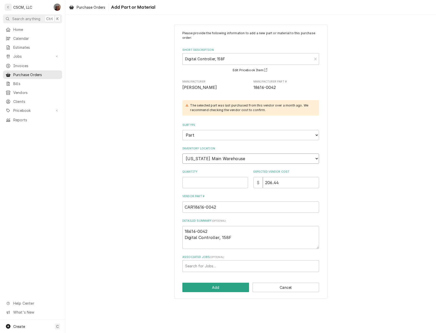
click at [242, 159] on select "Choose a location... Chris's Truck Colorado Main Warehouse Izaia's truck Jimmy'…" at bounding box center [250, 158] width 137 height 10
select select "421"
click at [182, 153] on select "Choose a location... Chris's Truck Colorado Main Warehouse Izaia's truck Jimmy'…" at bounding box center [250, 158] width 137 height 10
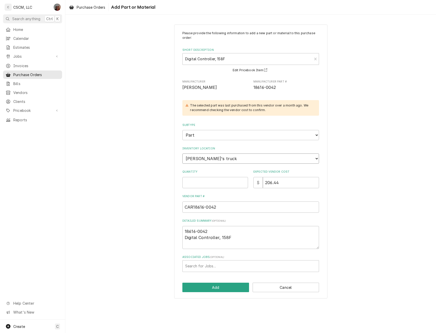
type textarea "x"
click at [195, 181] on input "Quantity" at bounding box center [215, 182] width 66 height 11
type input "1"
type textarea "x"
type input "1"
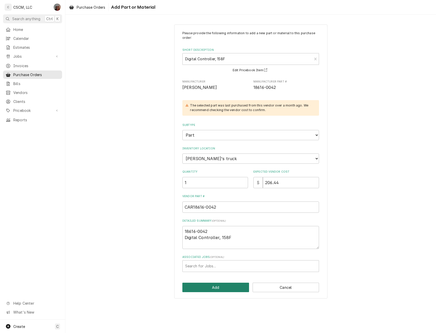
click at [235, 288] on button "Add" at bounding box center [215, 287] width 67 height 9
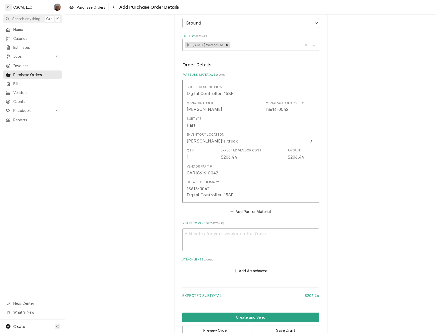
scroll to position [159, 0]
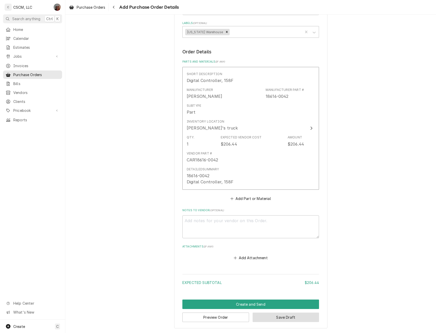
click at [289, 318] on button "Save Draft" at bounding box center [285, 316] width 67 height 9
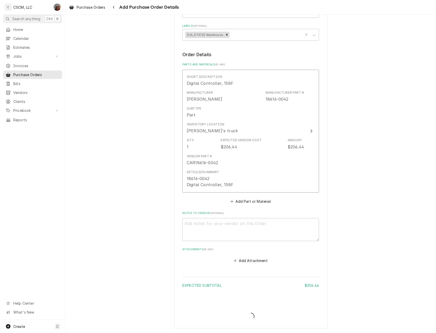
type textarea "x"
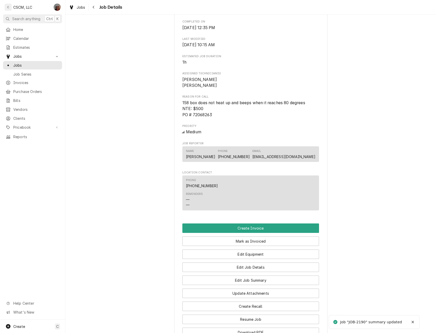
scroll to position [286, 0]
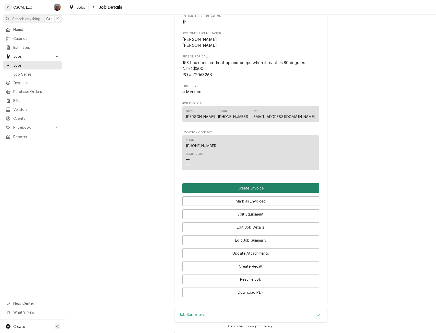
click at [257, 193] on button "Create Invoice" at bounding box center [250, 187] width 137 height 9
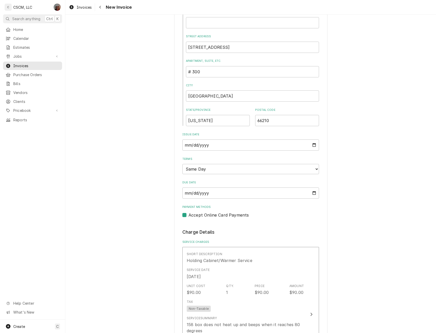
scroll to position [257, 0]
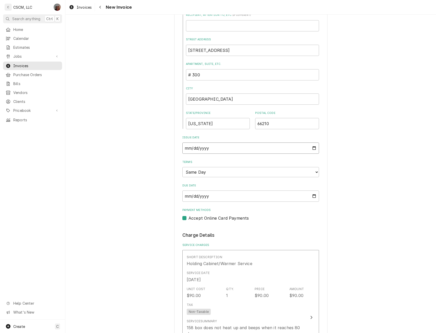
click at [310, 147] on input "2025-09-10" at bounding box center [250, 147] width 137 height 11
type textarea "x"
type input "2025-09-09"
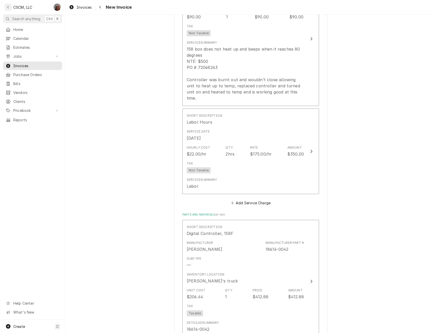
scroll to position [903, 0]
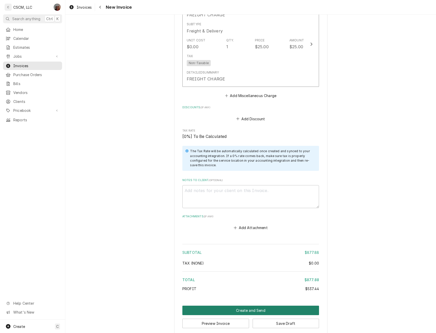
click at [257, 307] on button "Create and Send" at bounding box center [250, 310] width 137 height 9
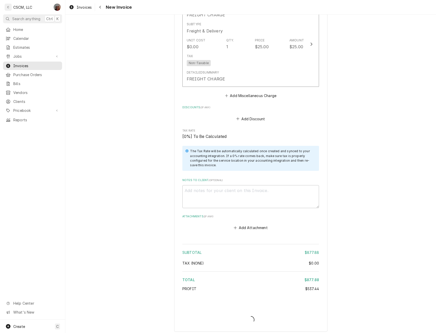
scroll to position [900, 0]
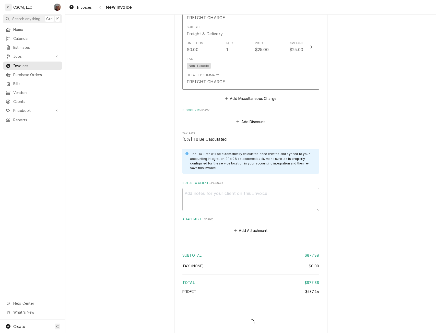
type textarea "x"
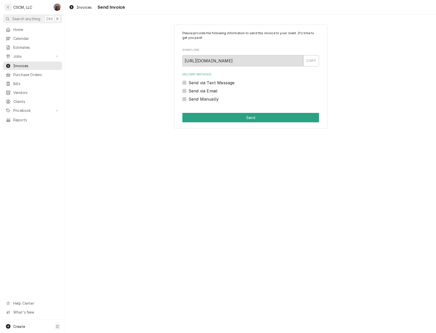
click at [188, 99] on label "Send Manually" at bounding box center [203, 99] width 30 height 6
click at [188, 99] on input "Send Manually" at bounding box center [256, 101] width 137 height 11
checkbox input "true"
click at [216, 115] on button "Send" at bounding box center [250, 117] width 137 height 9
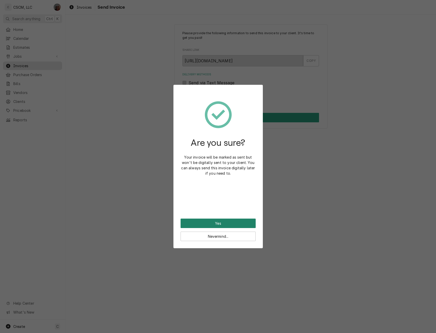
click at [224, 223] on button "Yes" at bounding box center [218, 223] width 75 height 9
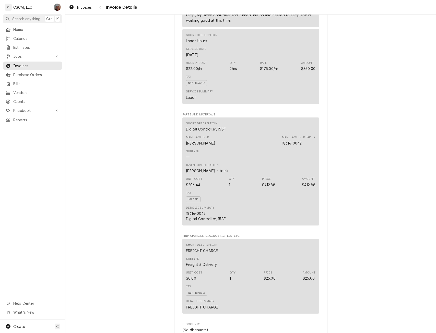
scroll to position [392, 0]
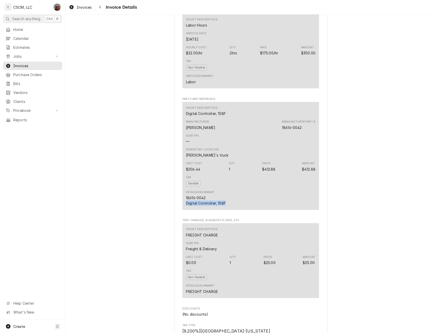
drag, startPoint x: 184, startPoint y: 223, endPoint x: 236, endPoint y: 222, distance: 52.6
click at [236, 210] on div "Short Description Digital Controller, 158F Manufacturer Carter-Hoffmann Manufac…" at bounding box center [250, 156] width 137 height 108
copy div "Digital Controller, 158F"
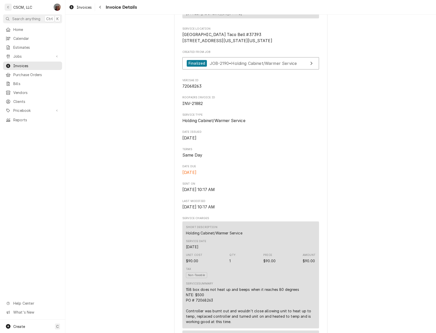
scroll to position [5, 0]
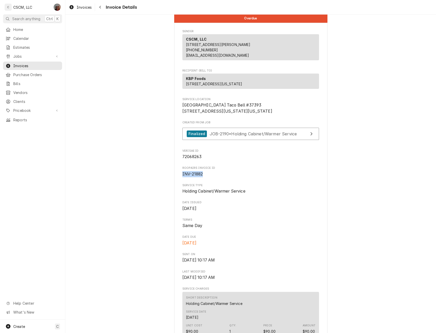
drag, startPoint x: 177, startPoint y: 191, endPoint x: 212, endPoint y: 190, distance: 34.8
copy span "INV-21882"
click at [26, 54] on span "Jobs" at bounding box center [32, 56] width 39 height 5
click at [22, 63] on span "Jobs" at bounding box center [36, 65] width 46 height 5
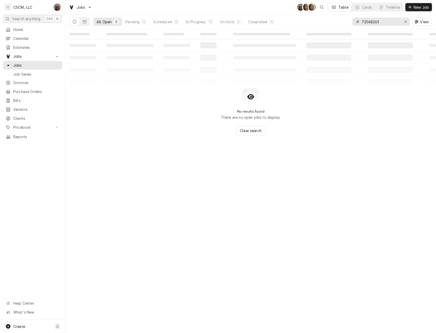
drag, startPoint x: 380, startPoint y: 23, endPoint x: 340, endPoint y: 23, distance: 40.1
click at [340, 23] on div "All Open 0 Pending 0 Scheduled 0 In Progress 0 On Hold 0 Completed 0 72068263 V…" at bounding box center [250, 22] width 362 height 14
paste input "6590"
type input "72066590"
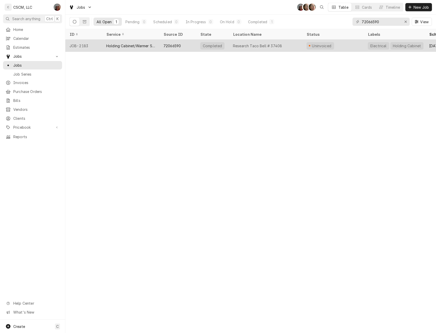
click at [131, 45] on div "Holding Cabinet/Warmer Service" at bounding box center [130, 45] width 49 height 5
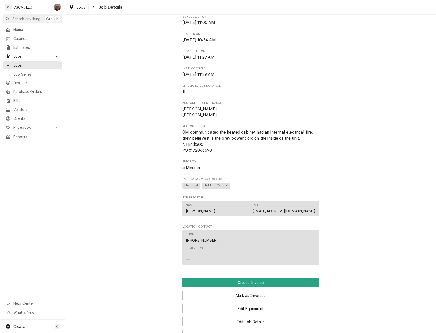
scroll to position [179, 0]
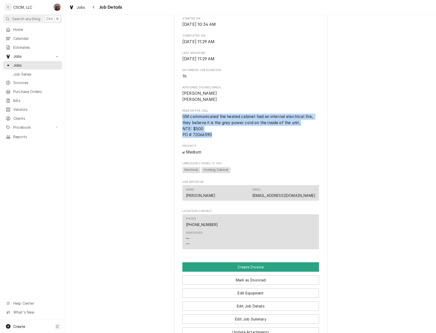
drag, startPoint x: 179, startPoint y: 122, endPoint x: 216, endPoint y: 142, distance: 42.3
click at [216, 142] on div "KBP Foods Research Taco Bell # 37408 / 3436 Research Pkwy, Colorado Springs, Co…" at bounding box center [250, 118] width 153 height 528
copy span "GM communicated the heated cabinet had an internal electrical fire, they believ…"
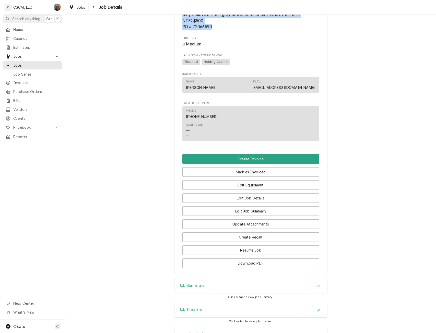
scroll to position [291, 0]
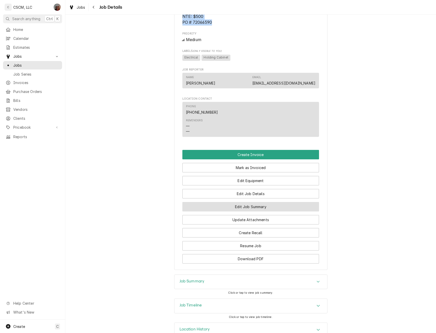
click at [241, 211] on button "Edit Job Summary" at bounding box center [250, 206] width 137 height 9
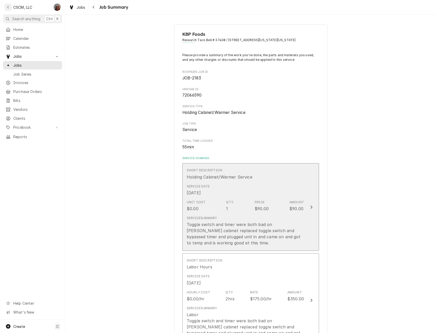
click at [313, 209] on button "Short Description Holding Cabinet/Warmer Service Service Date [DATE] Unit Cost …" at bounding box center [250, 207] width 137 height 88
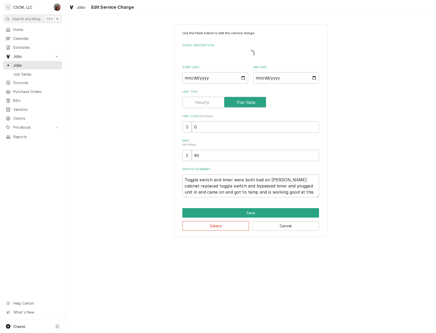
type textarea "x"
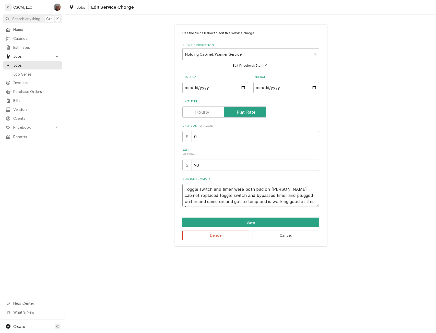
click at [184, 189] on textarea "Toggle switch and timer were both bad on [PERSON_NAME] cabinet replaced toggle …" at bounding box center [250, 195] width 137 height 23
type textarea "Toggle switch and timer were both bad on [PERSON_NAME] cabinet replaced toggle …"
type textarea "x"
type textarea "Toggle switch and timer were both bad on [PERSON_NAME] cabinet replaced toggle …"
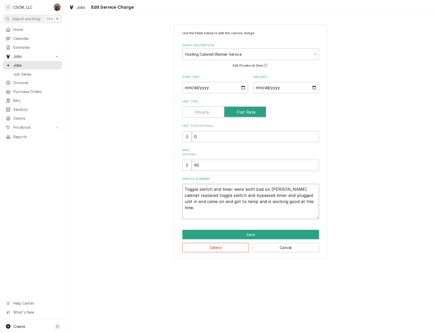
paste textarea "GM communicated the heated cabinet had an internal electrical fire, they believ…"
type textarea "x"
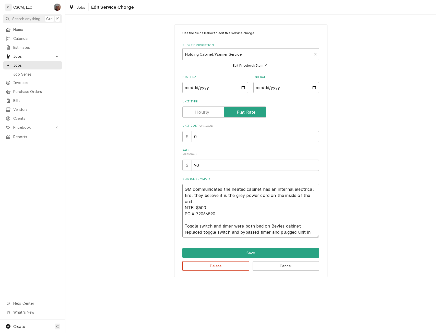
type textarea "GM communicated the heated cabinet had an internal electrical fire, they believ…"
click at [192, 138] on input "0" at bounding box center [255, 136] width 127 height 11
type textarea "x"
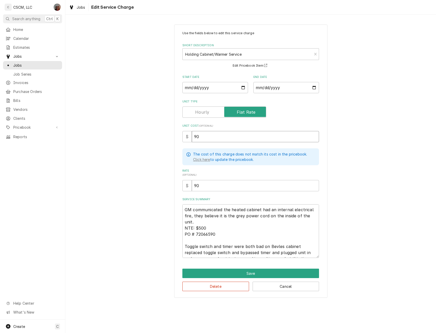
type input "90"
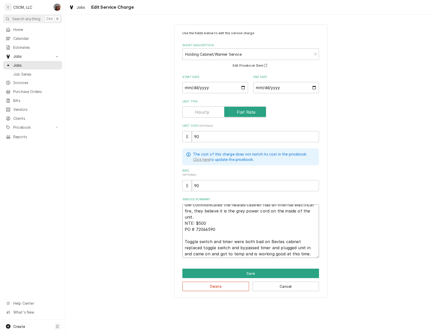
scroll to position [6, 0]
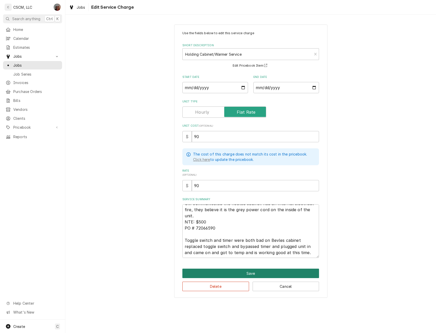
click at [263, 272] on button "Save" at bounding box center [250, 273] width 137 height 9
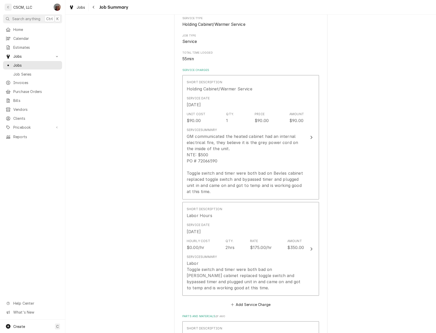
scroll to position [122, 0]
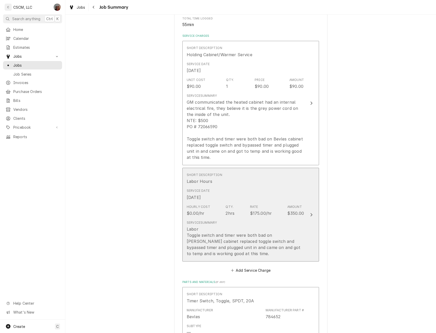
click at [308, 214] on div "Update Line Item" at bounding box center [311, 215] width 7 height 6
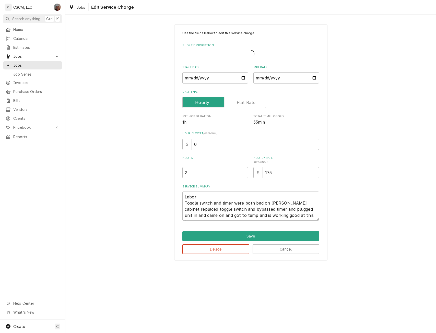
type textarea "x"
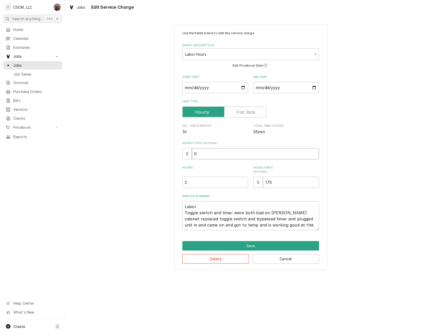
drag, startPoint x: 193, startPoint y: 152, endPoint x: 221, endPoint y: 154, distance: 28.1
click at [221, 154] on input "0" at bounding box center [255, 153] width 127 height 11
type input "22"
type textarea "x"
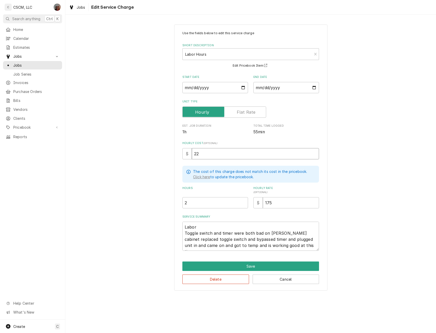
type input "22"
drag, startPoint x: 182, startPoint y: 235, endPoint x: 293, endPoint y: 251, distance: 111.5
click at [293, 251] on div "Use the fields below to edit this service charge Short Description Labor Hours …" at bounding box center [250, 158] width 153 height 266
type textarea "x"
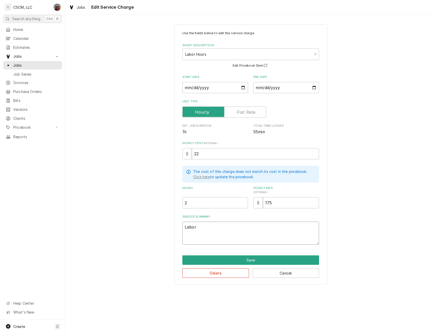
type textarea "Labor"
click at [247, 255] on div "Use the fields below to edit this service charge Short Description Labor Hours …" at bounding box center [250, 155] width 153 height 260
click at [245, 259] on button "Save" at bounding box center [250, 259] width 137 height 9
type textarea "x"
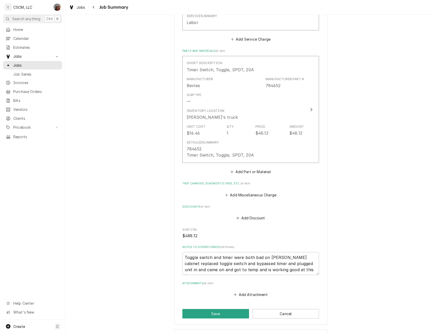
scroll to position [335, 0]
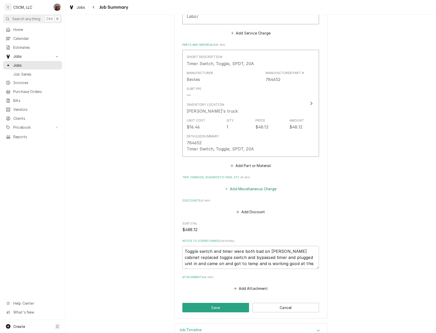
click at [239, 188] on button "Add Miscellaneous Charge" at bounding box center [250, 188] width 53 height 7
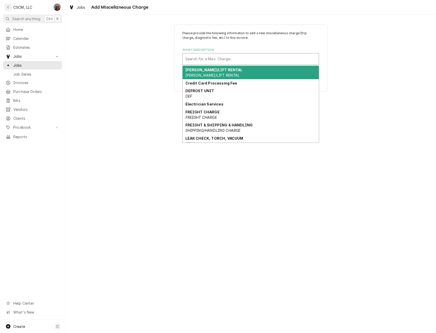
click at [194, 61] on div "Short Description" at bounding box center [250, 58] width 131 height 9
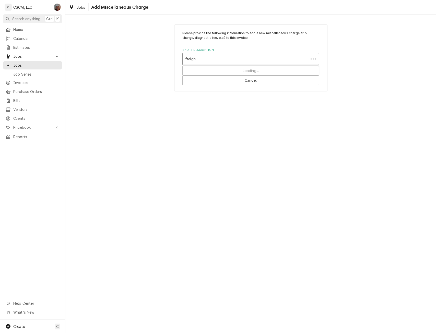
type input "freight"
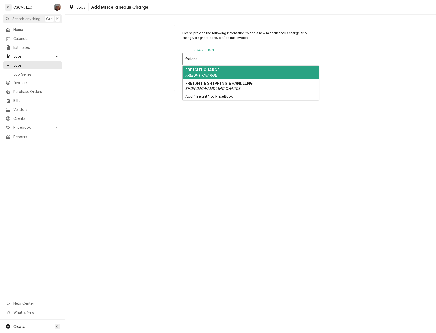
click at [213, 72] on div "FREIGHT CHARGE FREIGHT CHARGE" at bounding box center [251, 72] width 136 height 13
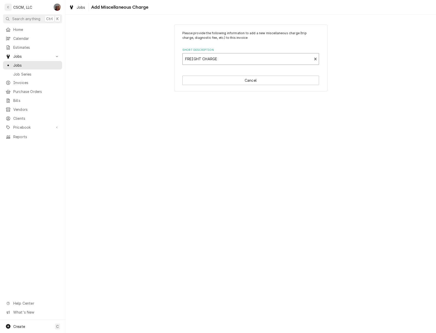
type textarea "x"
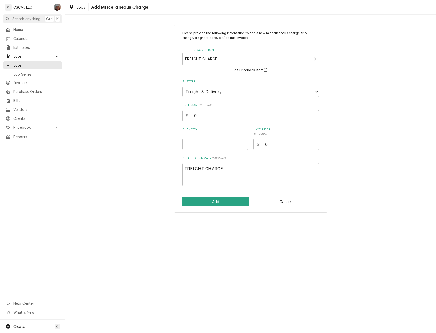
click at [199, 116] on input "0" at bounding box center [255, 115] width 127 height 11
click at [188, 147] on input "Quantity" at bounding box center [215, 144] width 66 height 11
type input "1"
type textarea "x"
type input "1"
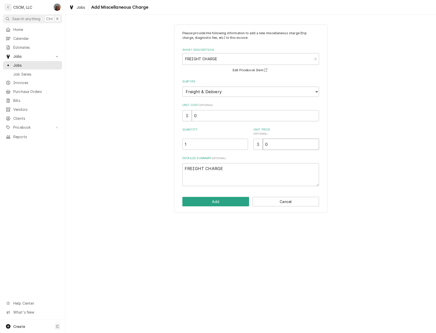
type textarea "x"
type input "2"
type textarea "x"
type input "25"
click at [217, 202] on button "Add" at bounding box center [215, 201] width 67 height 9
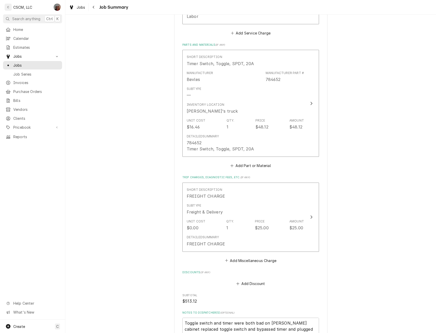
scroll to position [417, 0]
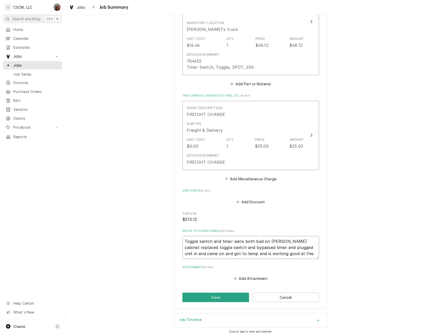
drag, startPoint x: 182, startPoint y: 241, endPoint x: 296, endPoint y: 256, distance: 115.1
click at [296, 256] on textarea "Toggle switch and timer were both bad on [PERSON_NAME] cabinet replaced toggle …" at bounding box center [250, 247] width 137 height 23
type textarea "x"
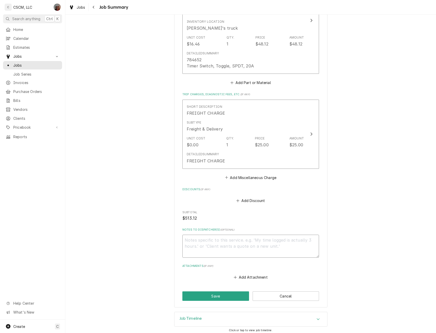
scroll to position [421, 0]
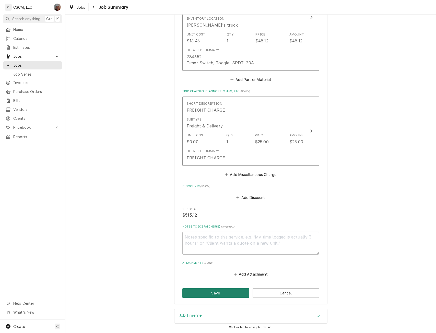
click at [212, 293] on button "Save" at bounding box center [215, 292] width 67 height 9
type textarea "x"
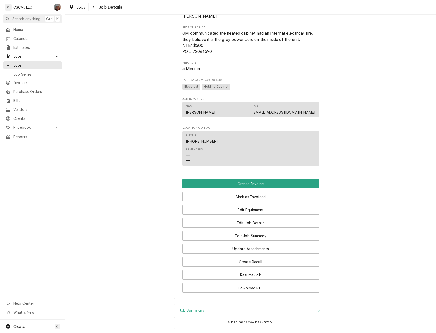
scroll to position [298, 0]
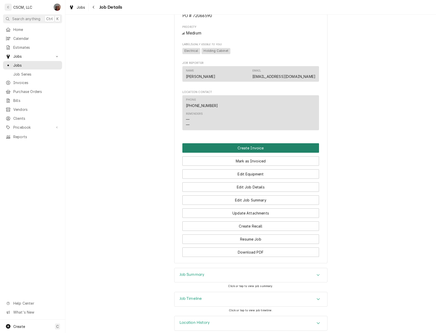
click at [241, 152] on button "Create Invoice" at bounding box center [250, 147] width 137 height 9
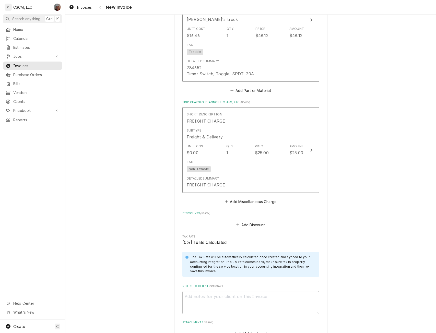
scroll to position [861, 0]
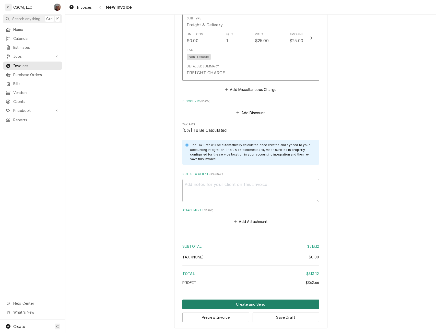
click at [242, 304] on button "Create and Send" at bounding box center [250, 303] width 137 height 9
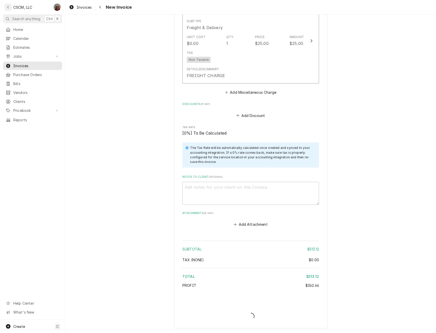
type textarea "x"
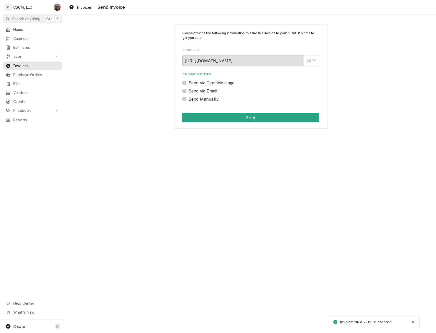
click at [188, 99] on label "Send Manually" at bounding box center [203, 99] width 30 height 6
click at [188, 99] on input "Send Manually" at bounding box center [256, 101] width 137 height 11
checkbox input "true"
click at [212, 114] on button "Send" at bounding box center [250, 117] width 137 height 9
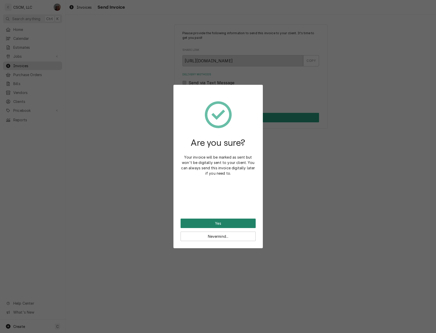
click at [210, 225] on button "Yes" at bounding box center [218, 223] width 75 height 9
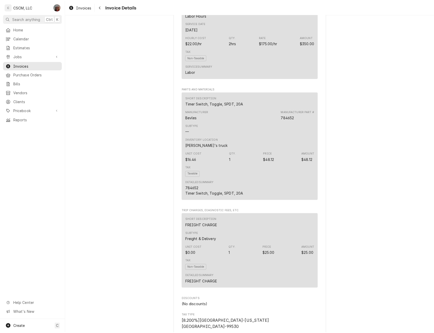
scroll to position [403, 0]
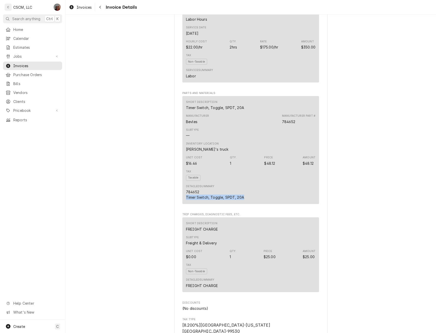
drag, startPoint x: 182, startPoint y: 215, endPoint x: 247, endPoint y: 215, distance: 65.4
click at [247, 204] on div "Short Description Timer Switch, Toggle, SPDT, 20A Manufacturer Bevles Manufactu…" at bounding box center [250, 150] width 137 height 108
copy div "Timer Switch, Toggle, SPDT, 20A"
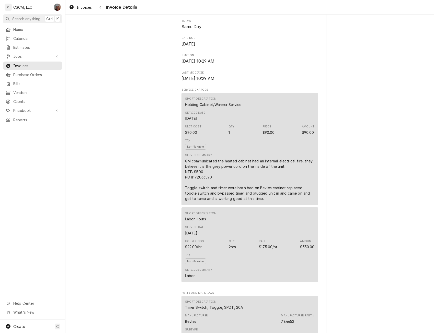
scroll to position [50, 0]
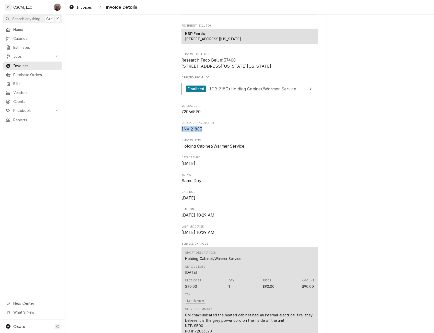
drag, startPoint x: 175, startPoint y: 147, endPoint x: 208, endPoint y: 151, distance: 33.2
copy span "INV-21883"
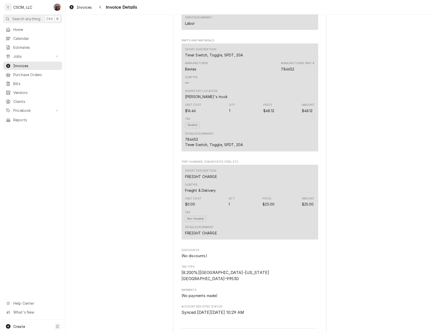
scroll to position [632, 0]
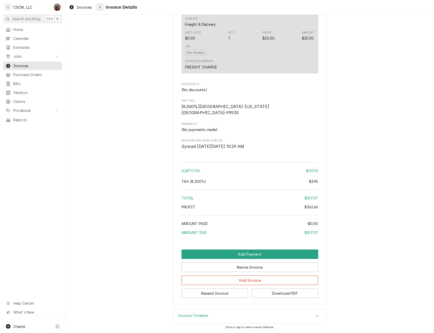
click at [99, 6] on div "Navigate back" at bounding box center [100, 7] width 5 height 5
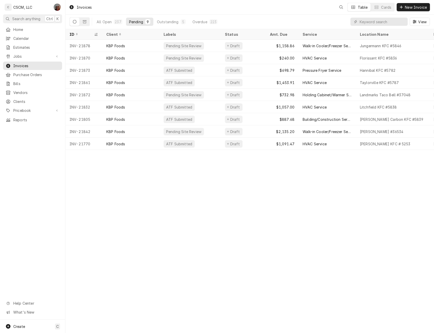
click at [15, 54] on span "Jobs" at bounding box center [32, 56] width 39 height 5
click at [16, 63] on span "Jobs" at bounding box center [36, 65] width 46 height 5
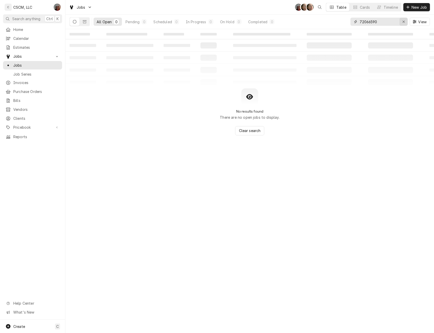
click at [403, 19] on button "Erase input" at bounding box center [403, 22] width 8 height 8
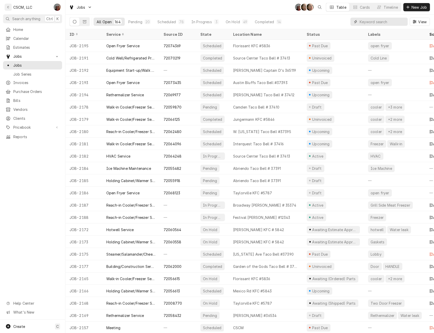
click at [365, 21] on input "Dynamic Content Wrapper" at bounding box center [381, 22] width 45 height 8
paste input "71891576"
type input "71891576"
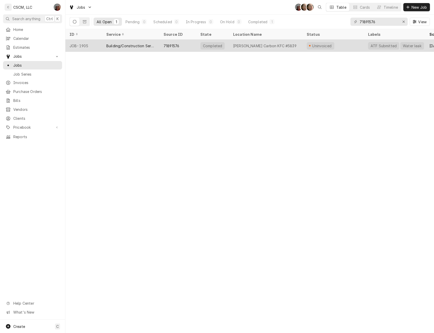
click at [75, 44] on div "JOB-1905" at bounding box center [83, 46] width 37 height 12
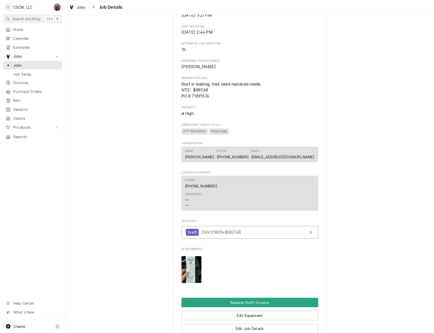
scroll to position [253, 0]
